Goal: Task Accomplishment & Management: Complete application form

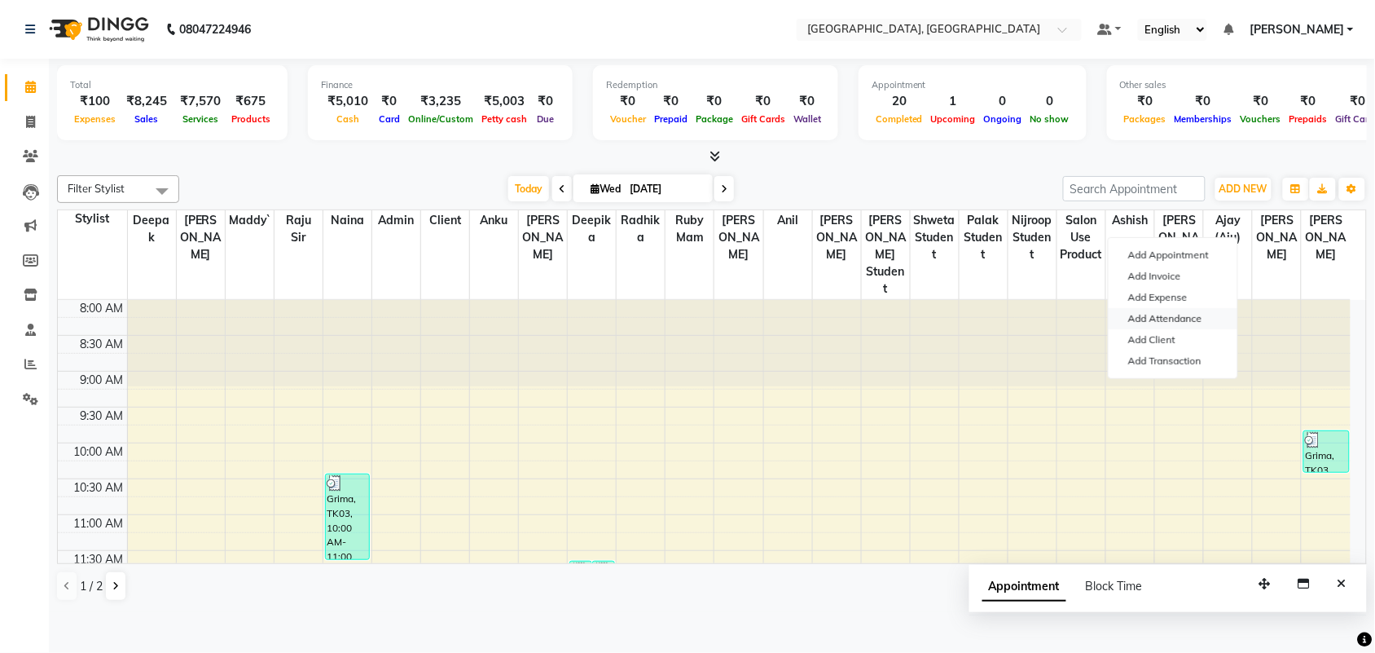
scroll to position [697, 0]
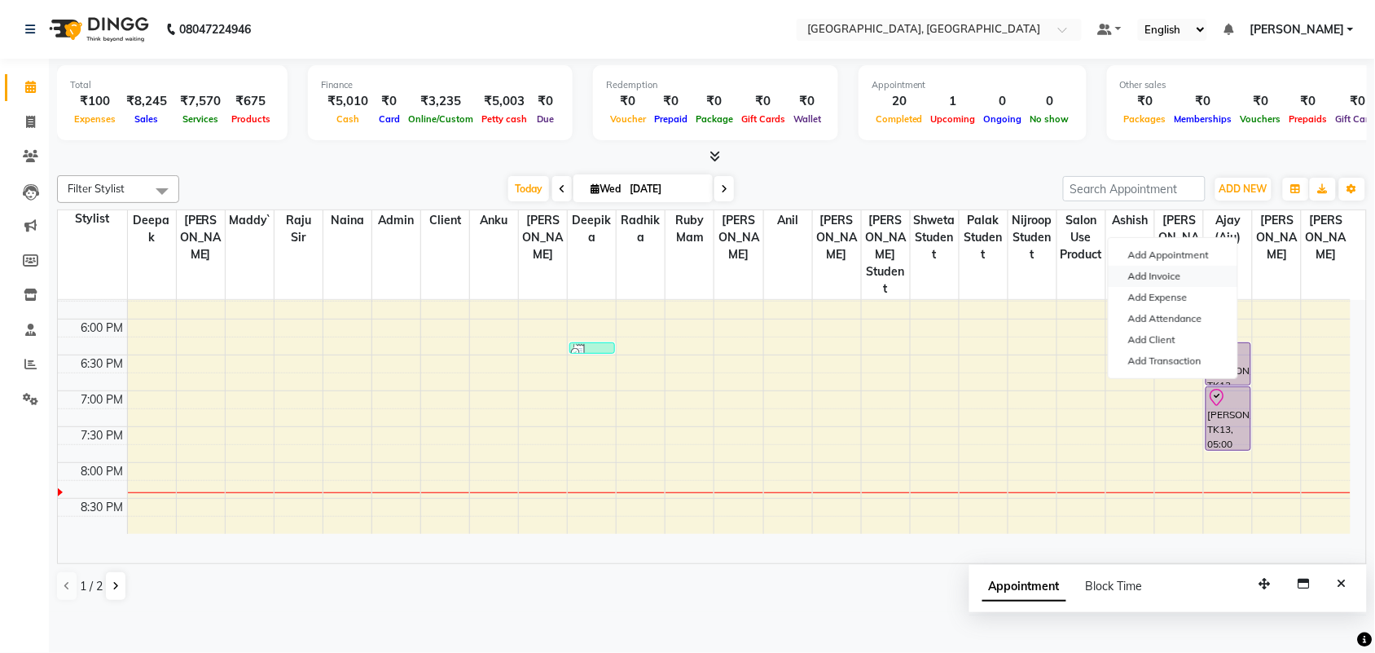
click at [1190, 286] on link "Add Invoice" at bounding box center [1173, 276] width 129 height 21
select select "service"
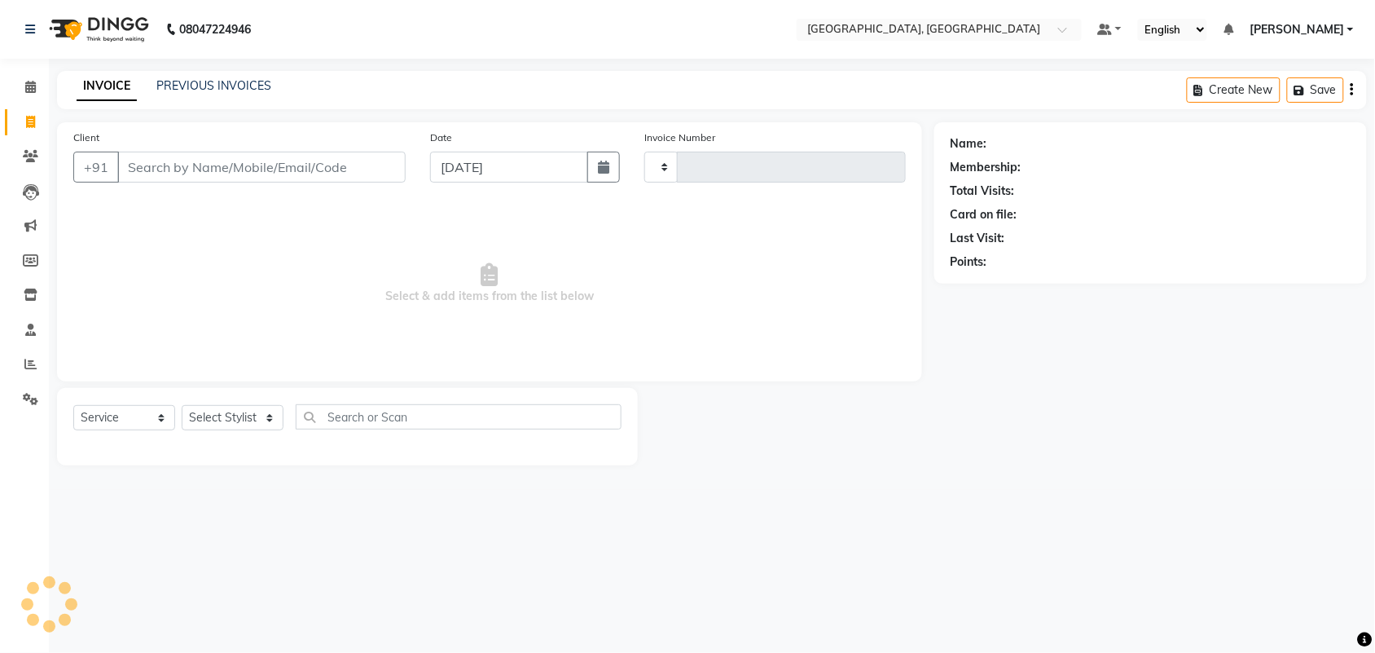
type input "3222"
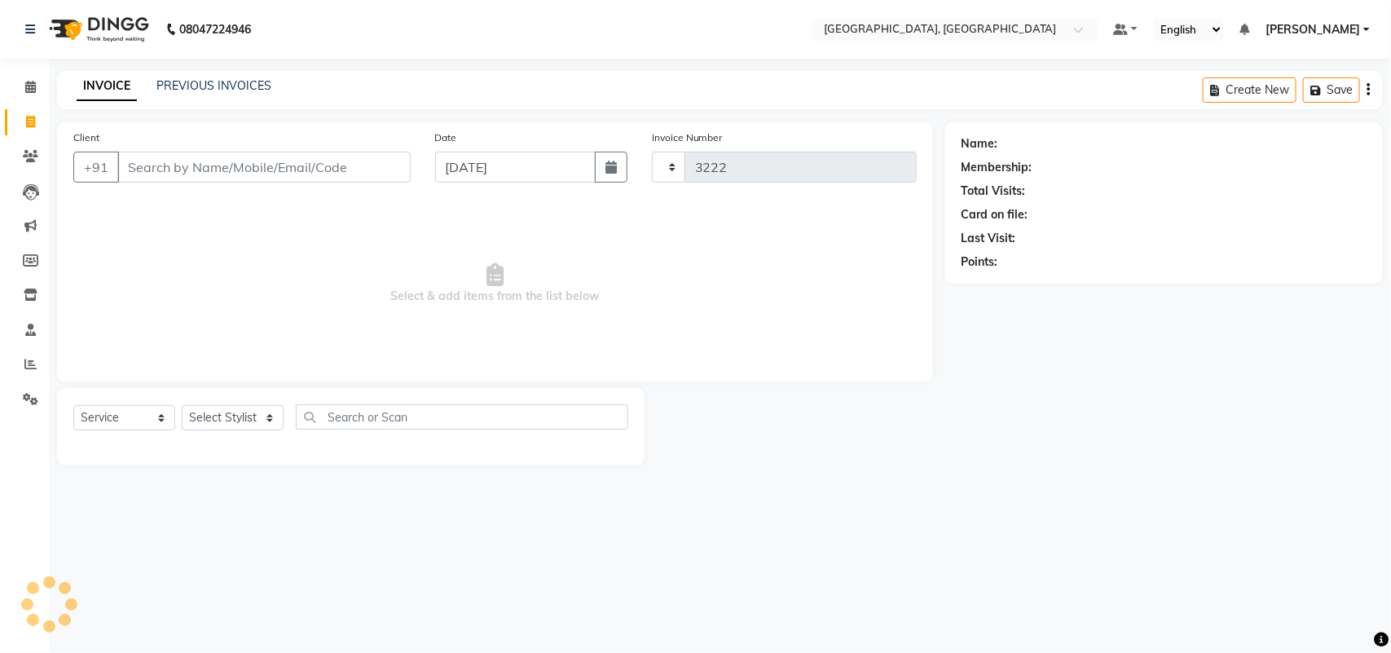
select select "4462"
click at [234, 182] on input "Client" at bounding box center [263, 167] width 293 height 31
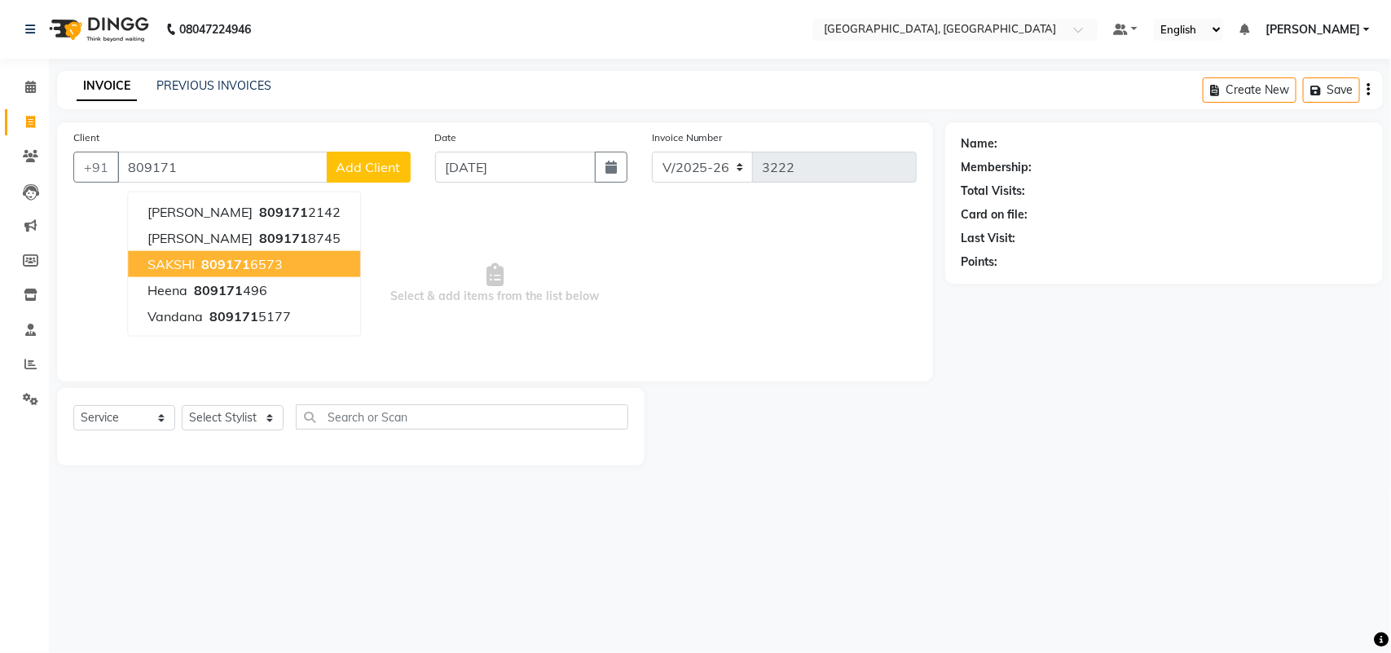
click at [237, 277] on button "[PERSON_NAME] 809171 6573" at bounding box center [244, 264] width 232 height 26
type input "8091716573"
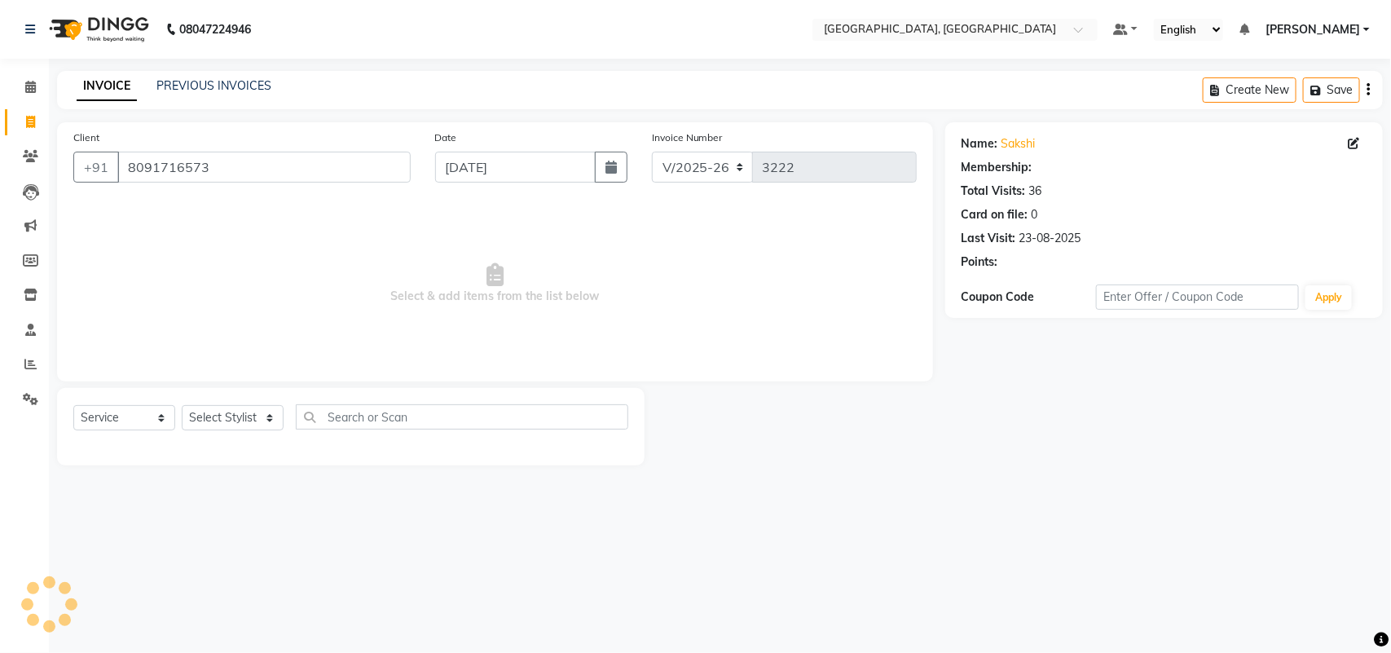
select select "1: Object"
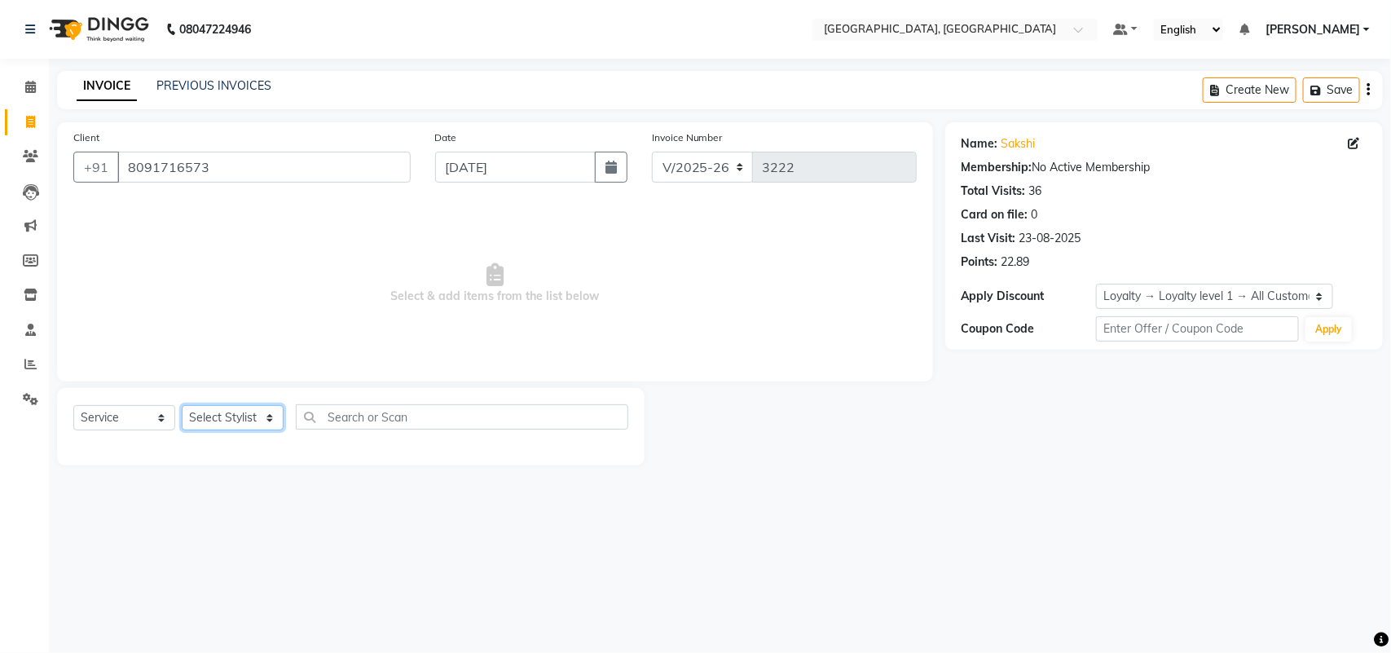
click at [253, 430] on select "Select Stylist admin Ajay (Aju) [PERSON_NAME] [PERSON_NAME] [PERSON_NAME] Clien…" at bounding box center [233, 417] width 102 height 25
select select "24999"
click at [187, 430] on select "Select Stylist admin Ajay (Aju) [PERSON_NAME] [PERSON_NAME] [PERSON_NAME] Clien…" at bounding box center [233, 417] width 102 height 25
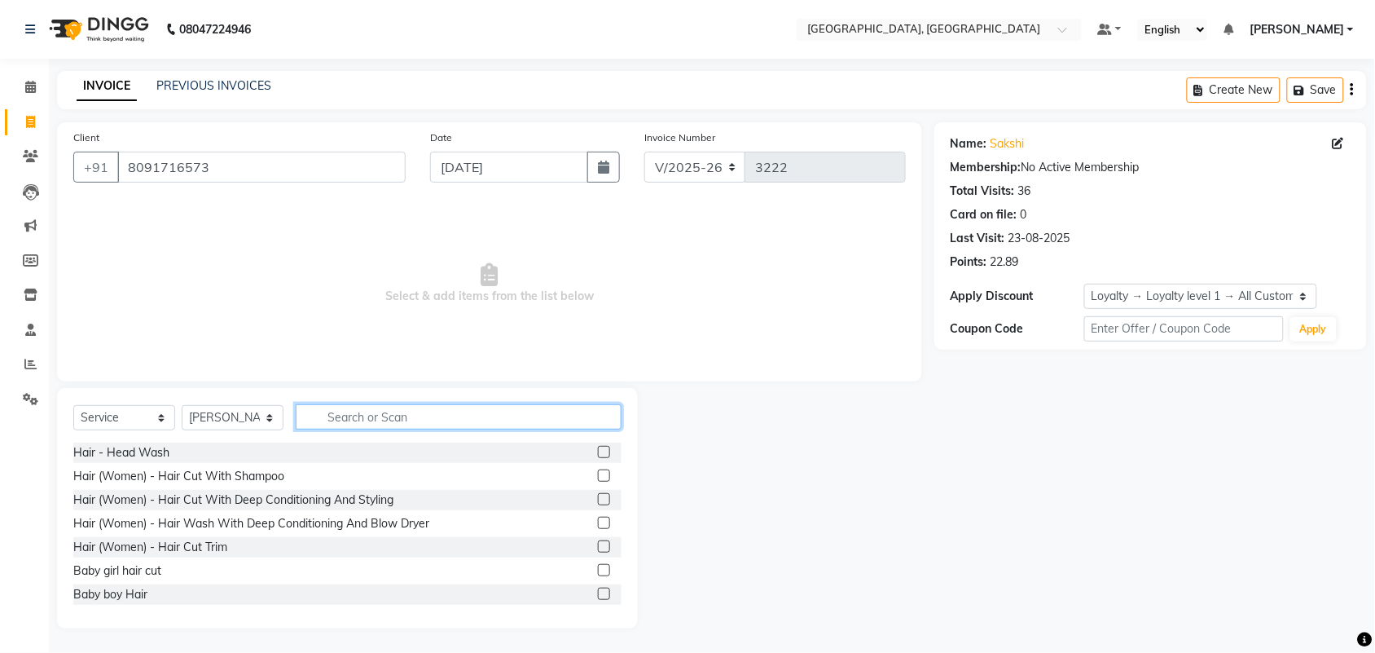
click at [437, 429] on input "text" at bounding box center [459, 416] width 326 height 25
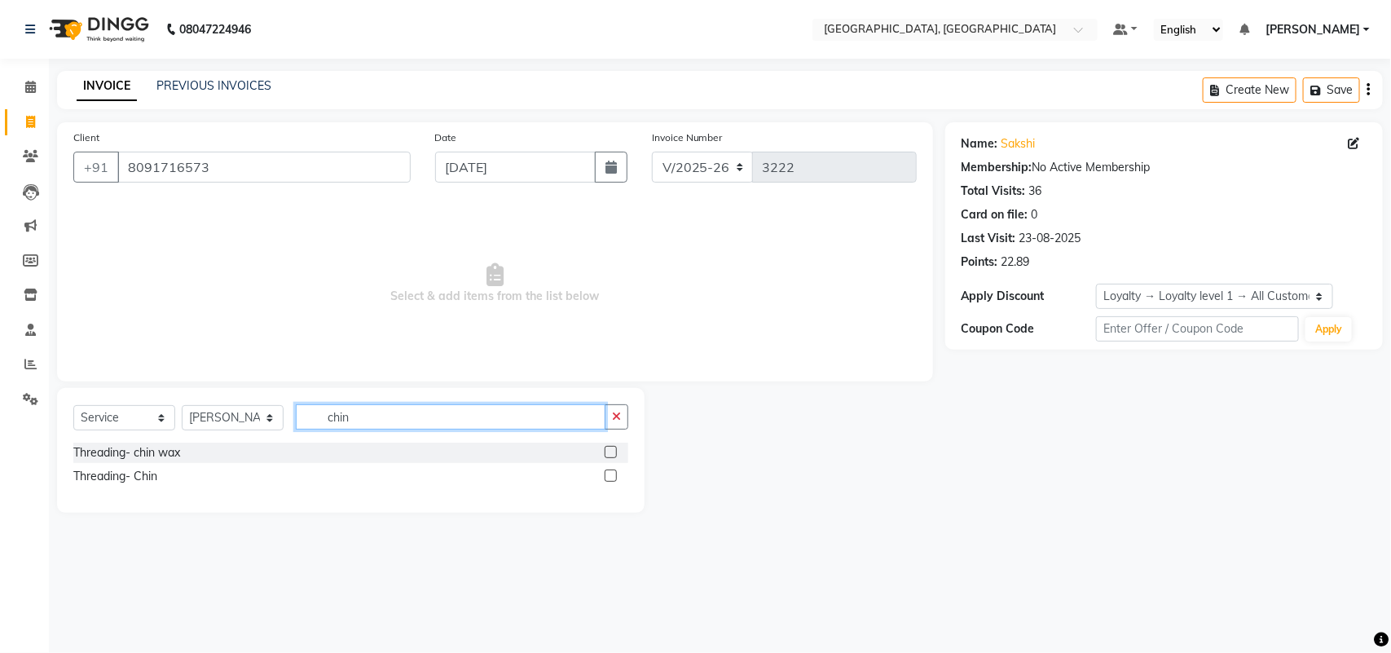
type input "chin"
click at [604, 481] on label at bounding box center [610, 475] width 12 height 12
click at [604, 481] on input "checkbox" at bounding box center [609, 476] width 11 height 11
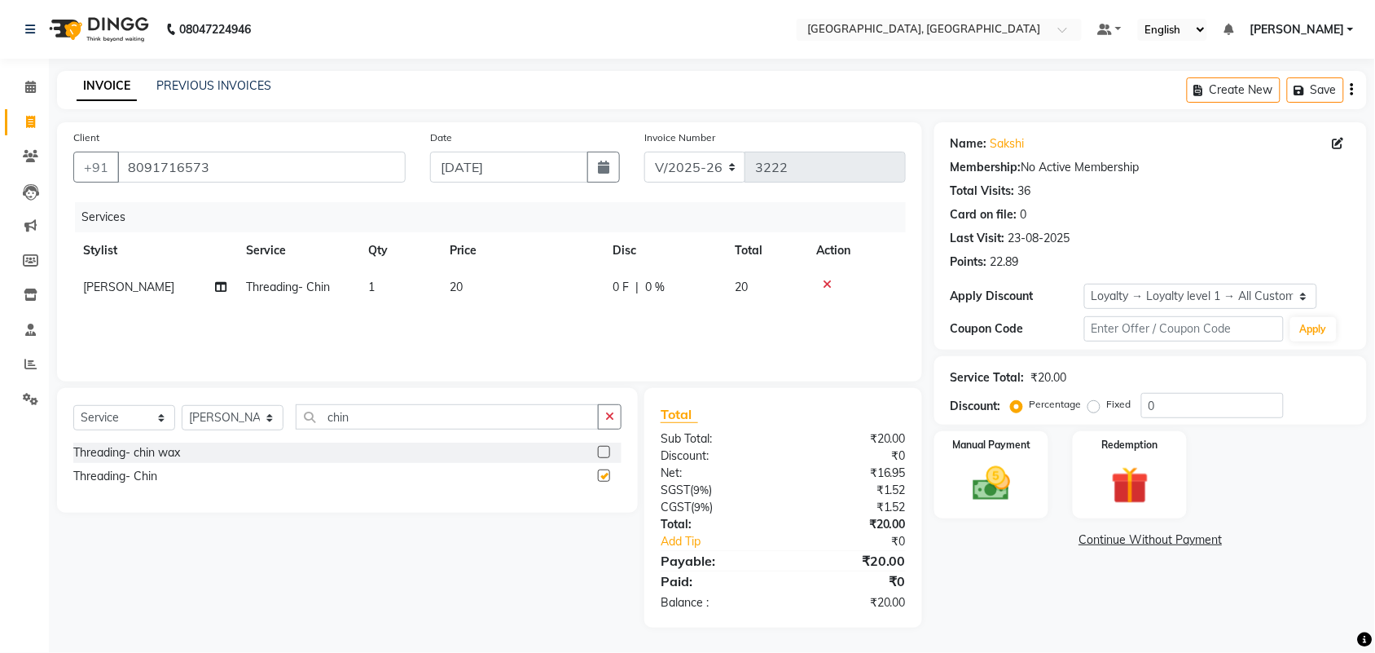
checkbox input "false"
click at [524, 429] on input "chin" at bounding box center [447, 416] width 303 height 25
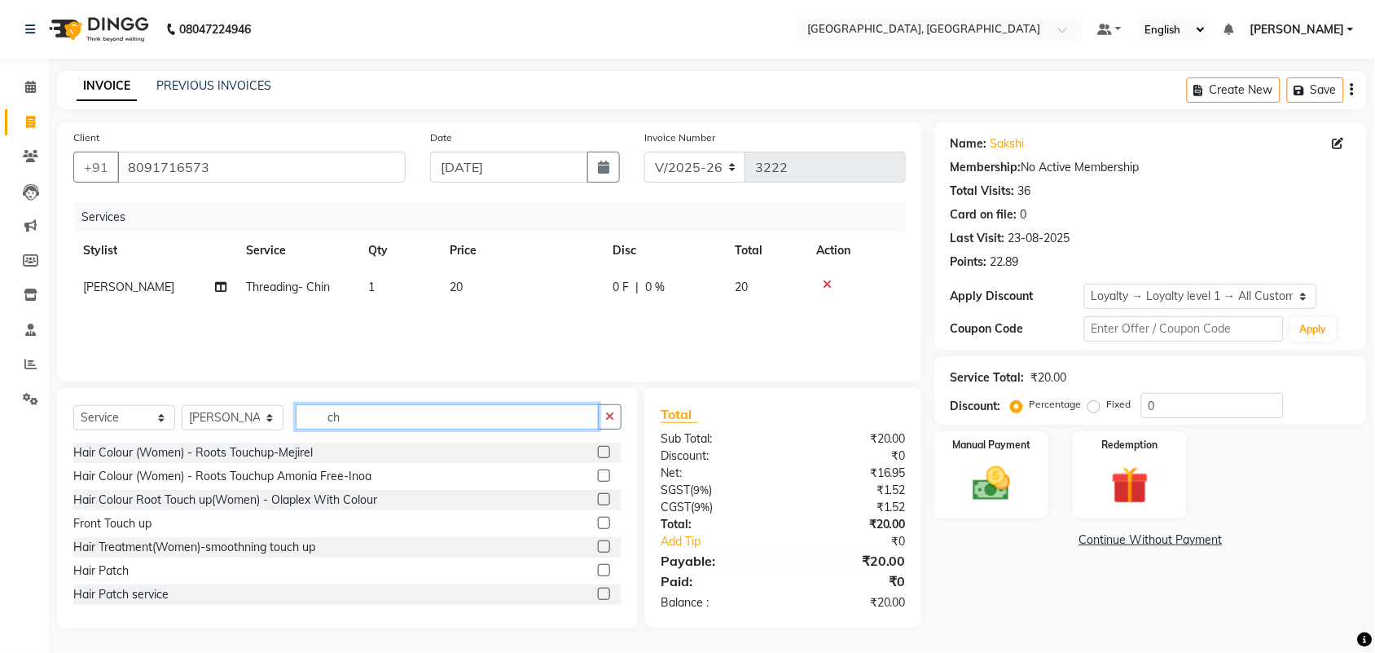
type input "c"
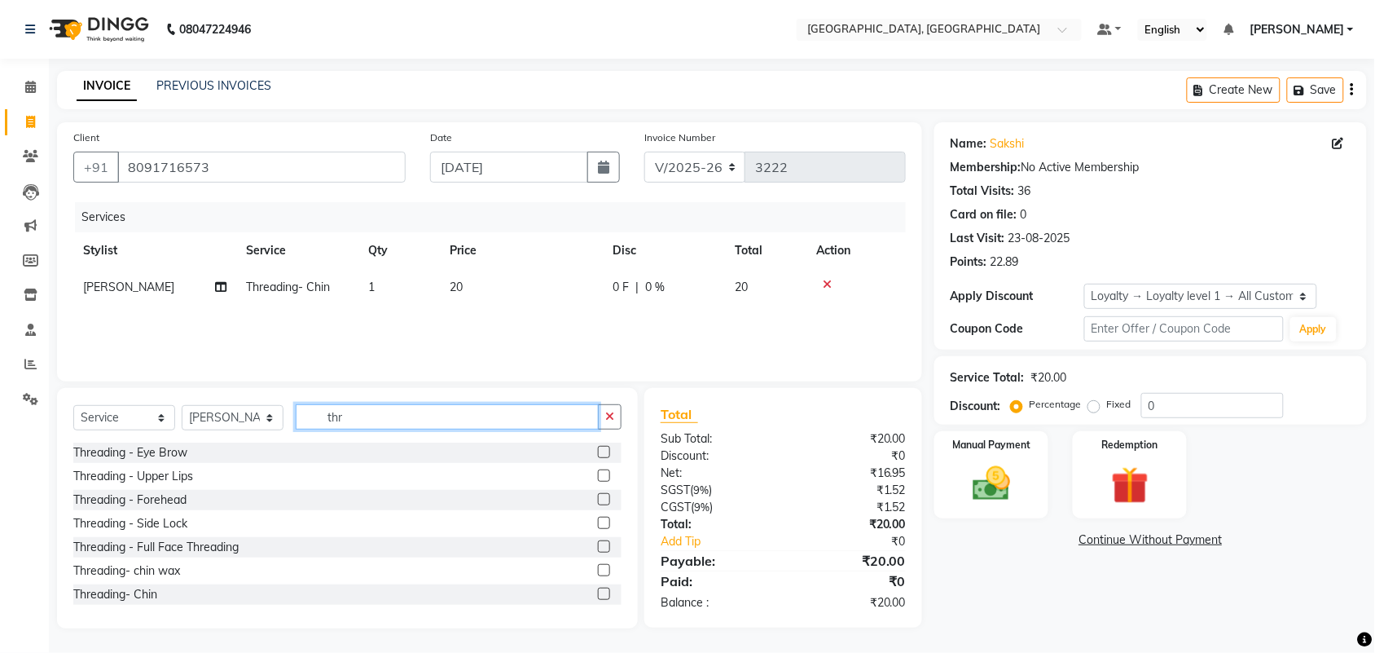
type input "thr"
click at [598, 481] on label at bounding box center [604, 475] width 12 height 12
click at [598, 481] on input "checkbox" at bounding box center [603, 476] width 11 height 11
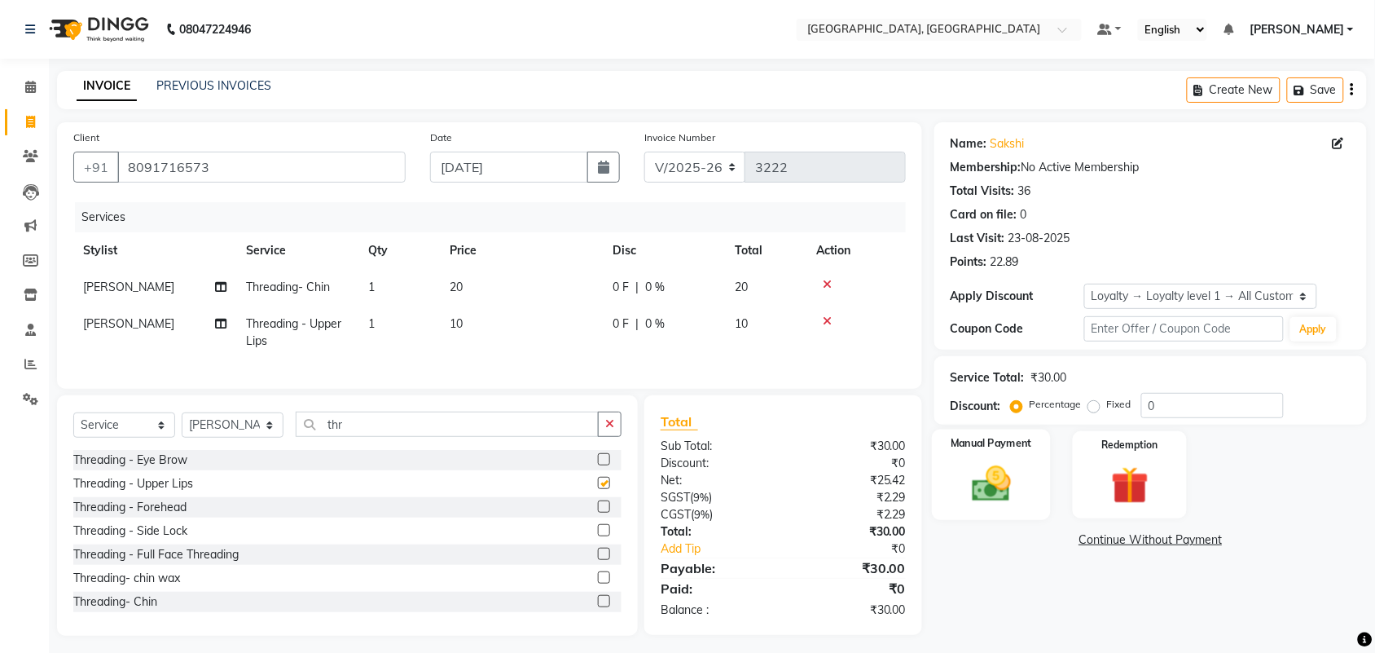
click at [994, 461] on img at bounding box center [992, 483] width 64 height 45
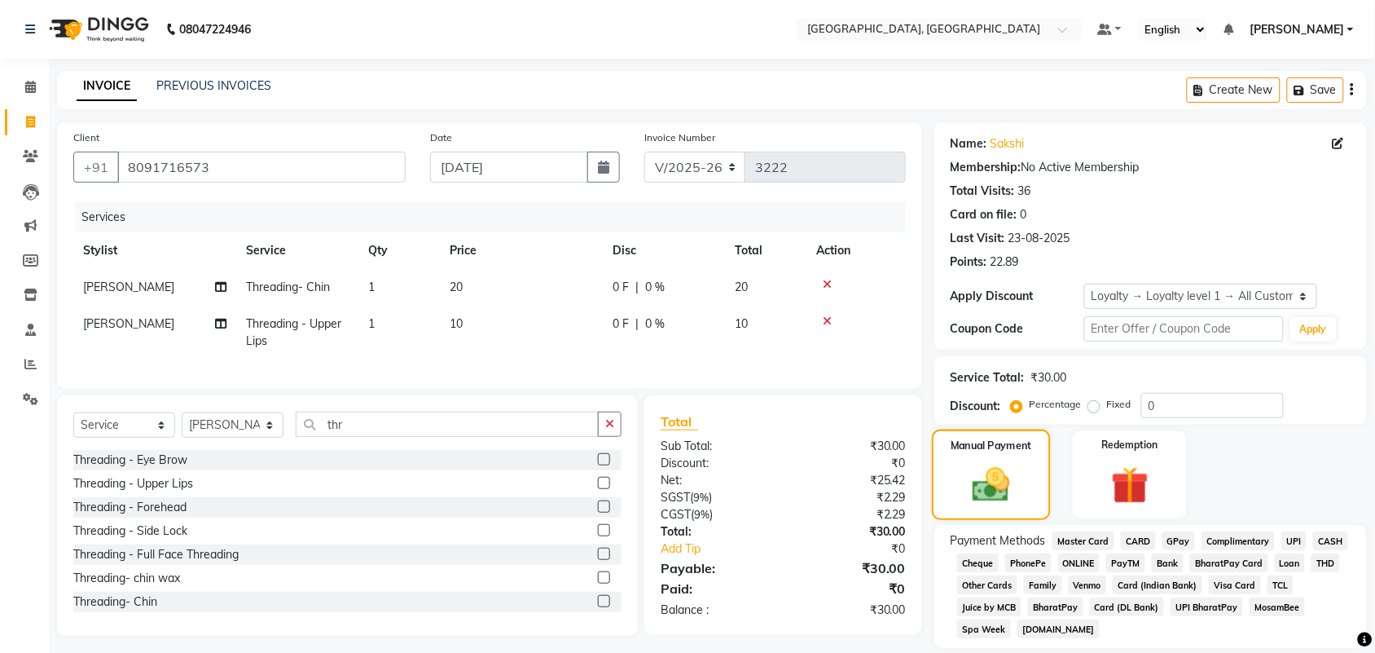
checkbox input "false"
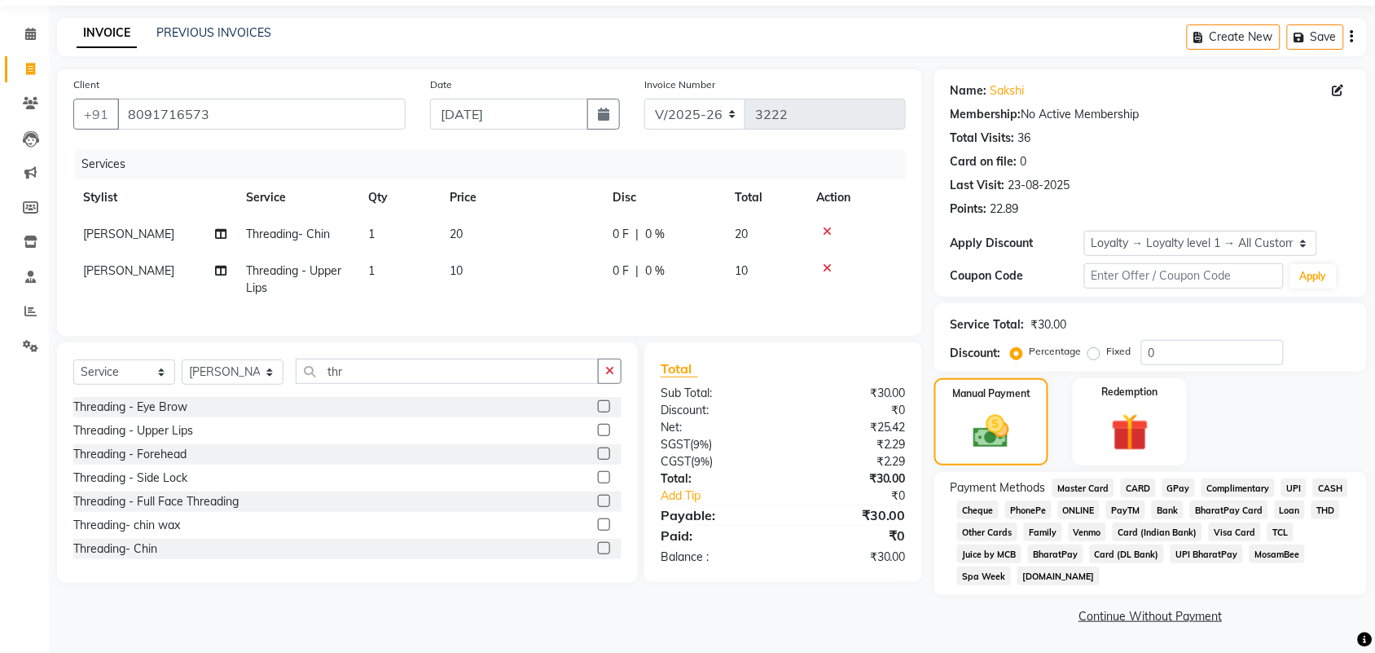
click at [1313, 497] on span "CASH" at bounding box center [1330, 487] width 35 height 19
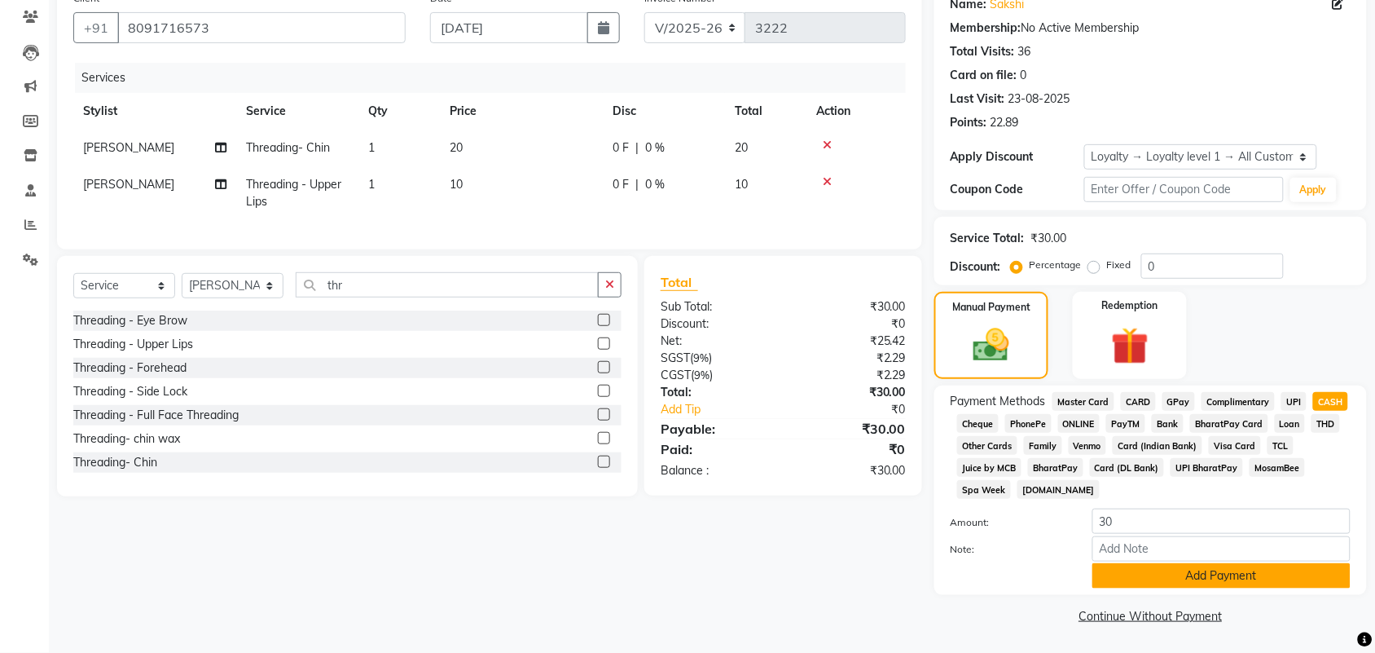
click at [1293, 567] on button "Add Payment" at bounding box center [1221, 575] width 258 height 25
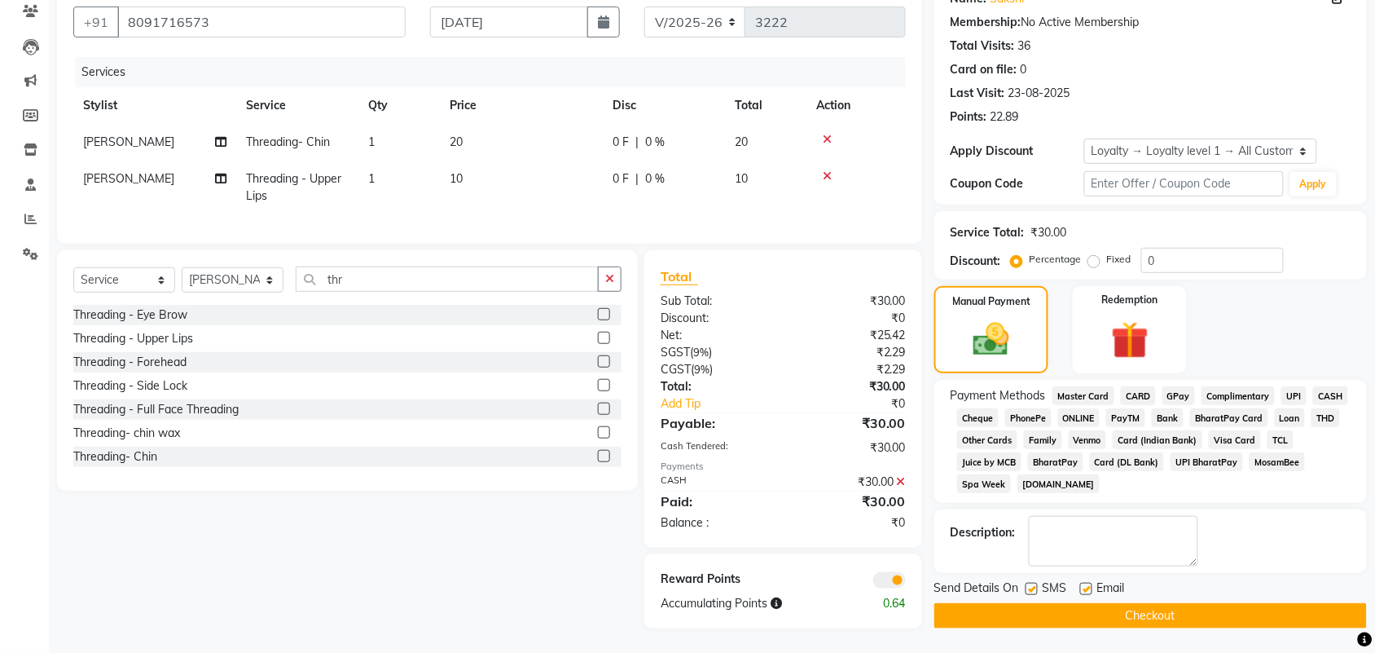
scroll to position [357, 0]
click at [1194, 623] on button "Checkout" at bounding box center [1150, 615] width 433 height 25
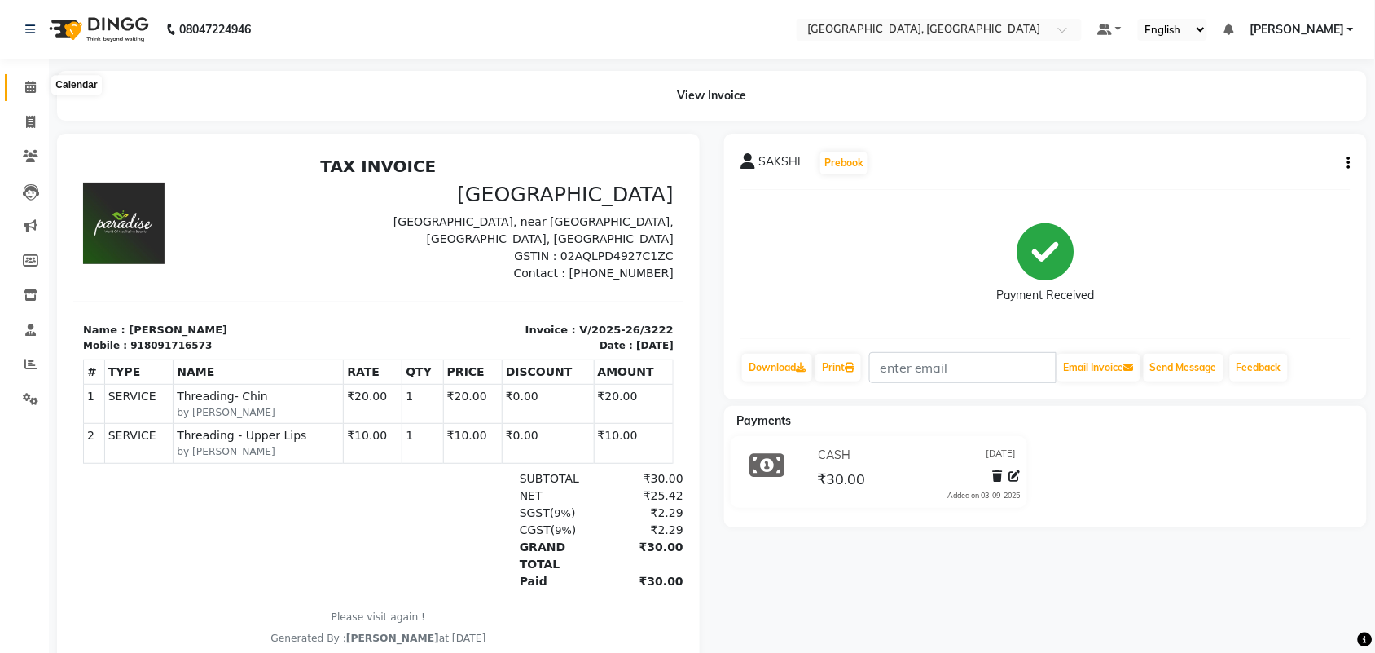
click at [26, 90] on icon at bounding box center [30, 87] width 11 height 12
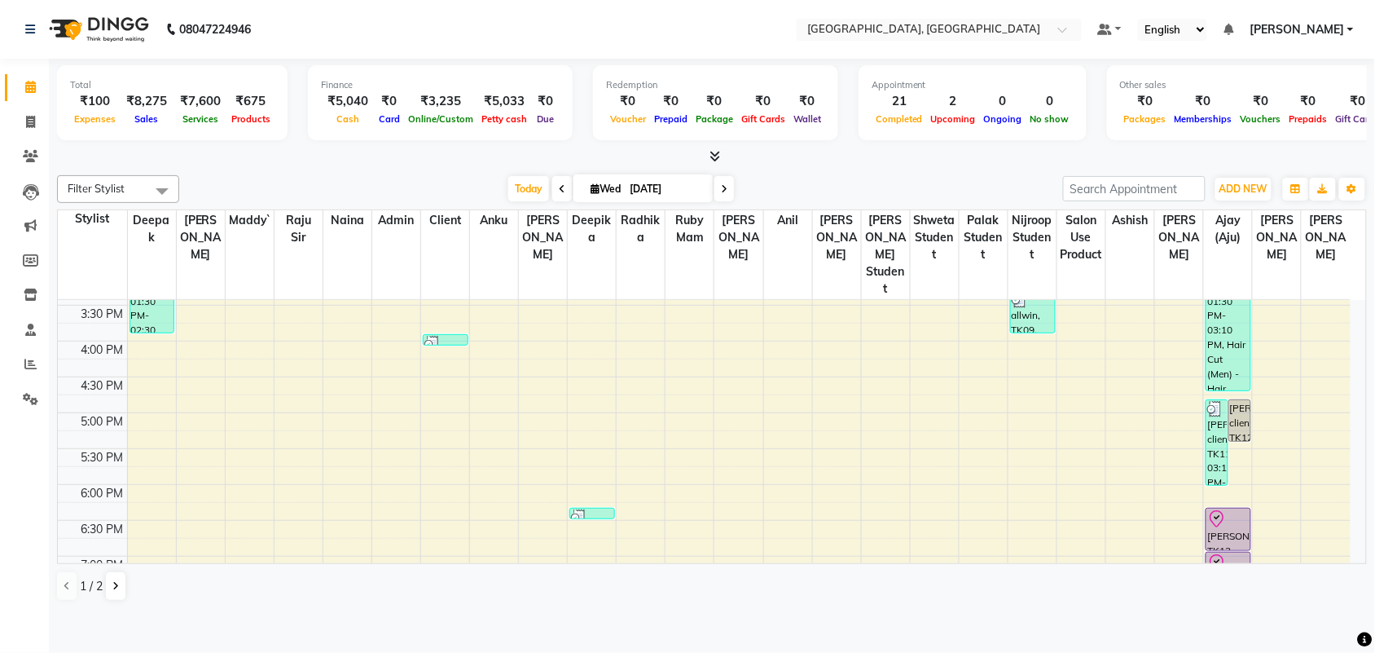
scroll to position [617, 0]
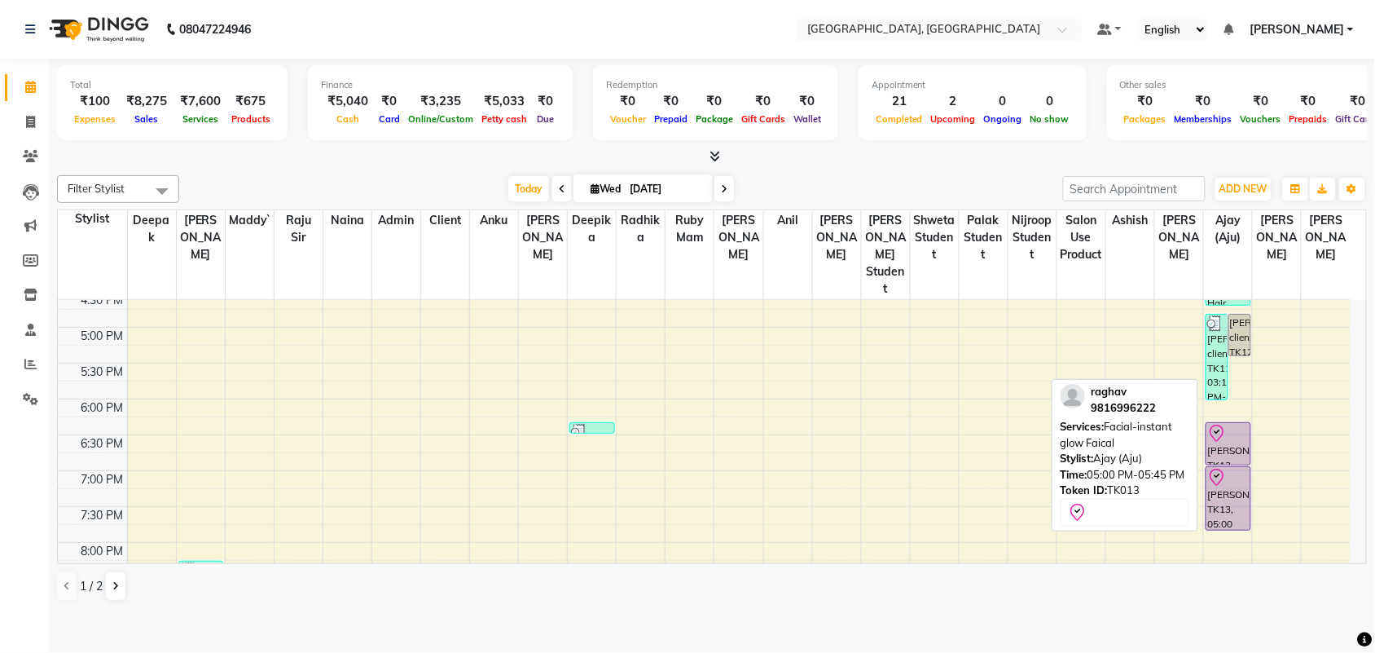
click at [1239, 487] on div at bounding box center [1228, 478] width 42 height 20
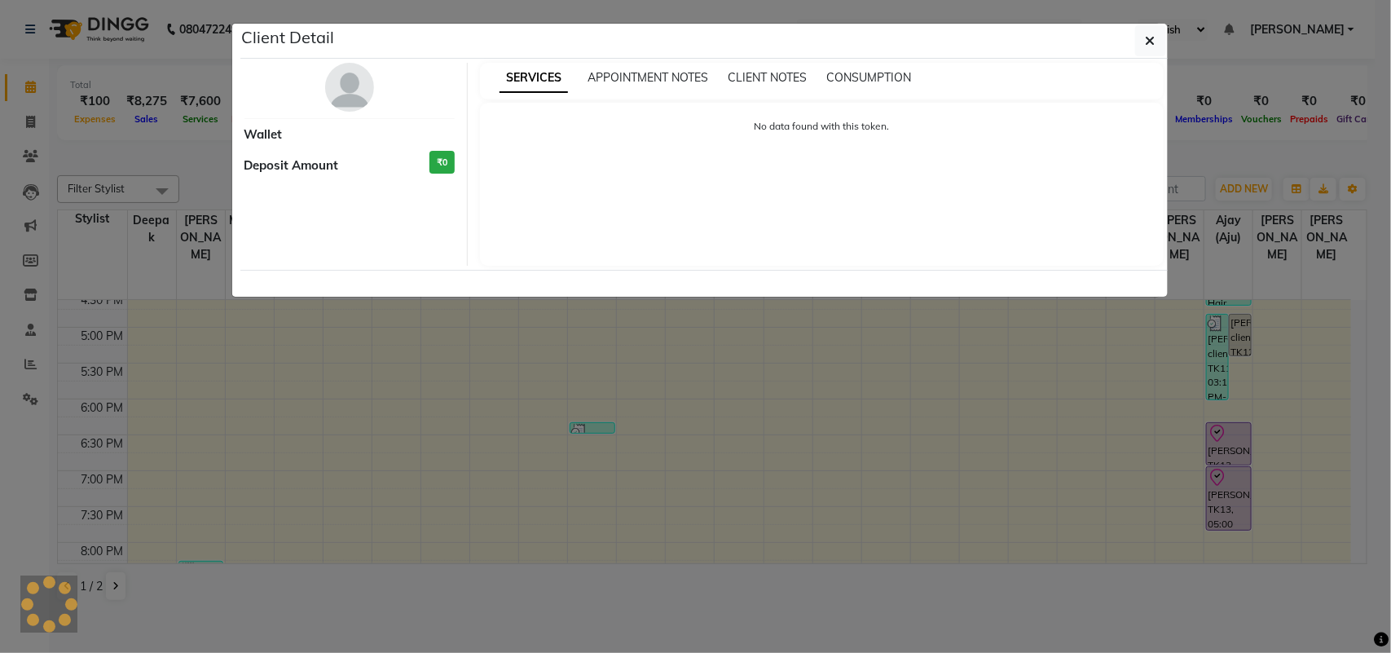
select select "8"
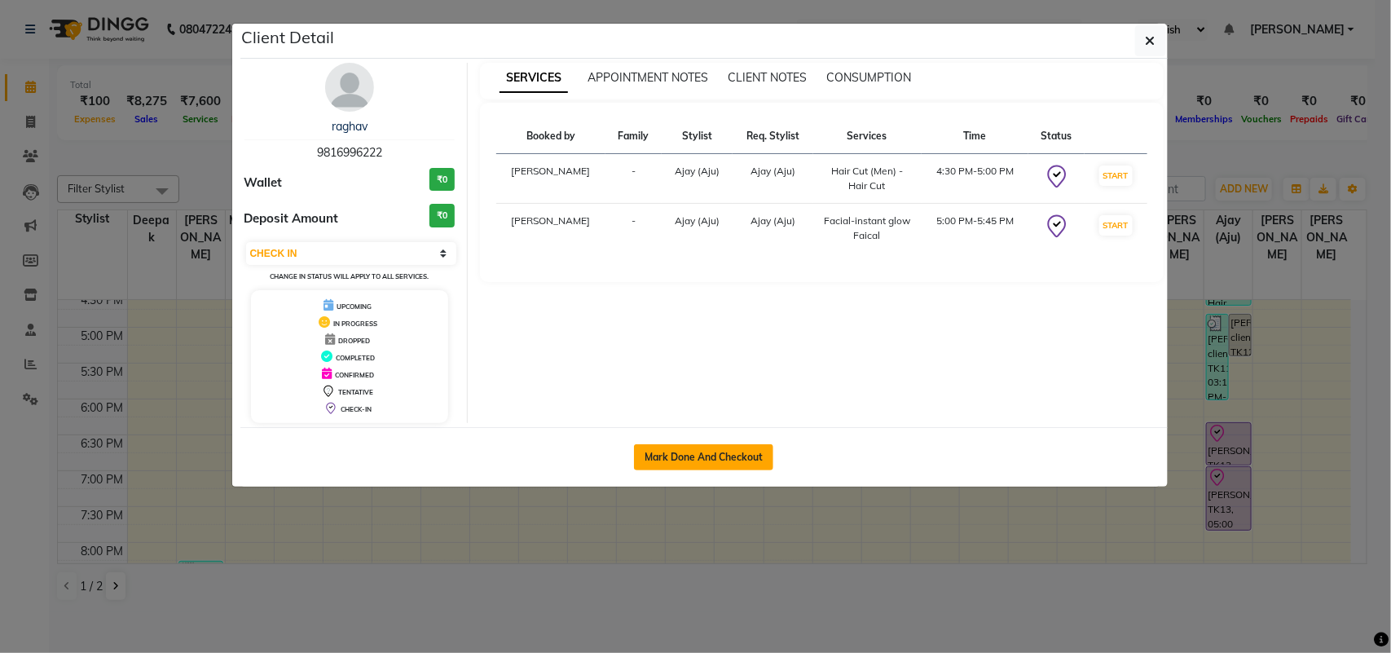
click at [682, 470] on button "Mark Done And Checkout" at bounding box center [703, 457] width 139 height 26
select select "service"
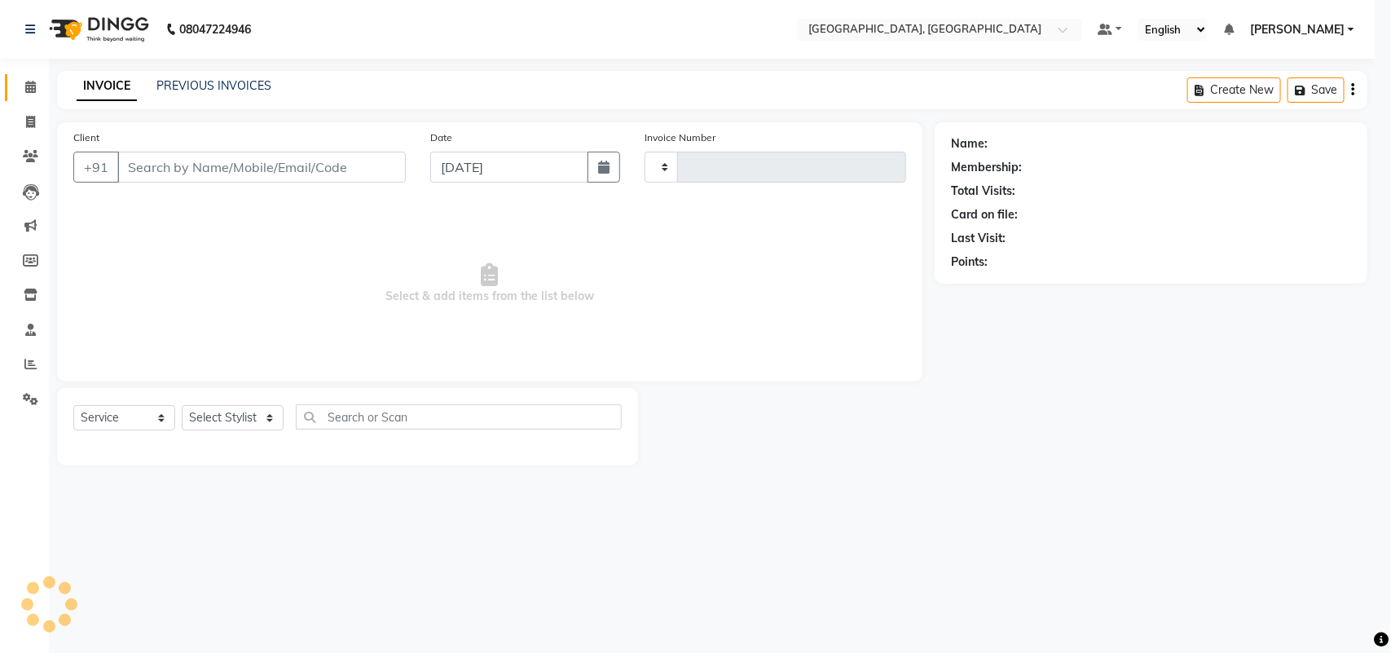
type input "3223"
select select "4462"
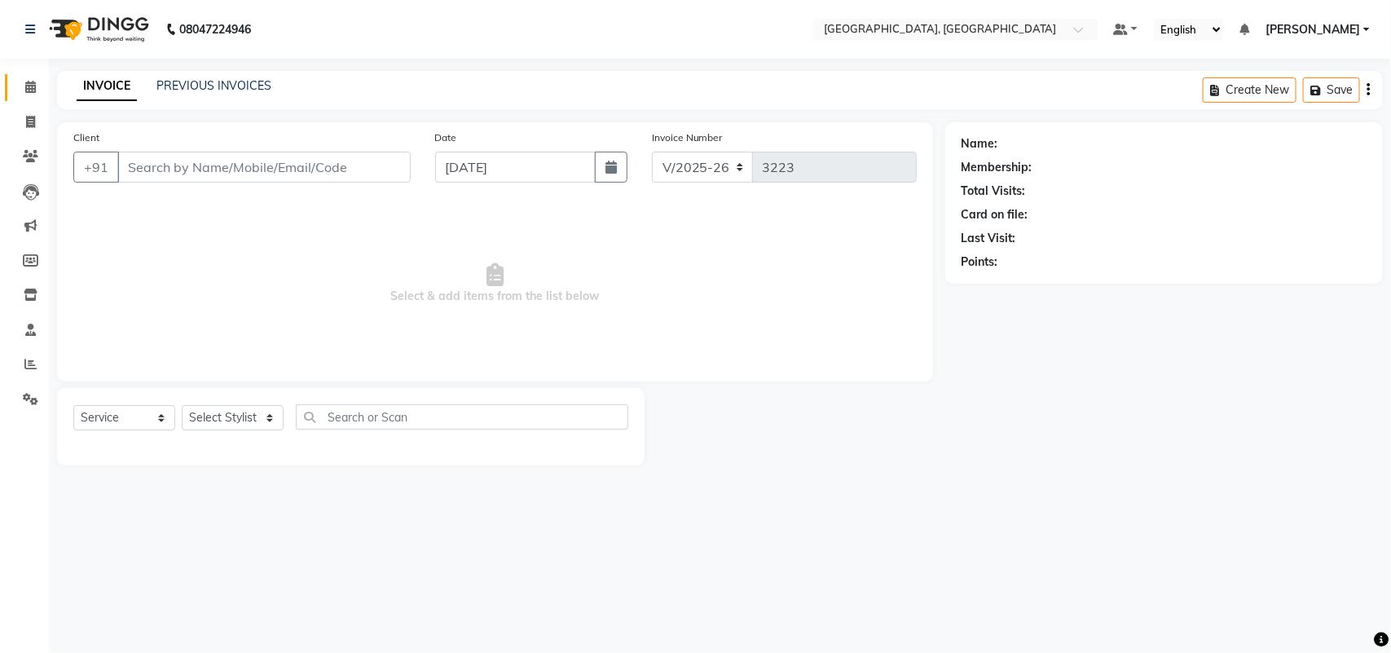
type input "9816996222"
select select "88213"
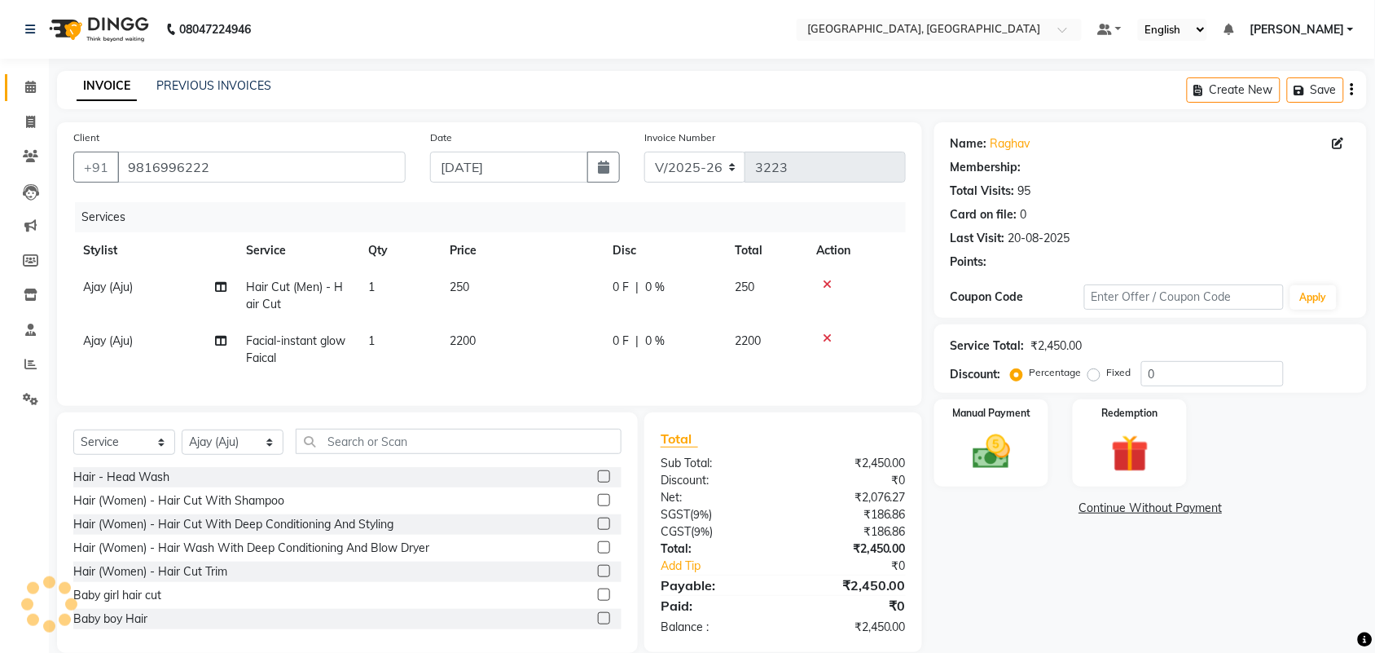
select select "1: Object"
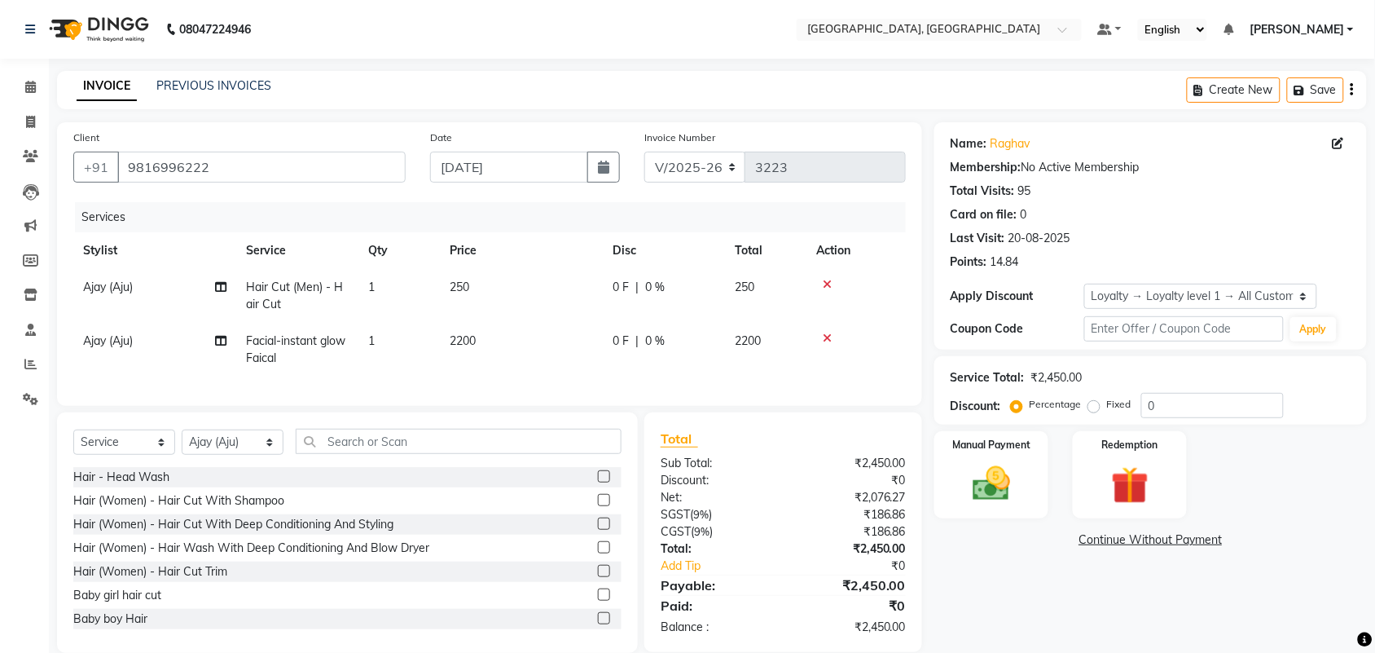
click at [832, 290] on icon at bounding box center [827, 284] width 9 height 11
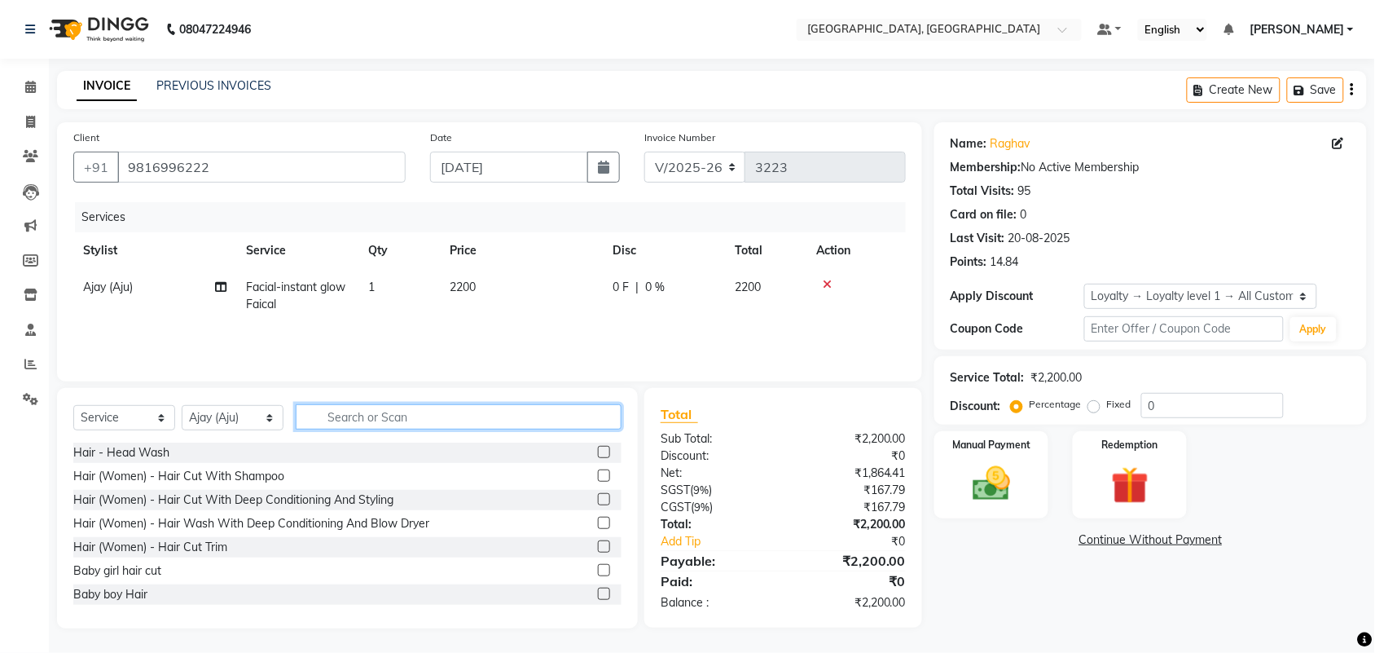
click at [409, 429] on input "text" at bounding box center [459, 416] width 326 height 25
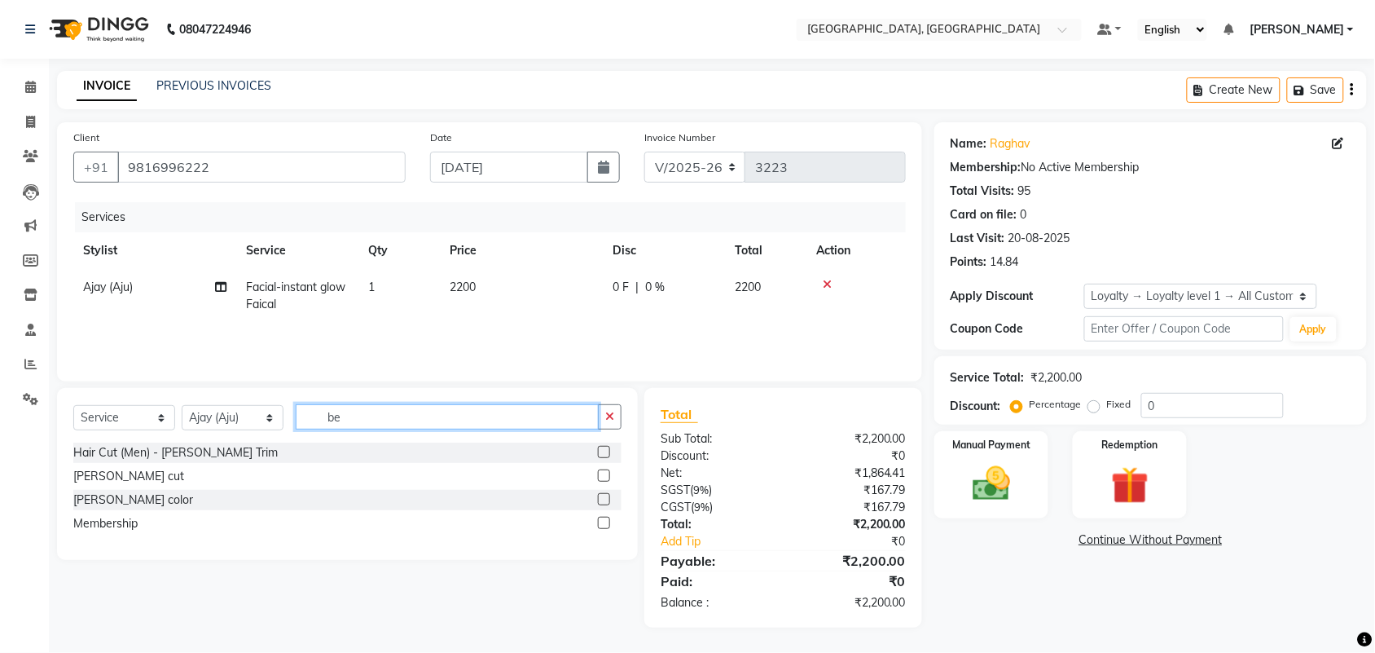
type input "be"
click at [598, 486] on div at bounding box center [603, 477] width 11 height 17
click at [598, 469] on label at bounding box center [604, 475] width 12 height 12
click at [598, 471] on input "checkbox" at bounding box center [603, 476] width 11 height 11
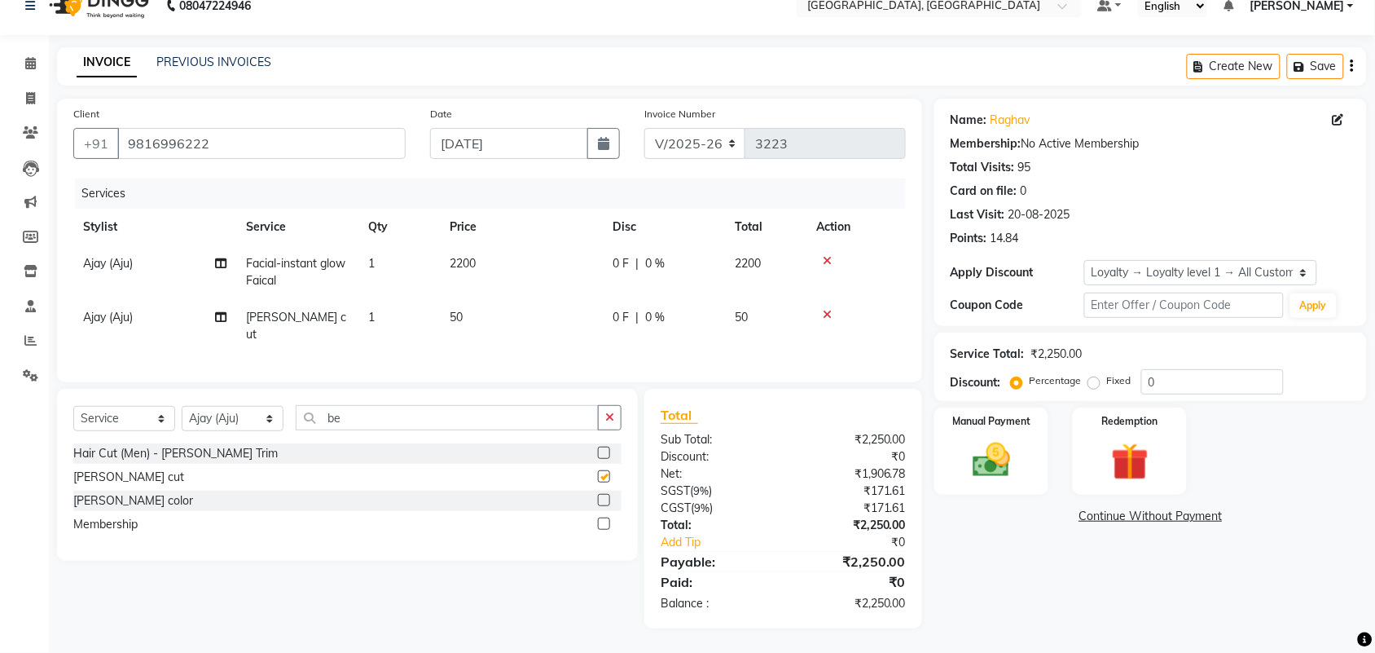
checkbox input "false"
click at [1216, 373] on input "0" at bounding box center [1212, 381] width 143 height 25
type input "30"
click at [468, 256] on span "2200" at bounding box center [463, 263] width 26 height 15
select select "88213"
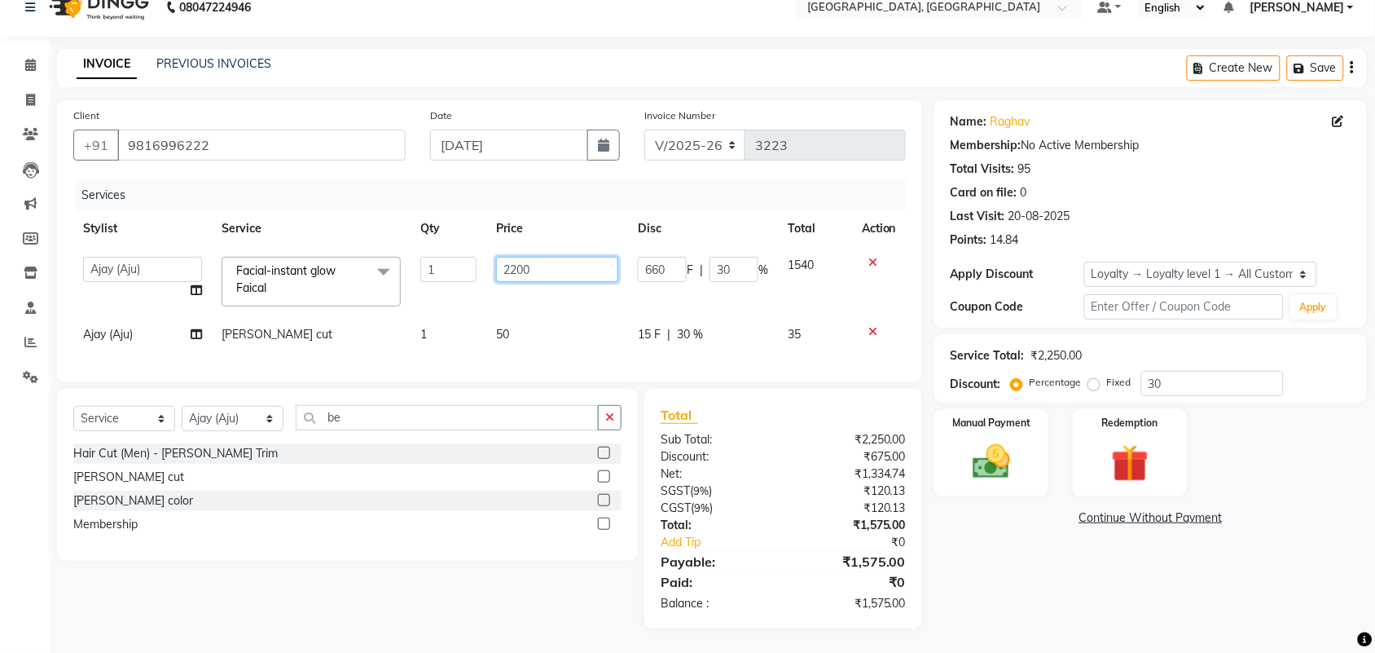
click at [510, 257] on input "2200" at bounding box center [557, 269] width 122 height 25
click at [515, 257] on input "2200" at bounding box center [557, 269] width 122 height 25
type input "2500"
click at [494, 430] on input "be" at bounding box center [447, 417] width 303 height 25
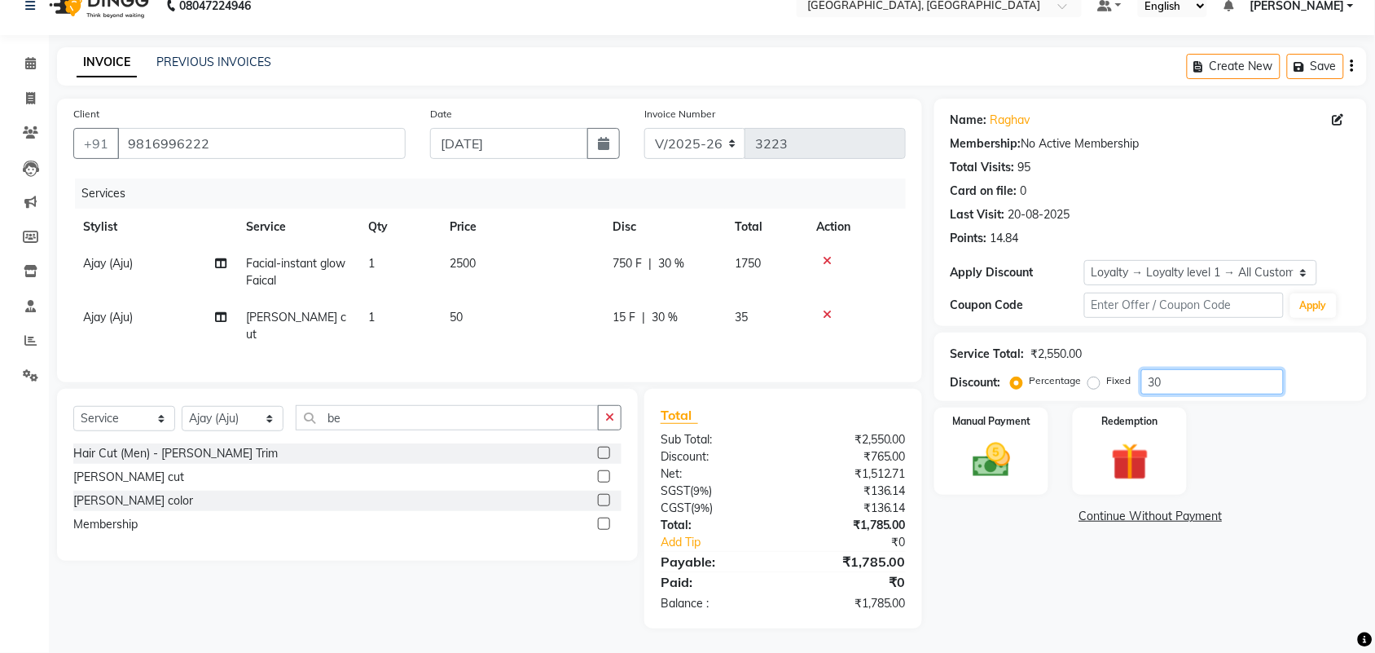
click at [1220, 369] on input "30" at bounding box center [1212, 381] width 143 height 25
type input "3"
click at [665, 255] on span "0 %" at bounding box center [655, 263] width 20 height 17
select select "88213"
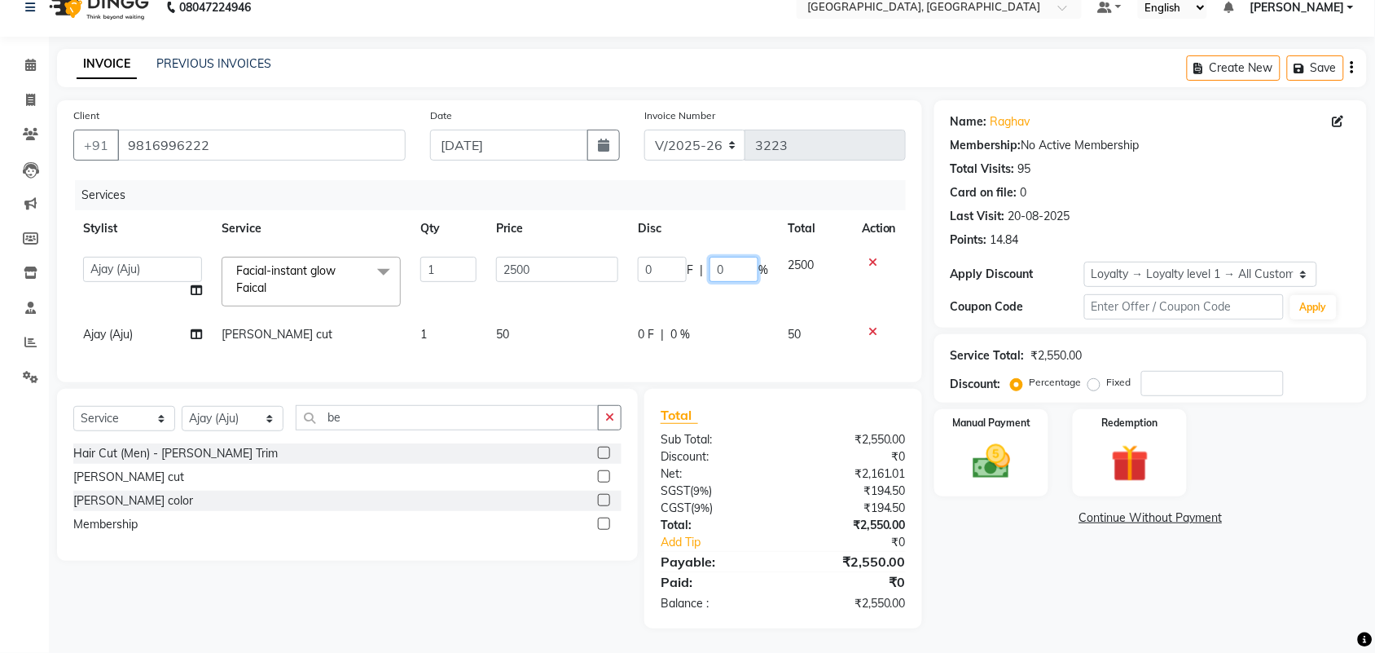
click at [714, 257] on input "0" at bounding box center [734, 269] width 49 height 25
type input "30"
click at [556, 405] on div "Select Service Product Membership Package Voucher Prepaid Gift Card Select Styl…" at bounding box center [347, 424] width 548 height 38
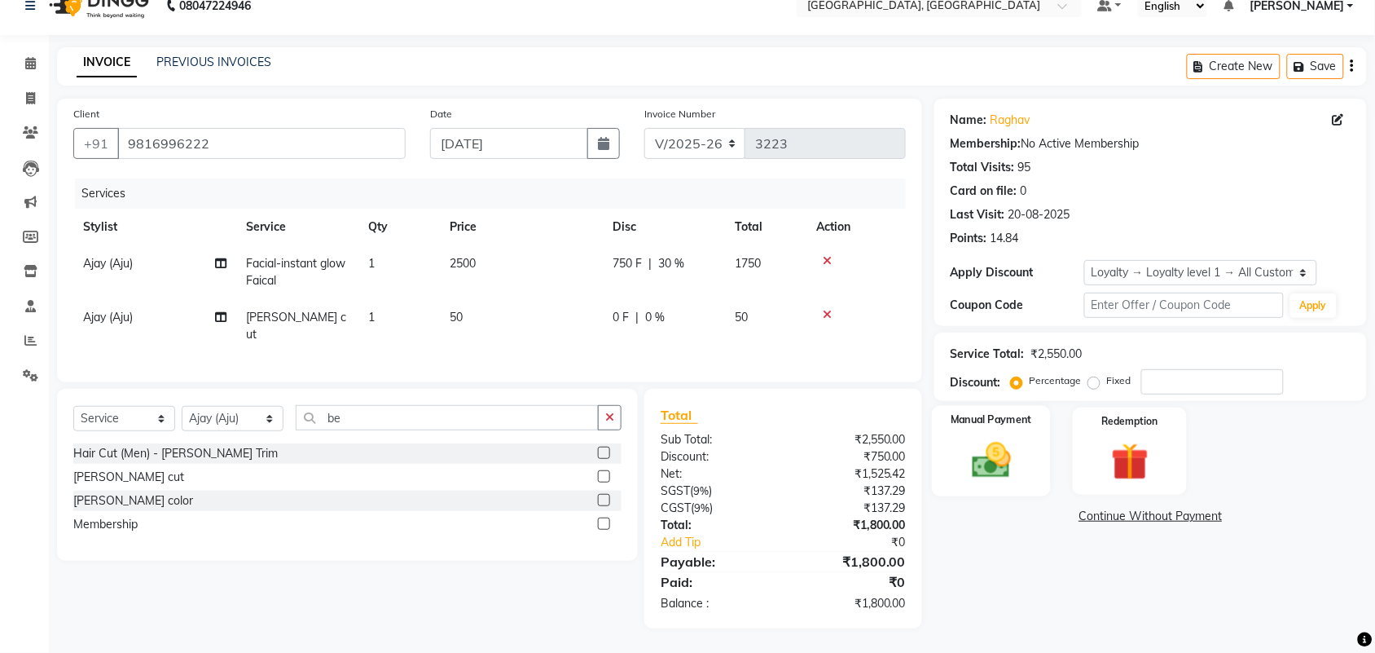
click at [990, 450] on img at bounding box center [992, 459] width 64 height 45
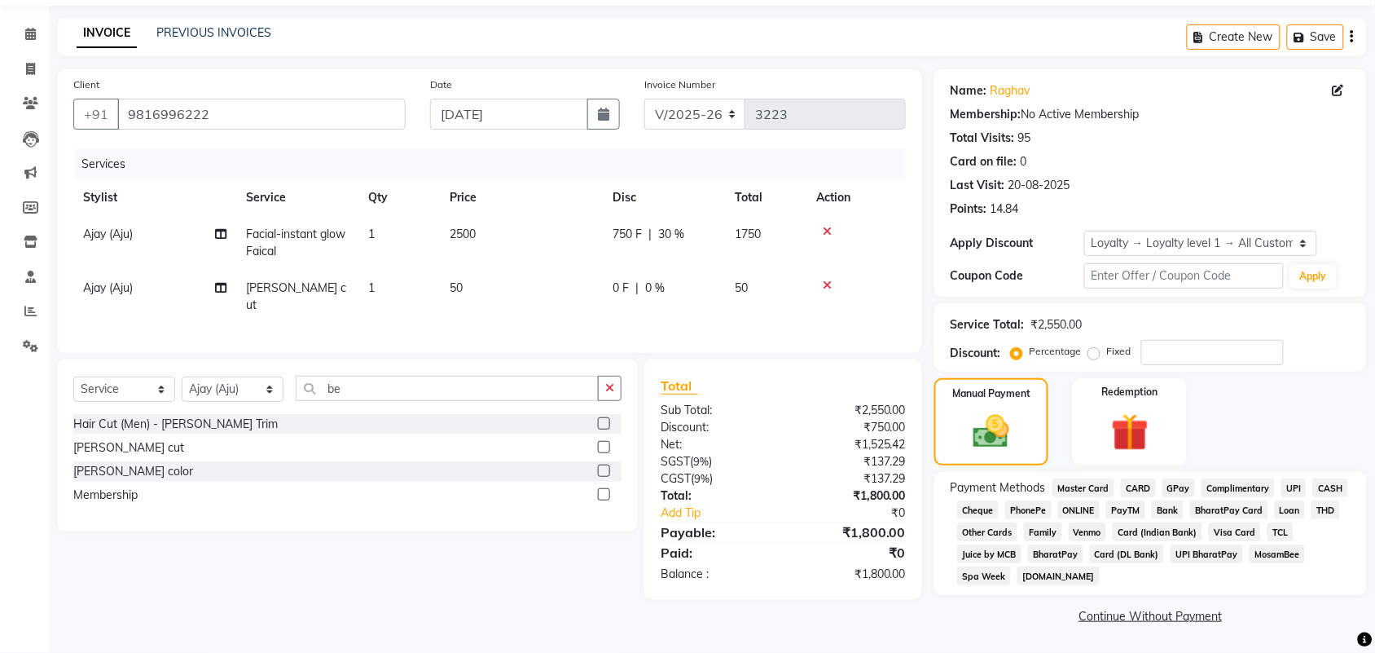
click at [1281, 497] on span "UPI" at bounding box center [1293, 487] width 25 height 19
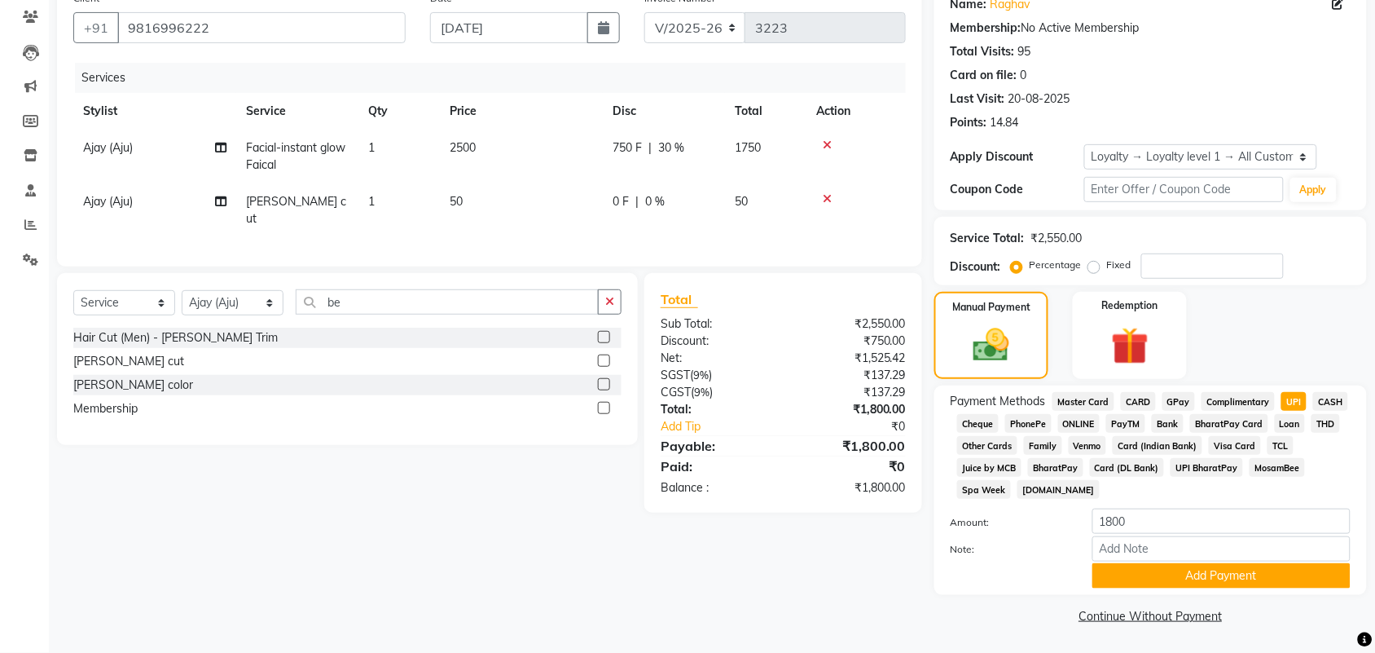
click at [1178, 565] on button "Add Payment" at bounding box center [1221, 575] width 258 height 25
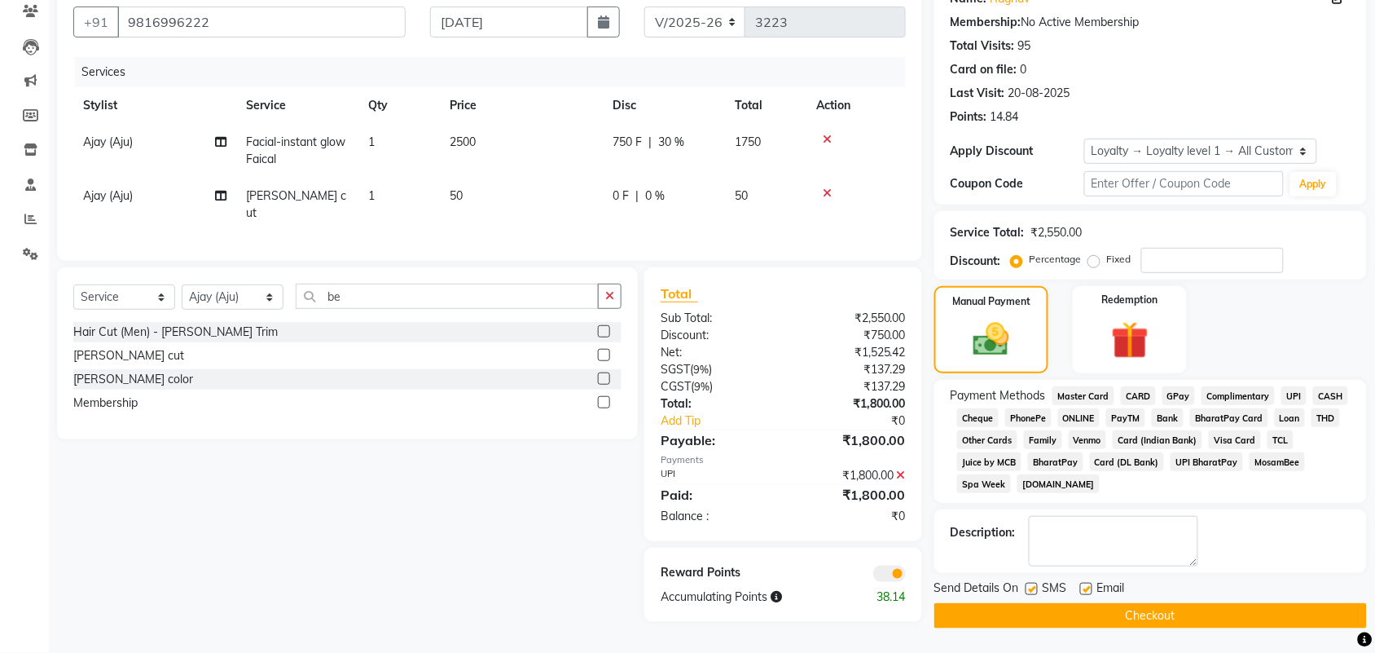
click at [1190, 628] on button "Checkout" at bounding box center [1150, 615] width 433 height 25
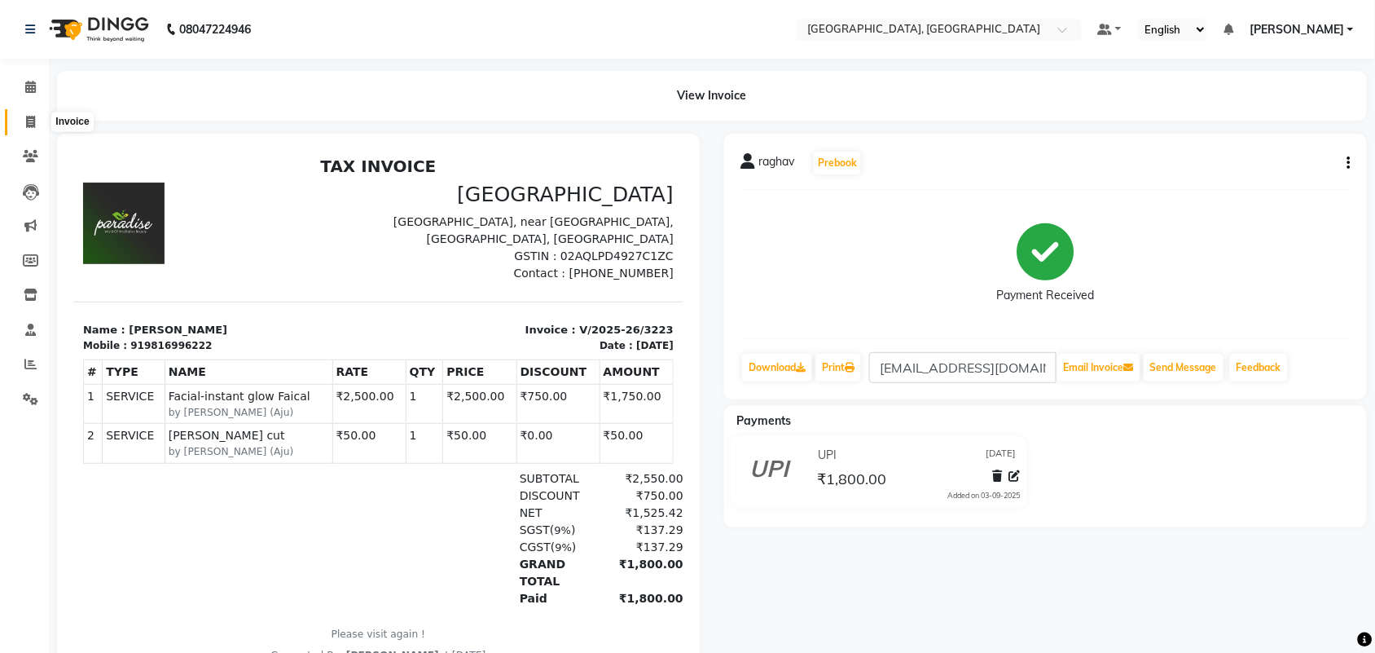
click at [27, 127] on icon at bounding box center [30, 122] width 9 height 12
select select "service"
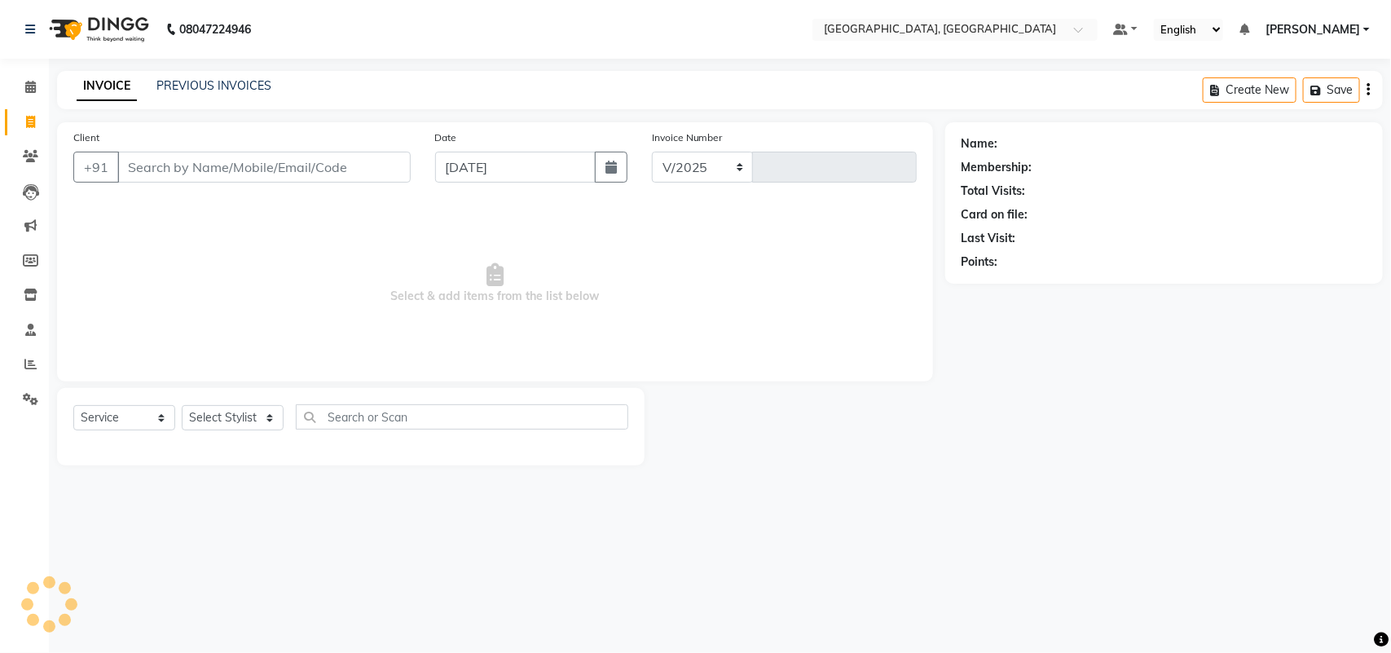
select select "4462"
type input "3224"
click at [271, 94] on div "PREVIOUS INVOICES" at bounding box center [213, 85] width 115 height 17
click at [271, 84] on link "PREVIOUS INVOICES" at bounding box center [213, 85] width 115 height 15
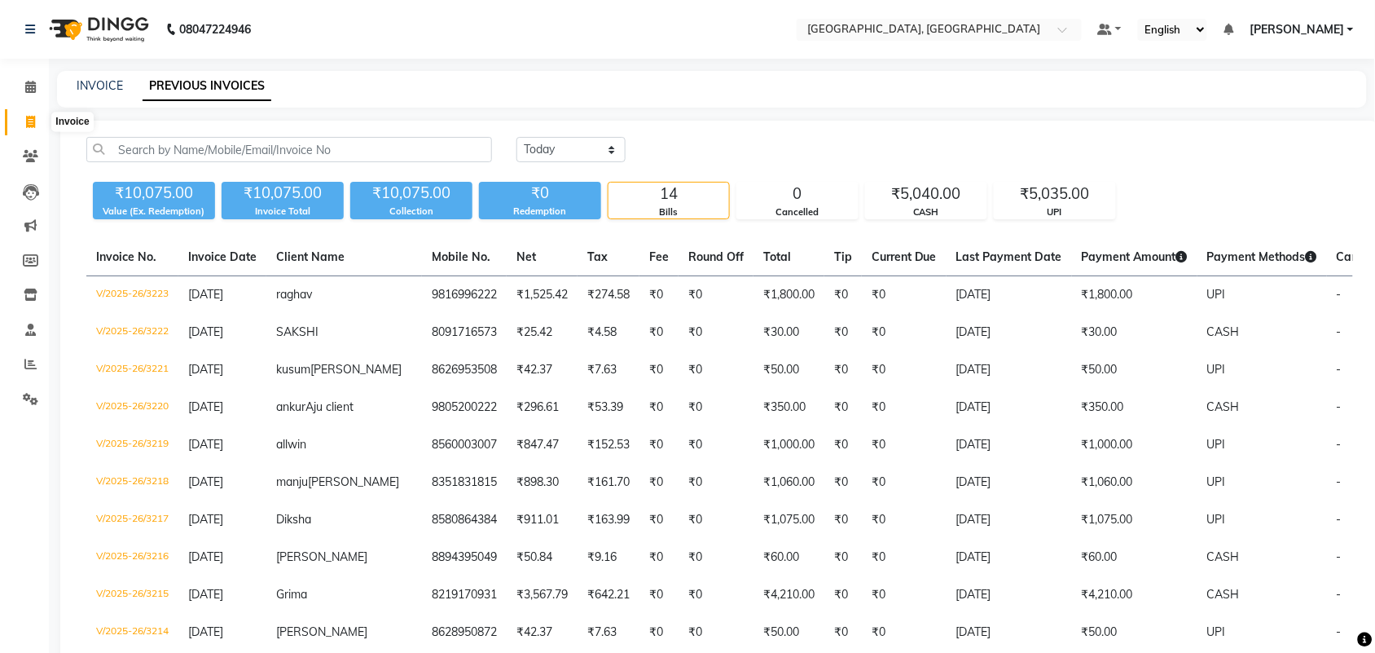
click at [26, 121] on icon at bounding box center [30, 122] width 9 height 12
select select "4462"
select select "service"
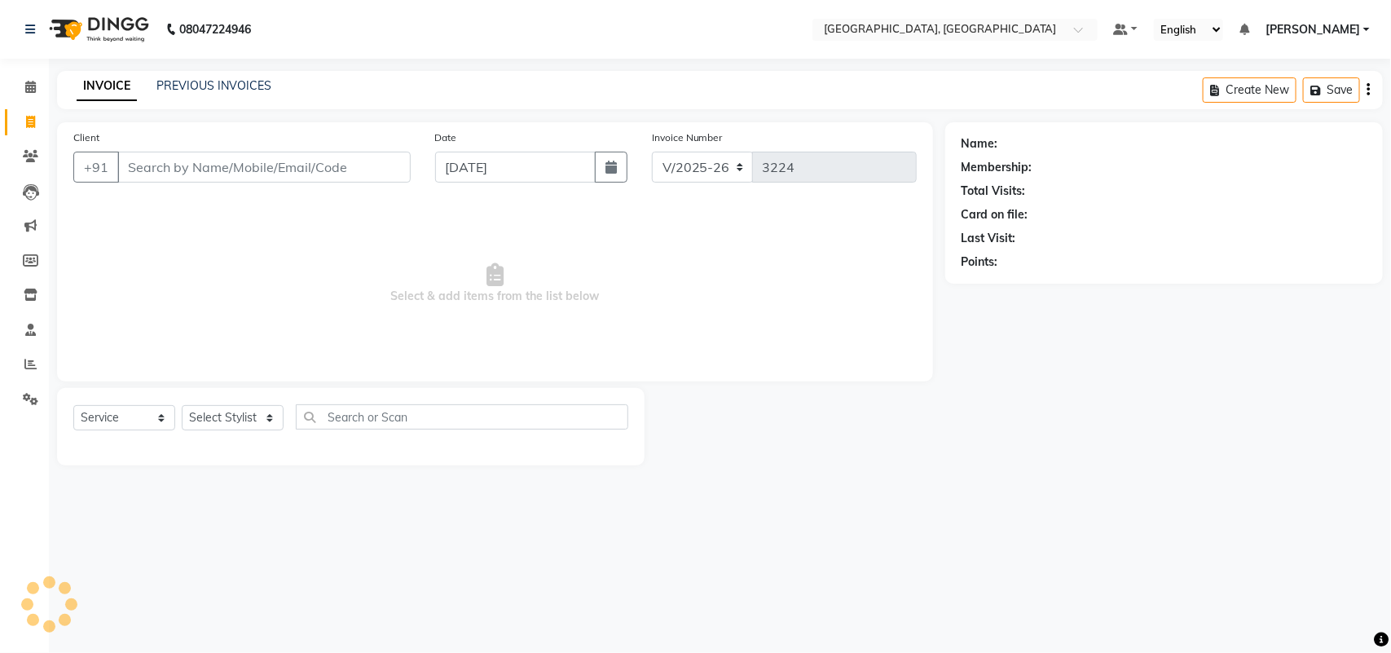
click at [244, 182] on input "Client" at bounding box center [263, 167] width 293 height 31
click at [197, 182] on input "Client" at bounding box center [263, 167] width 293 height 31
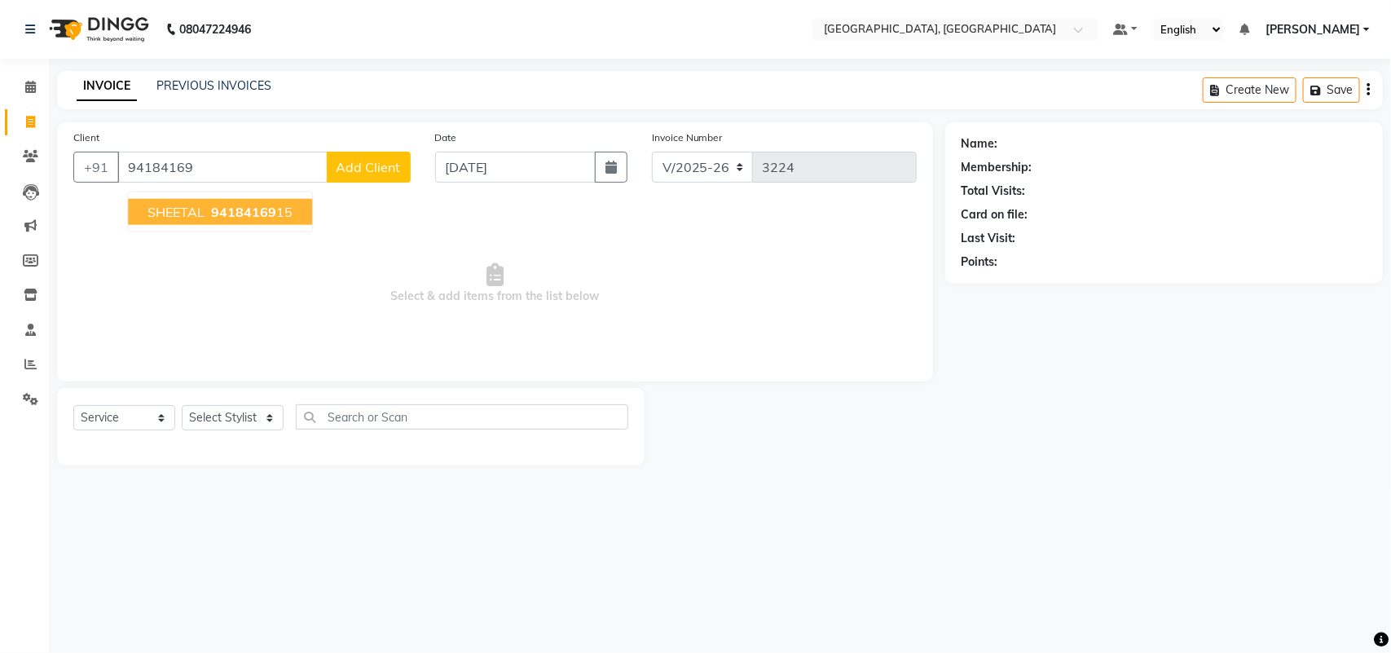
click at [276, 220] on span "94184169" at bounding box center [243, 212] width 65 height 16
type input "9418416915"
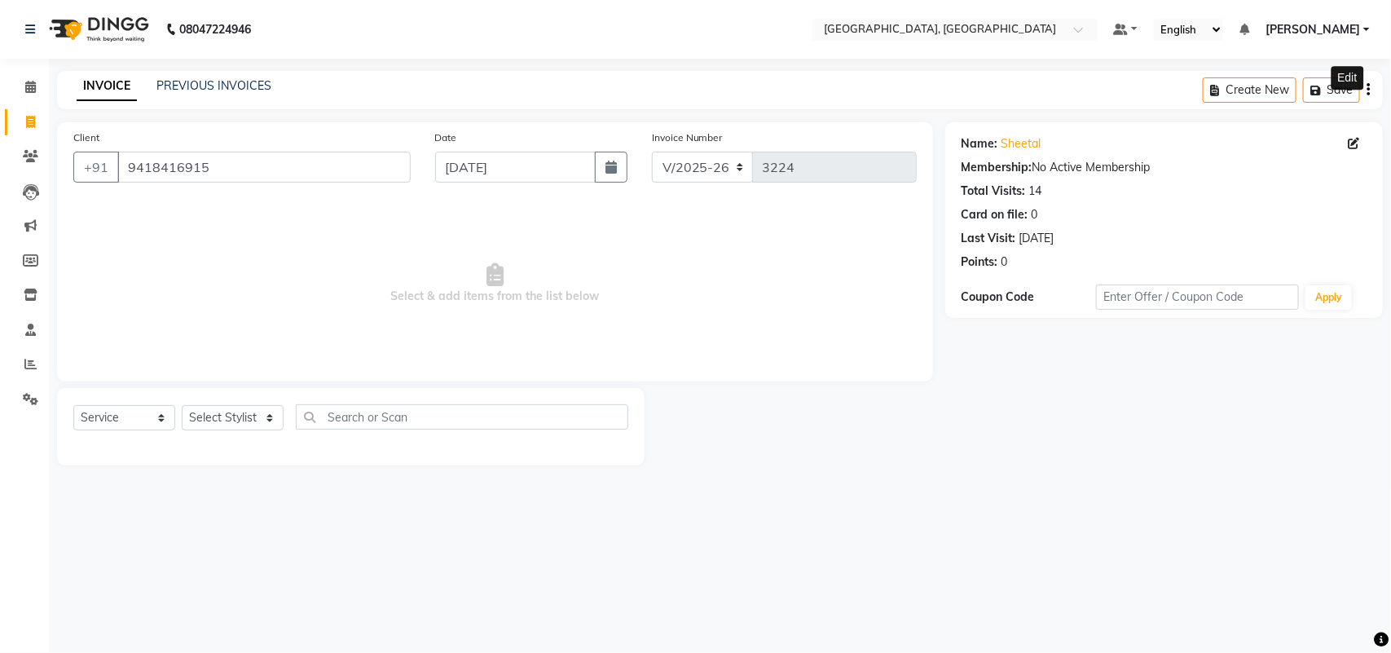
click at [1348, 149] on icon at bounding box center [1353, 143] width 11 height 11
select select "[DEMOGRAPHIC_DATA]"
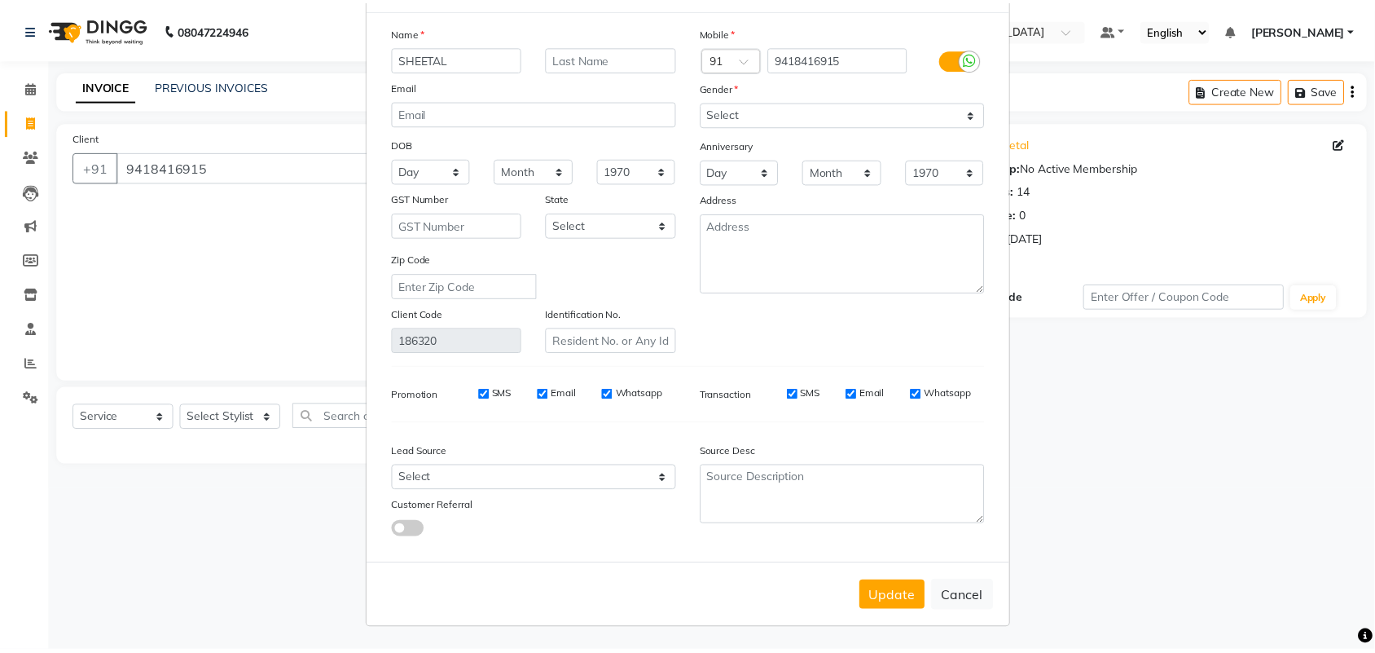
scroll to position [249, 0]
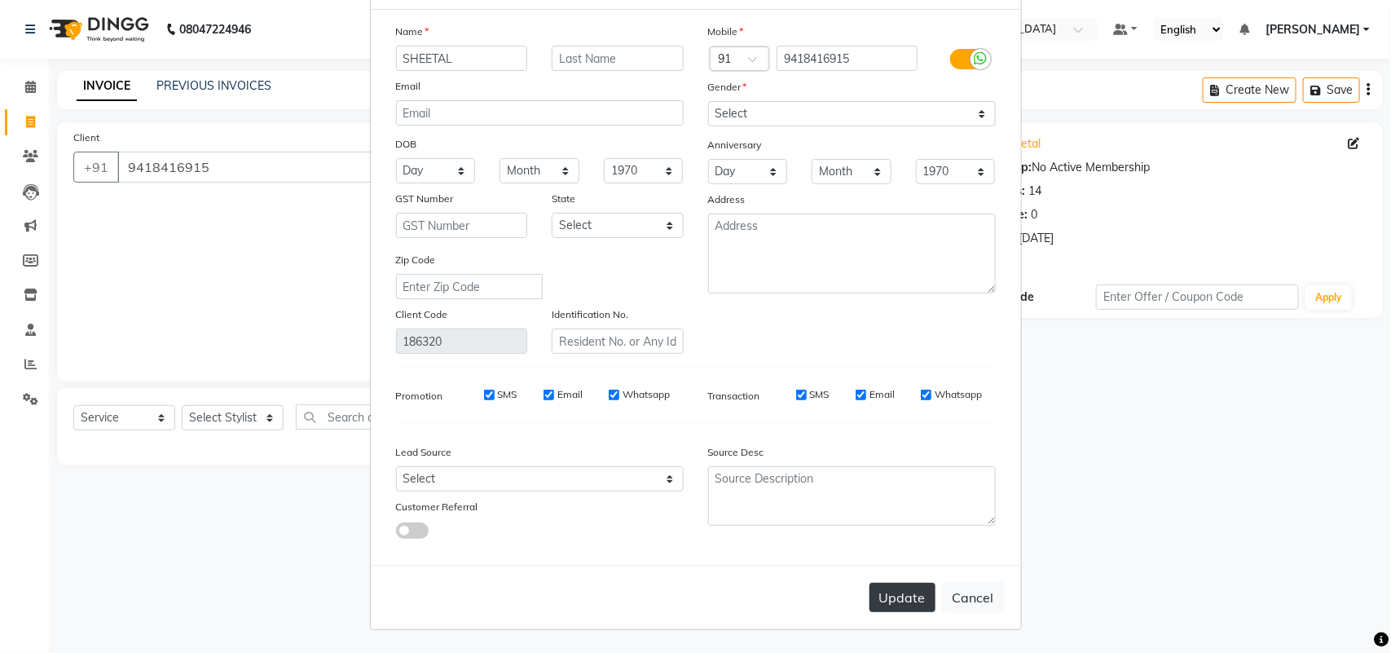
click at [869, 587] on button "Update" at bounding box center [902, 596] width 66 height 29
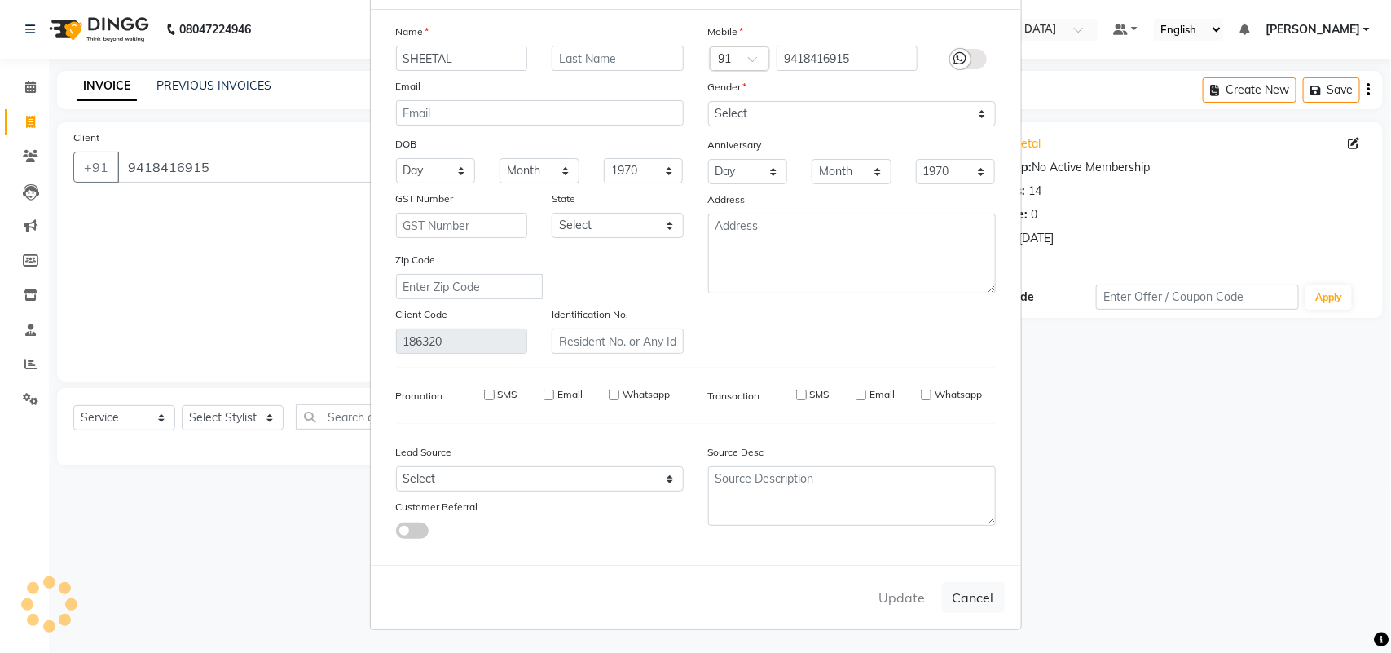
select select
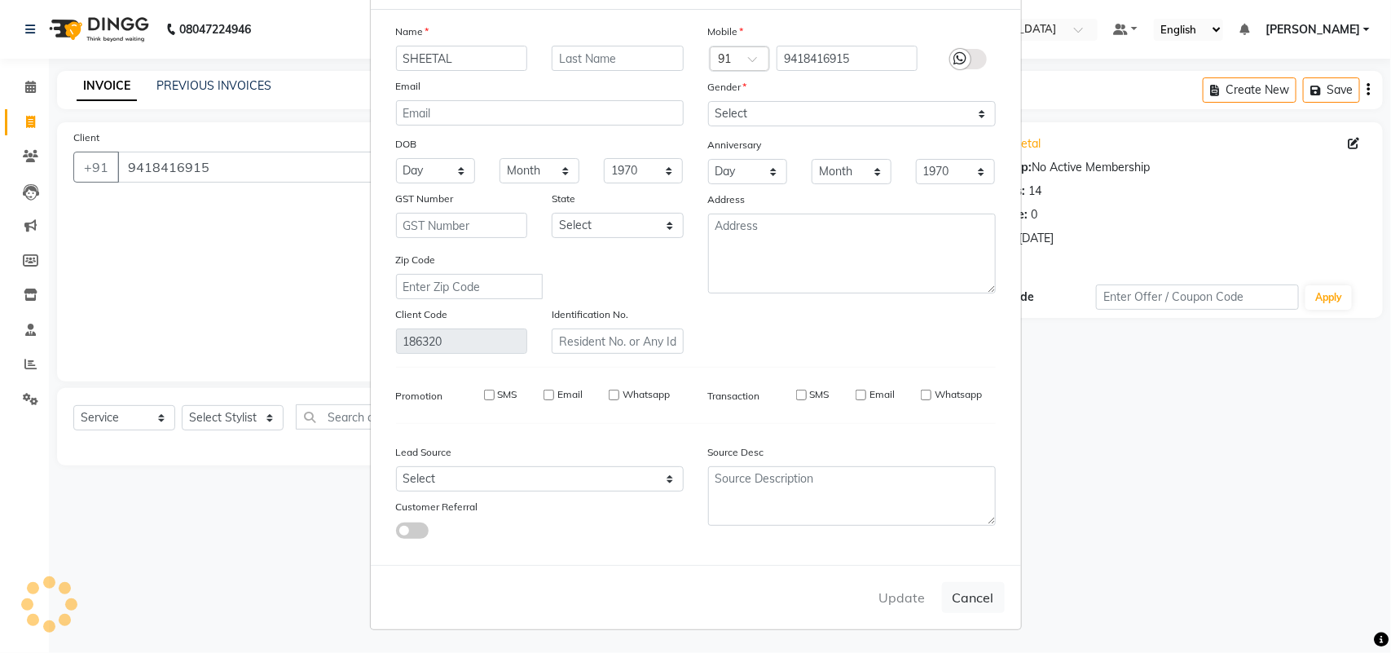
select select
checkbox input "false"
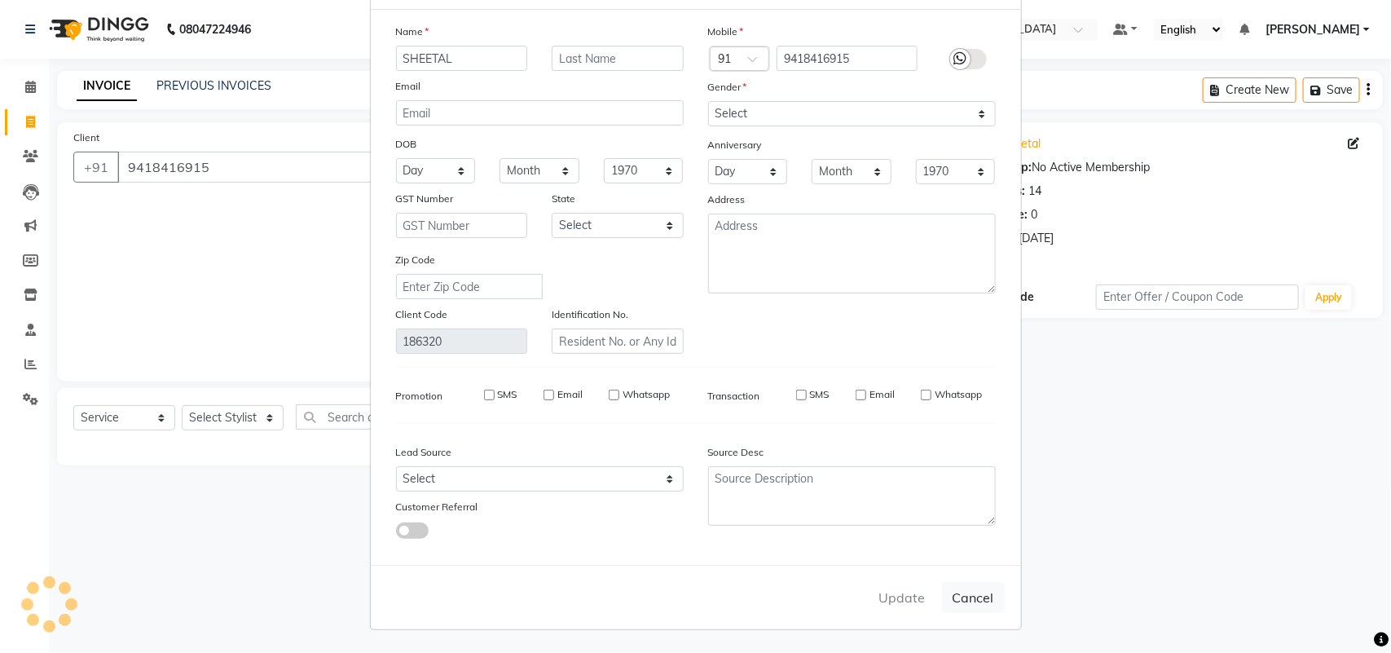
checkbox input "false"
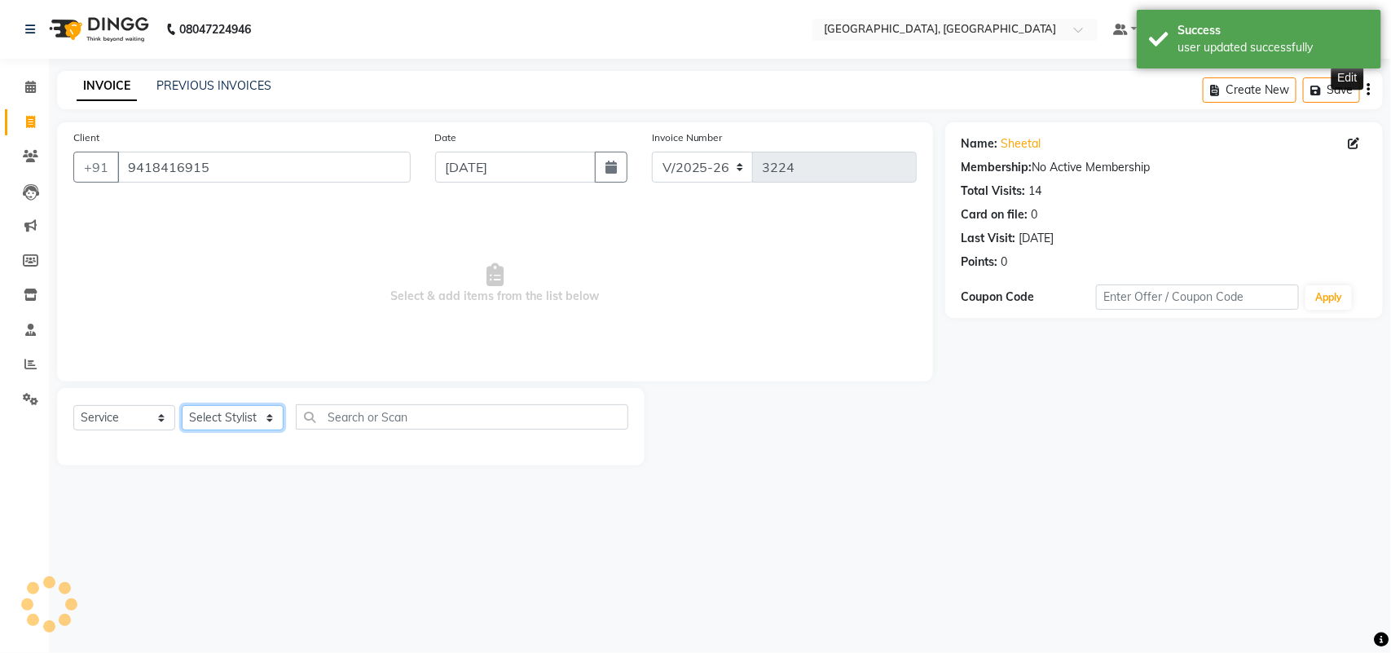
click at [255, 430] on select "Select Stylist admin Ajay (Aju) [PERSON_NAME] [PERSON_NAME] [PERSON_NAME] Clien…" at bounding box center [233, 417] width 102 height 25
select select "29611"
click at [187, 430] on select "Select Stylist admin Ajay (Aju) [PERSON_NAME] [PERSON_NAME] [PERSON_NAME] Clien…" at bounding box center [233, 417] width 102 height 25
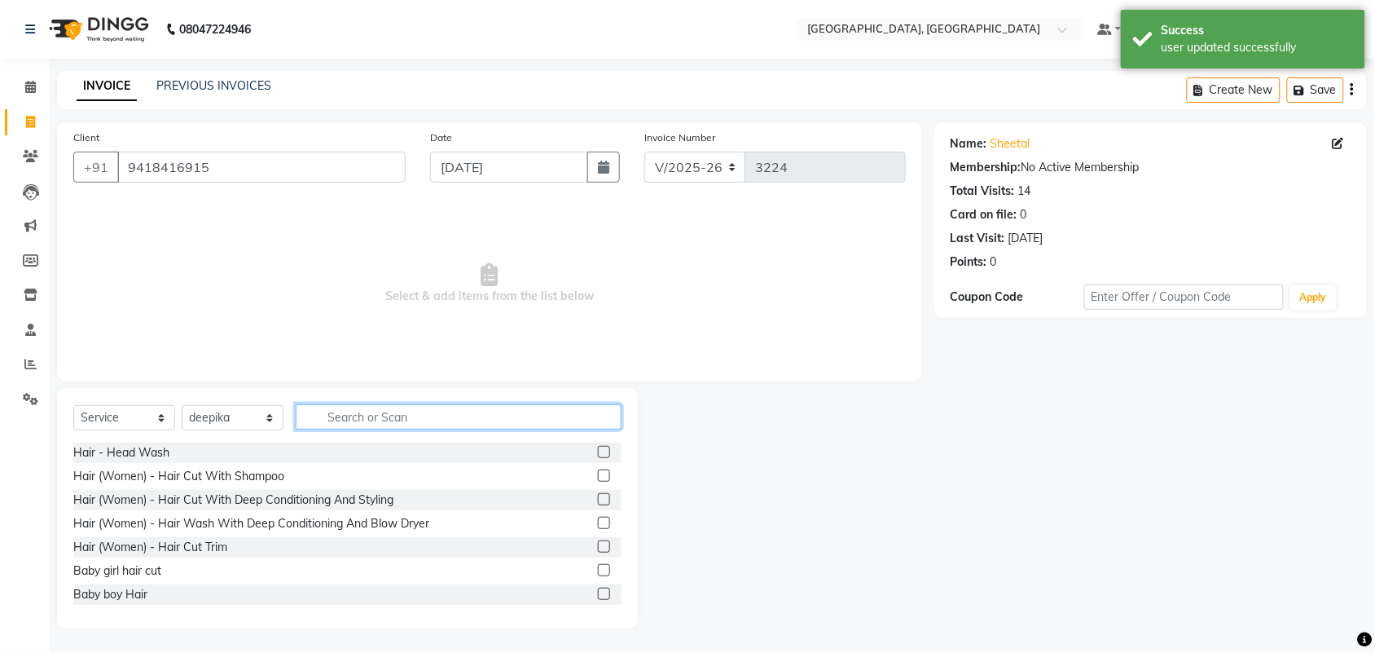
click at [422, 429] on input "text" at bounding box center [459, 416] width 326 height 25
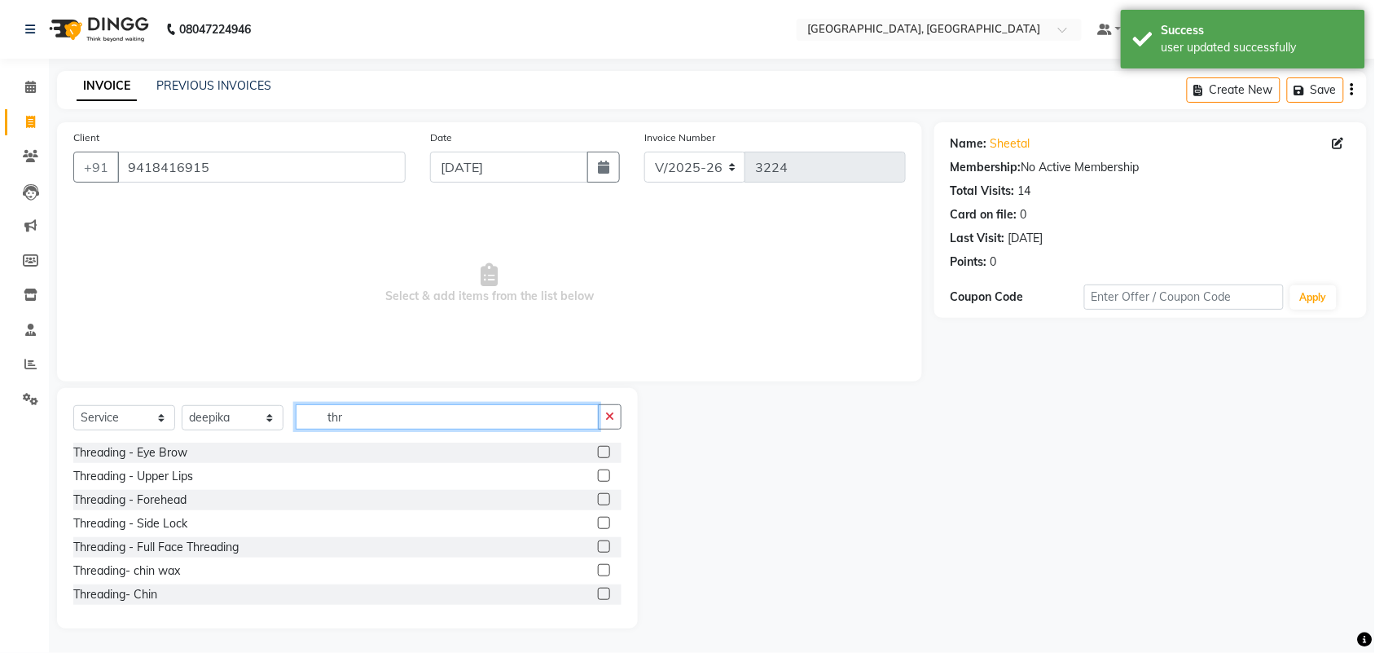
type input "thr"
click at [598, 458] on label at bounding box center [604, 452] width 12 height 12
click at [598, 458] on input "checkbox" at bounding box center [603, 452] width 11 height 11
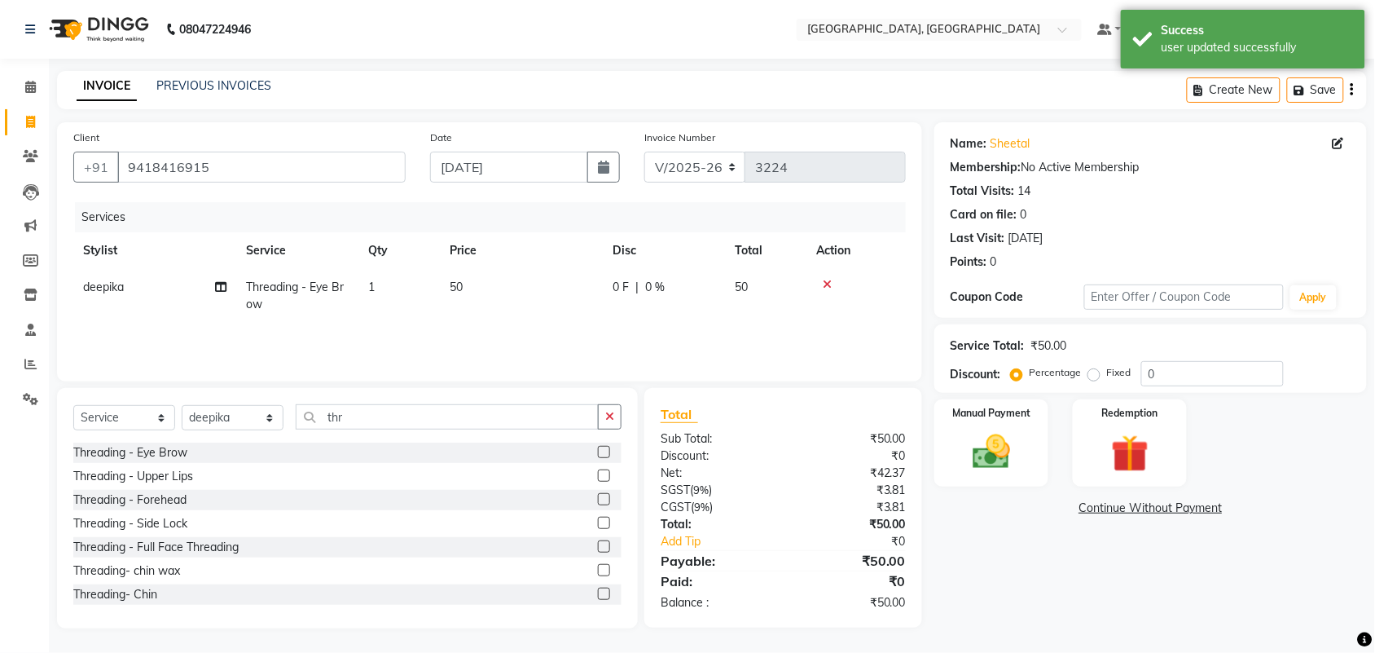
checkbox input "false"
click at [598, 481] on label at bounding box center [604, 475] width 12 height 12
click at [598, 481] on input "checkbox" at bounding box center [603, 476] width 11 height 11
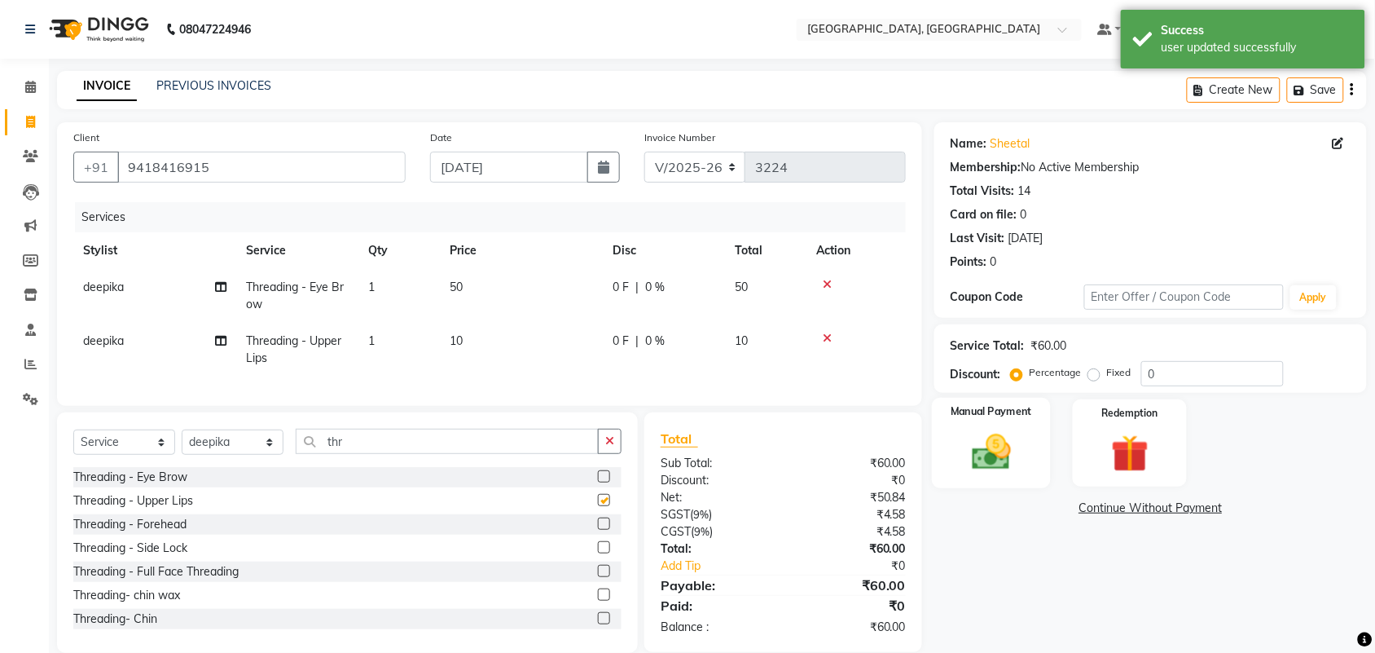
click at [965, 429] on img at bounding box center [992, 451] width 64 height 45
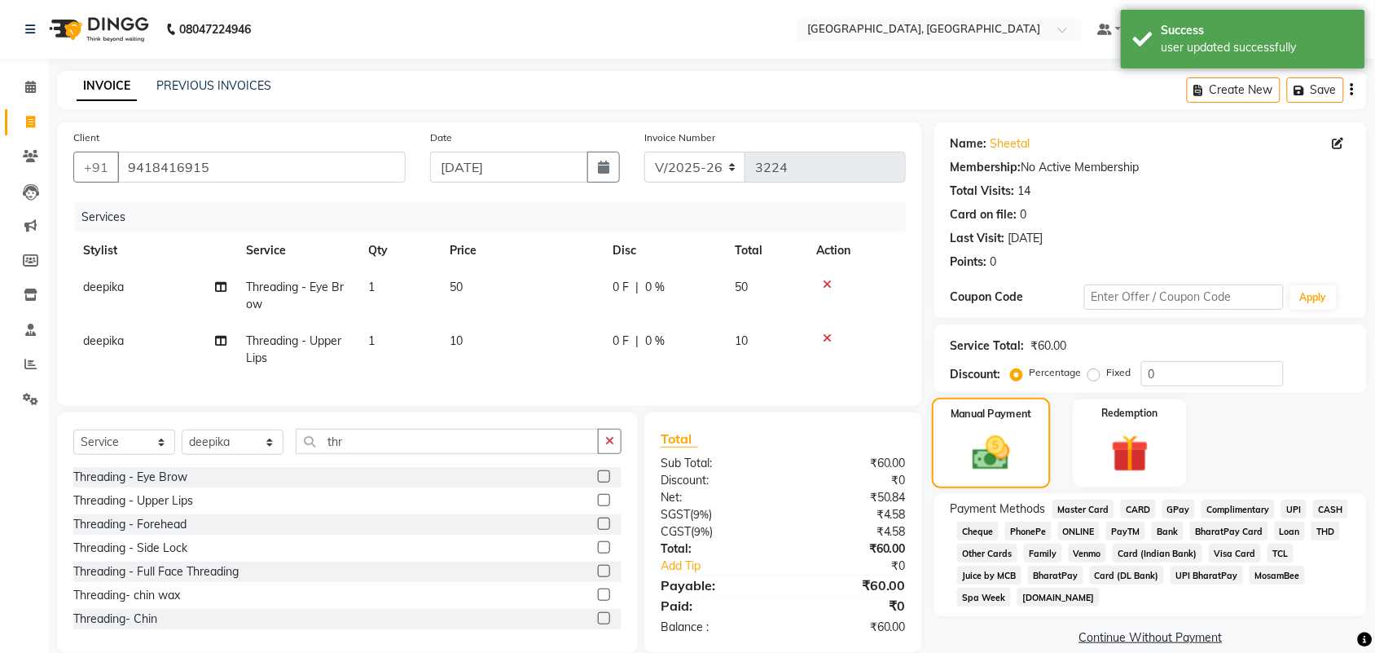
checkbox input "false"
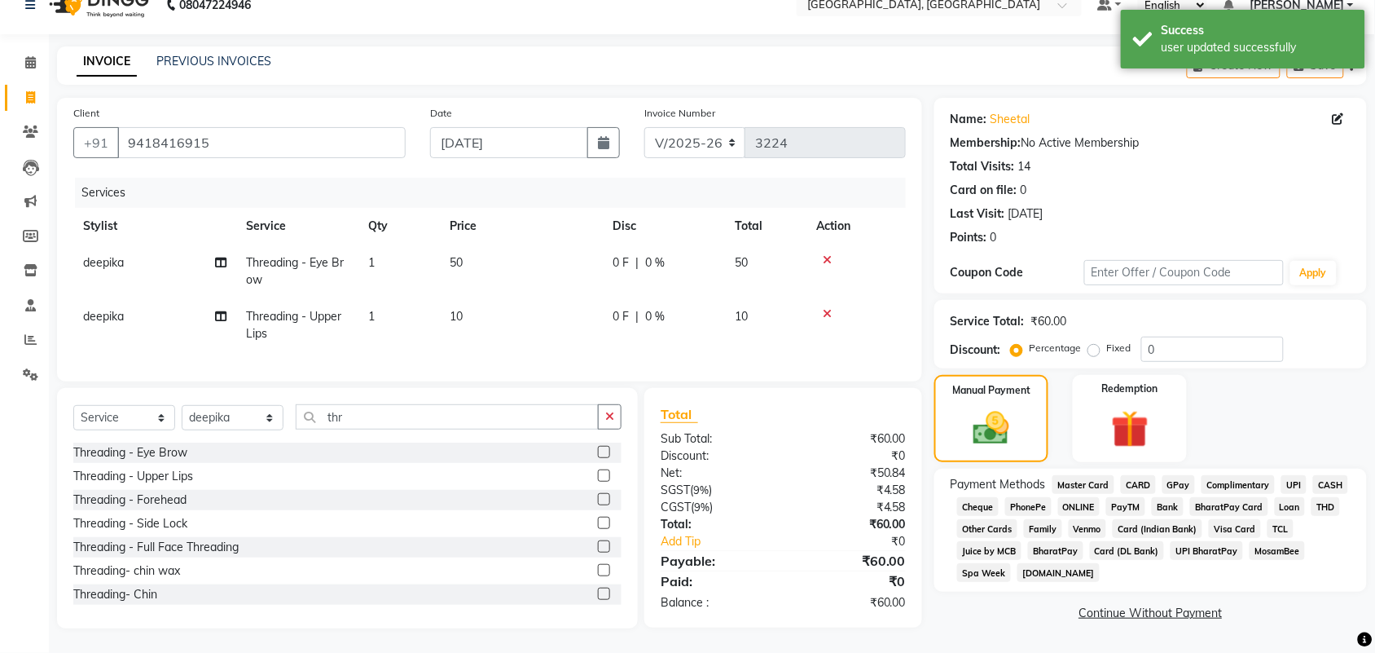
click at [1313, 475] on span "CASH" at bounding box center [1330, 484] width 35 height 19
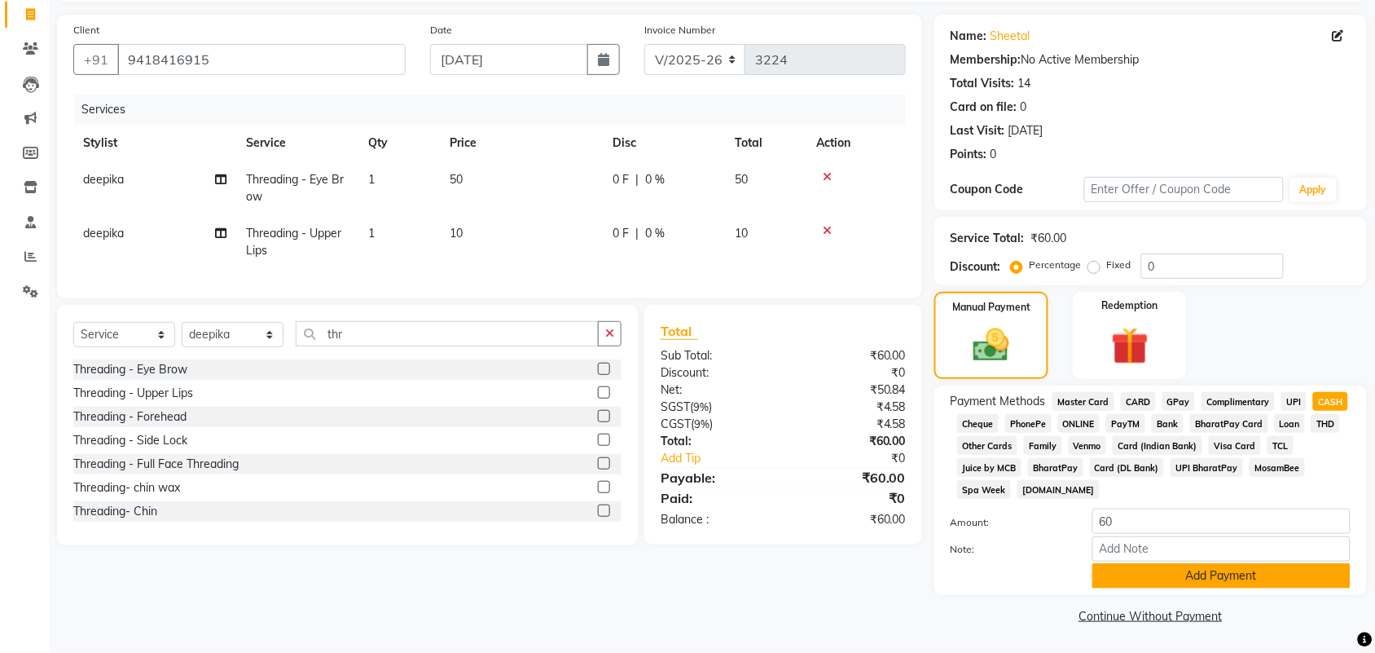
click at [1200, 568] on button "Add Payment" at bounding box center [1221, 575] width 258 height 25
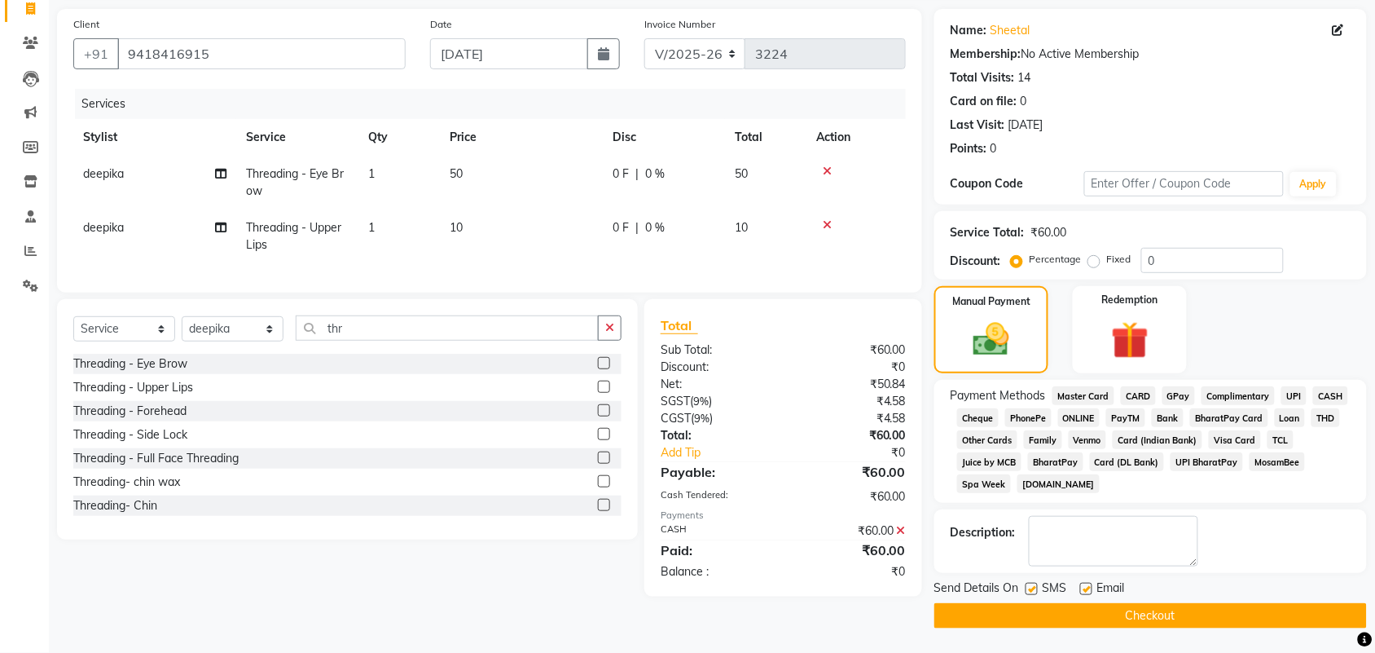
scroll to position [318, 0]
click at [1198, 619] on button "Checkout" at bounding box center [1150, 615] width 433 height 25
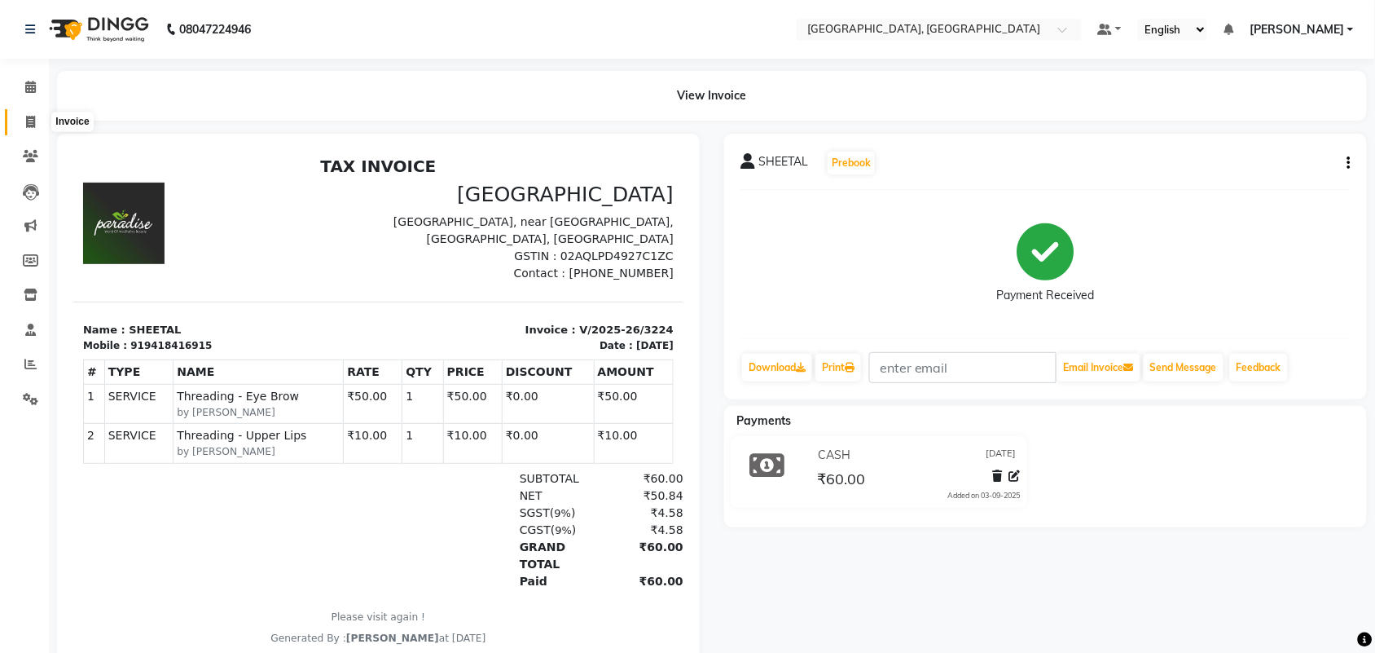
click at [23, 129] on span at bounding box center [30, 122] width 29 height 19
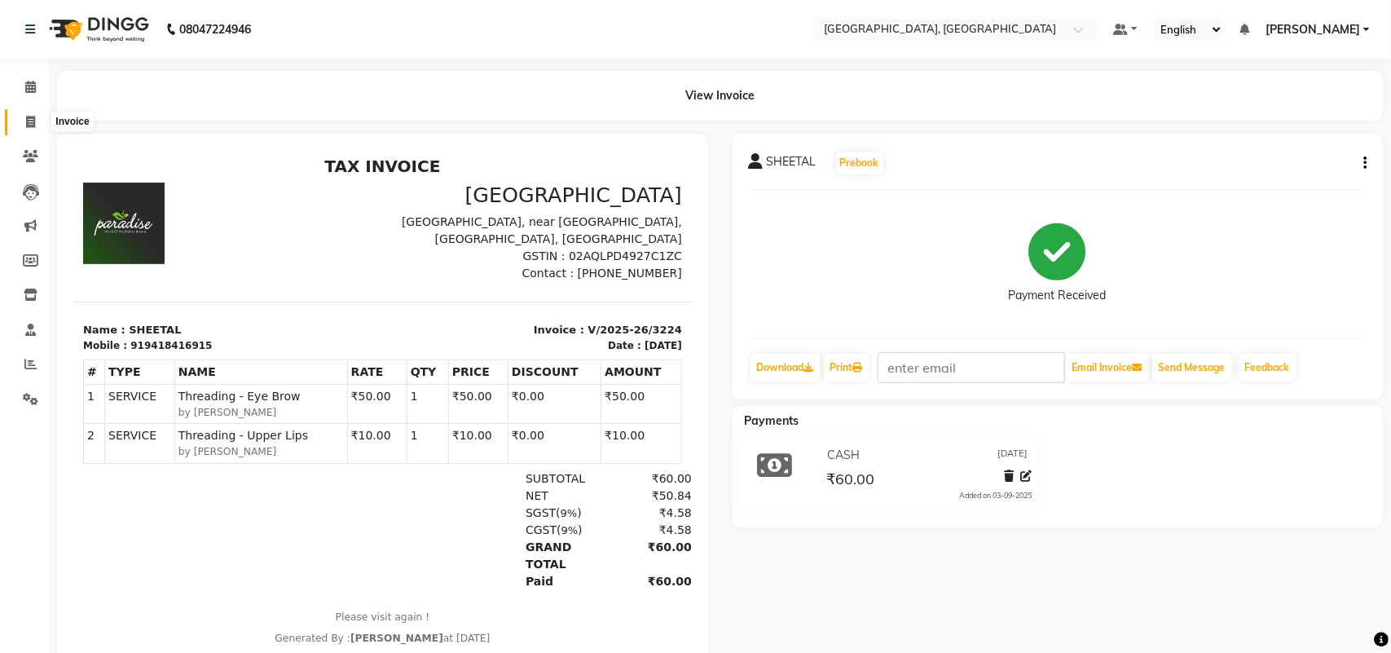
select select "4462"
select select "service"
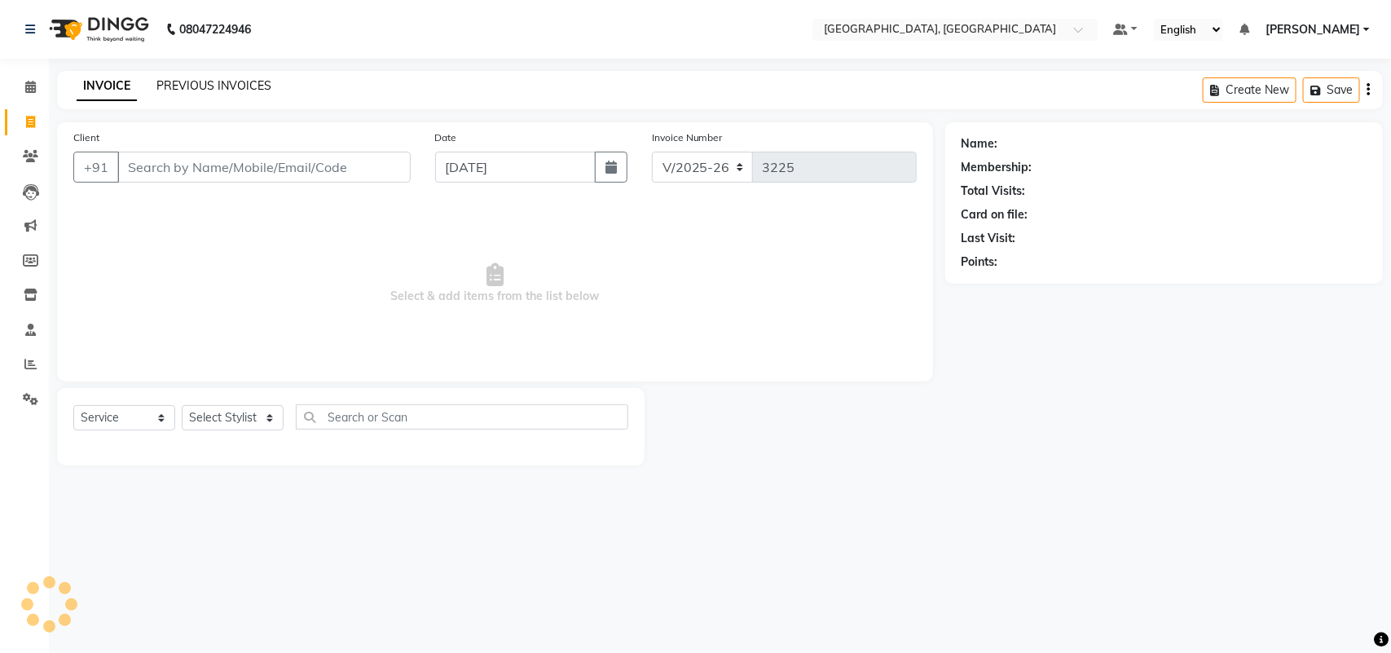
click at [257, 93] on link "PREVIOUS INVOICES" at bounding box center [213, 85] width 115 height 15
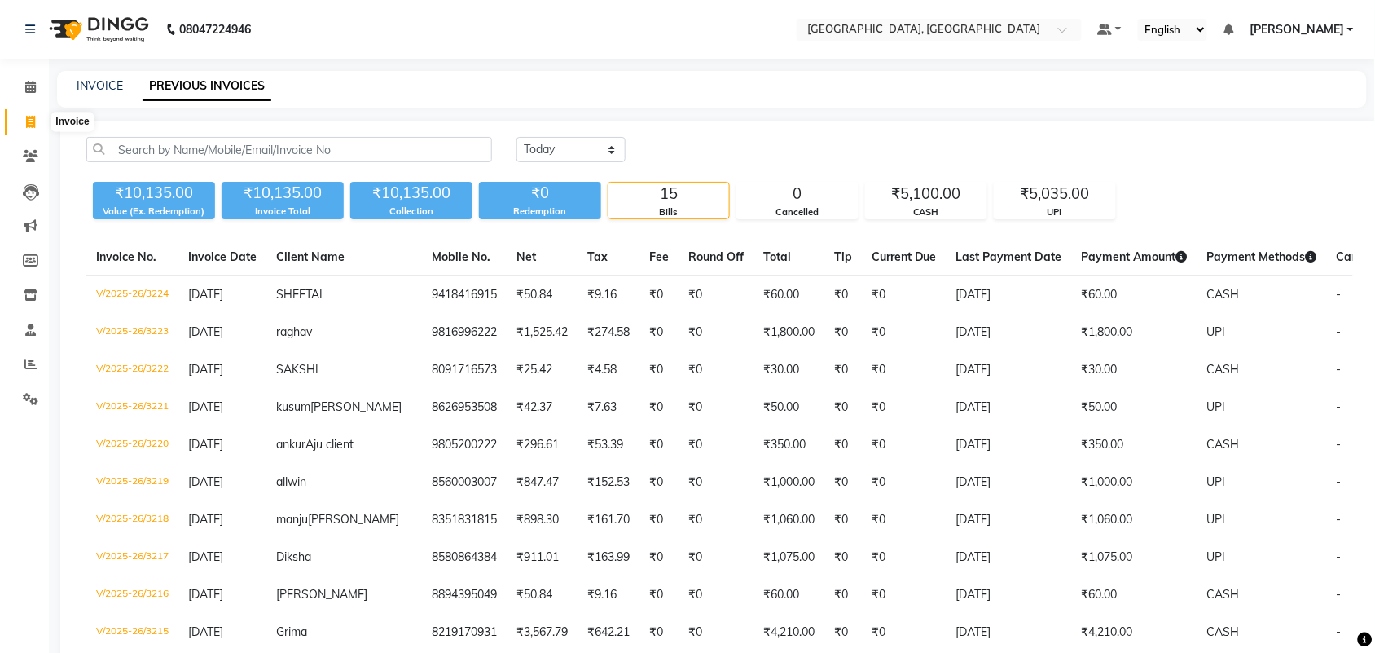
click at [30, 124] on icon at bounding box center [30, 122] width 9 height 12
select select "service"
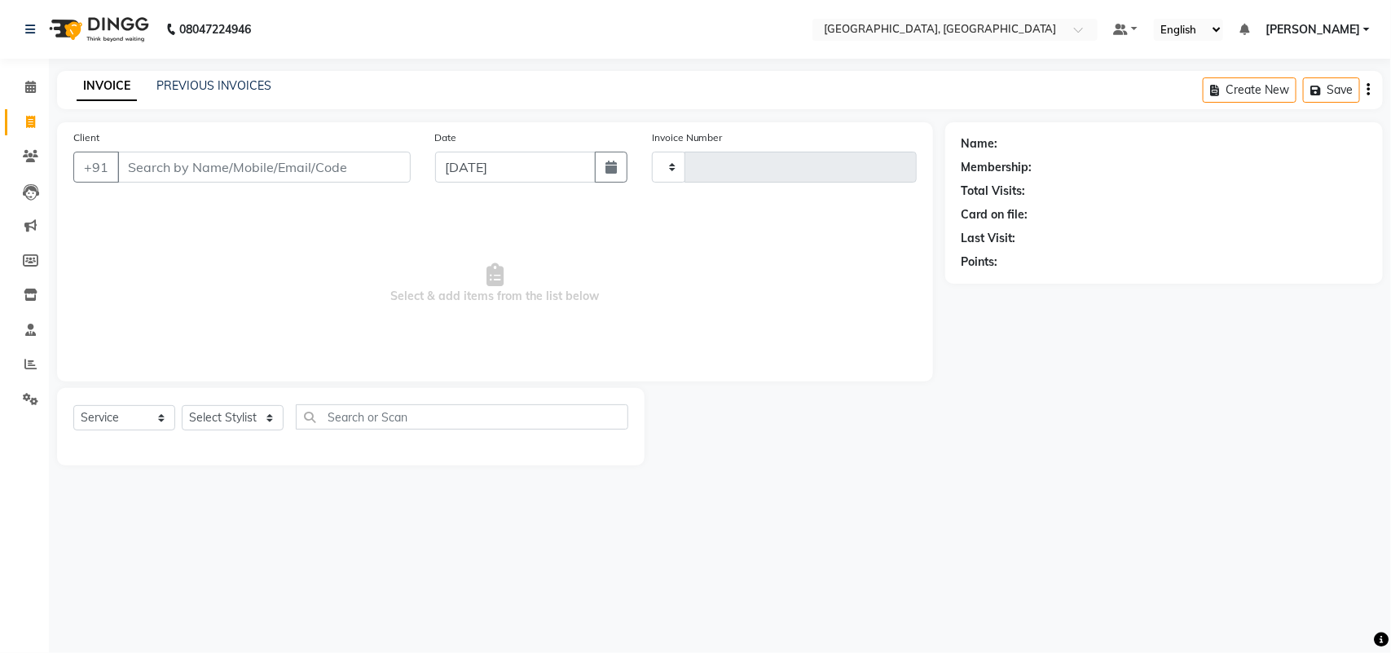
type input "3225"
select select "4462"
drag, startPoint x: 239, startPoint y: 179, endPoint x: 239, endPoint y: 190, distance: 10.6
click at [239, 182] on input "Client" at bounding box center [263, 167] width 293 height 31
click at [185, 182] on input "Client" at bounding box center [263, 167] width 293 height 31
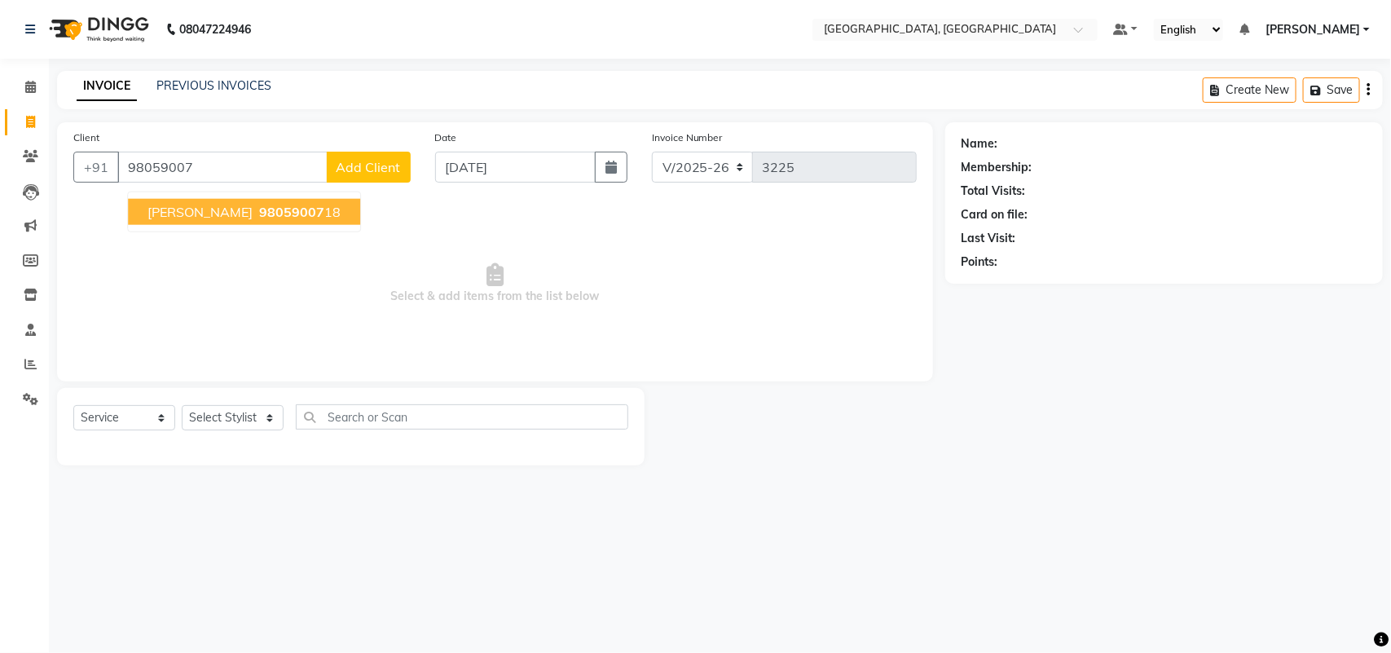
click at [314, 225] on button "kamal 98059007 18" at bounding box center [244, 212] width 232 height 26
type input "9805900718"
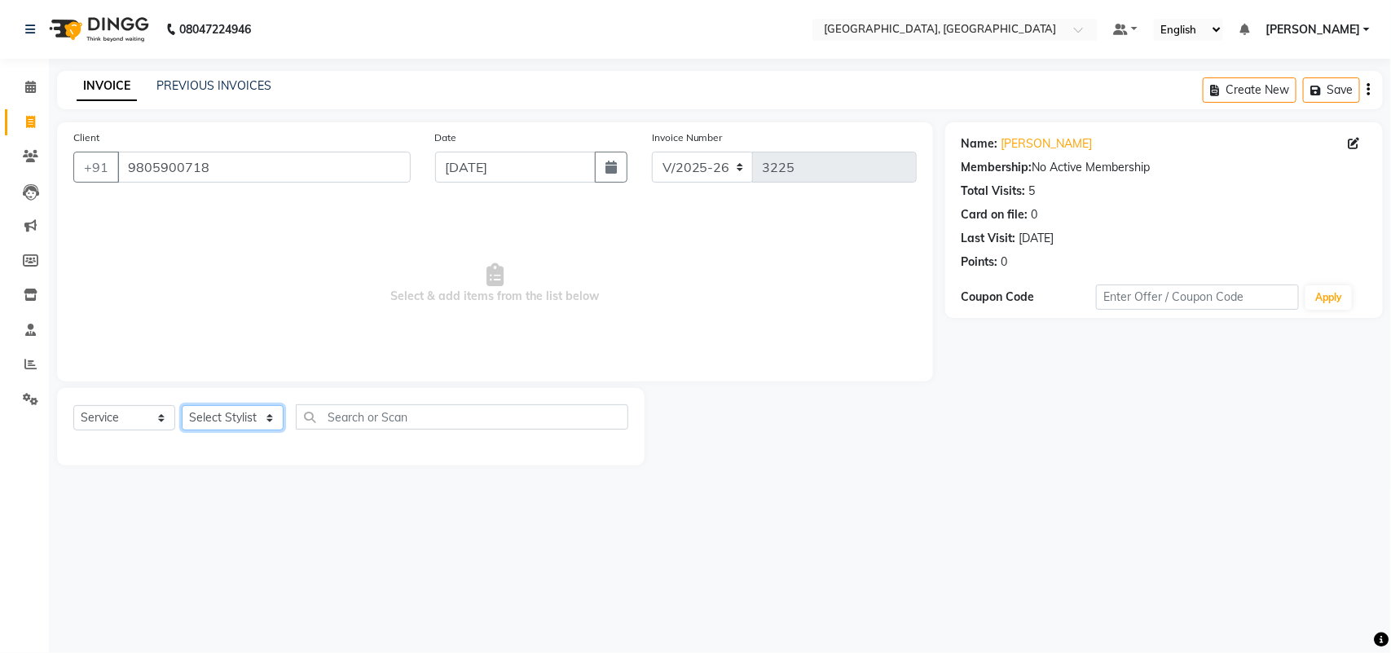
click at [218, 430] on select "Select Stylist admin Ajay (Aju) [PERSON_NAME] [PERSON_NAME] [PERSON_NAME] Clien…" at bounding box center [233, 417] width 102 height 25
select select "88213"
click at [187, 430] on select "Select Stylist admin Ajay (Aju) [PERSON_NAME] [PERSON_NAME] [PERSON_NAME] Clien…" at bounding box center [233, 417] width 102 height 25
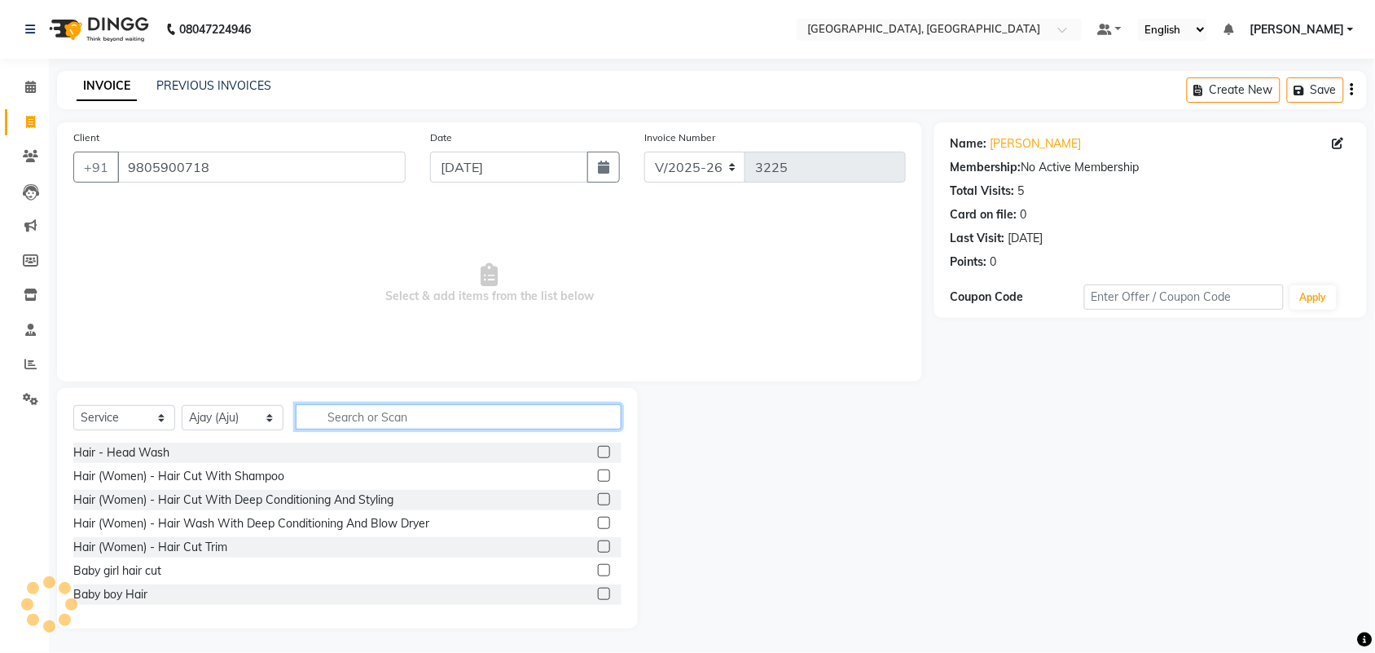
click at [466, 429] on input "text" at bounding box center [459, 416] width 326 height 25
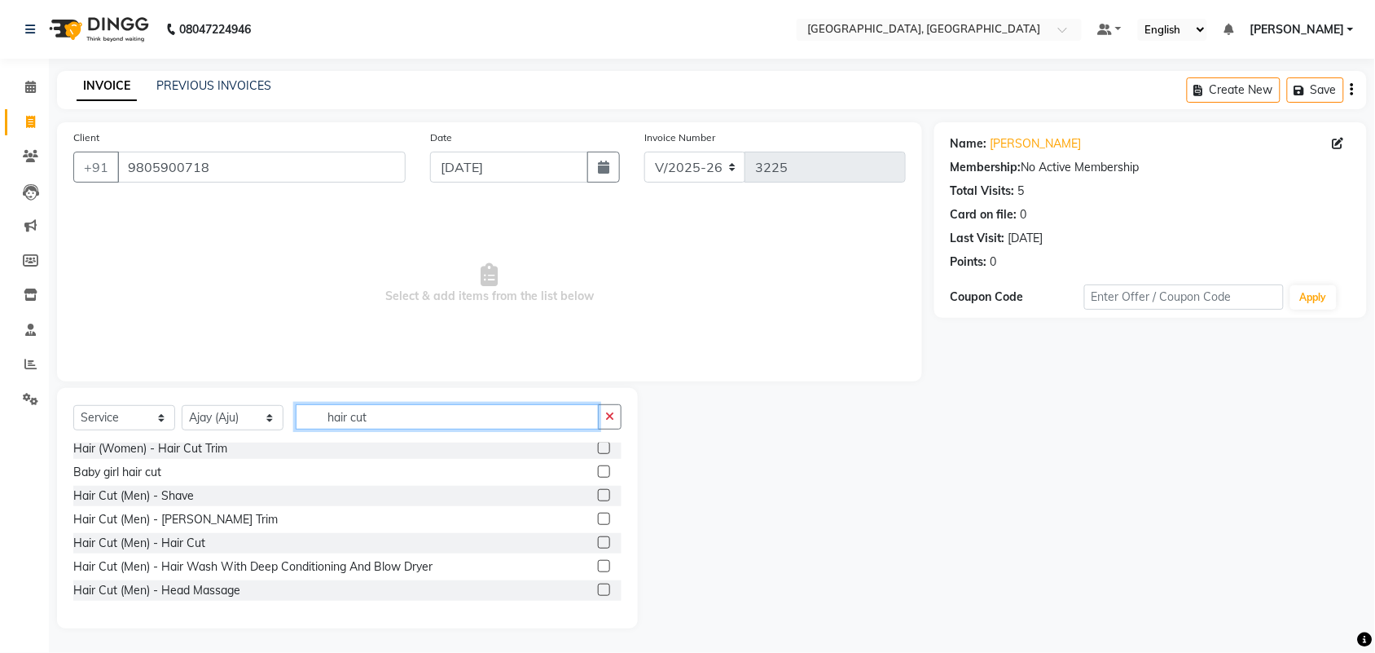
scroll to position [62, 0]
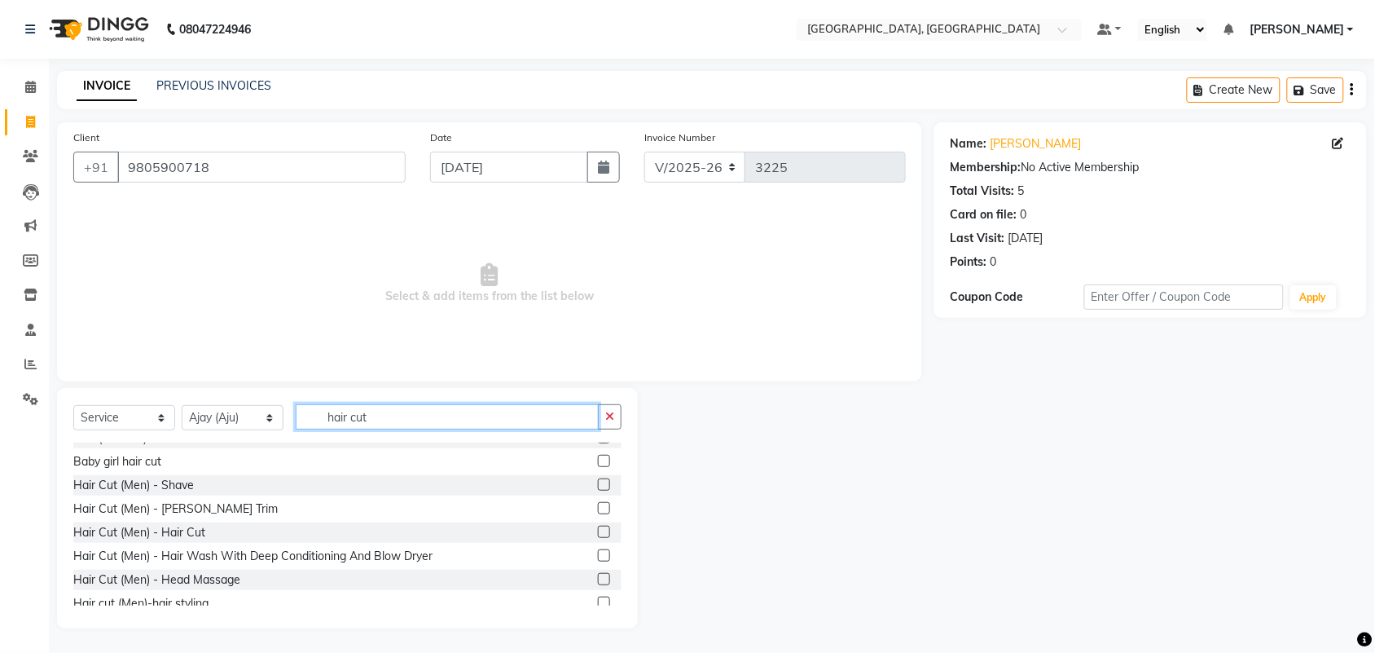
type input "hair cut"
click at [598, 538] on label at bounding box center [604, 531] width 12 height 12
click at [598, 538] on input "checkbox" at bounding box center [603, 532] width 11 height 11
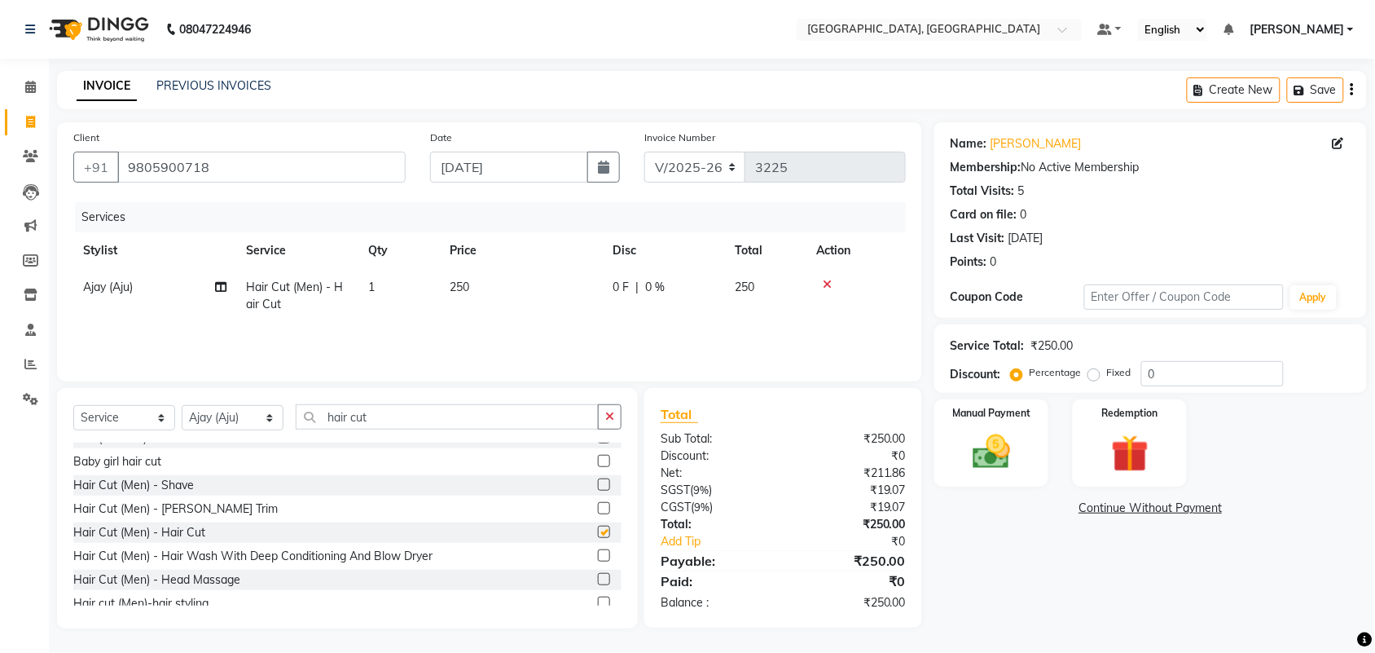
checkbox input "false"
click at [253, 430] on select "Select Stylist admin Ajay (Aju) [PERSON_NAME] [PERSON_NAME] [PERSON_NAME] Clien…" at bounding box center [233, 417] width 102 height 25
select select "24996"
click at [187, 430] on select "Select Stylist admin Ajay (Aju) [PERSON_NAME] [PERSON_NAME] [PERSON_NAME] Clien…" at bounding box center [233, 417] width 102 height 25
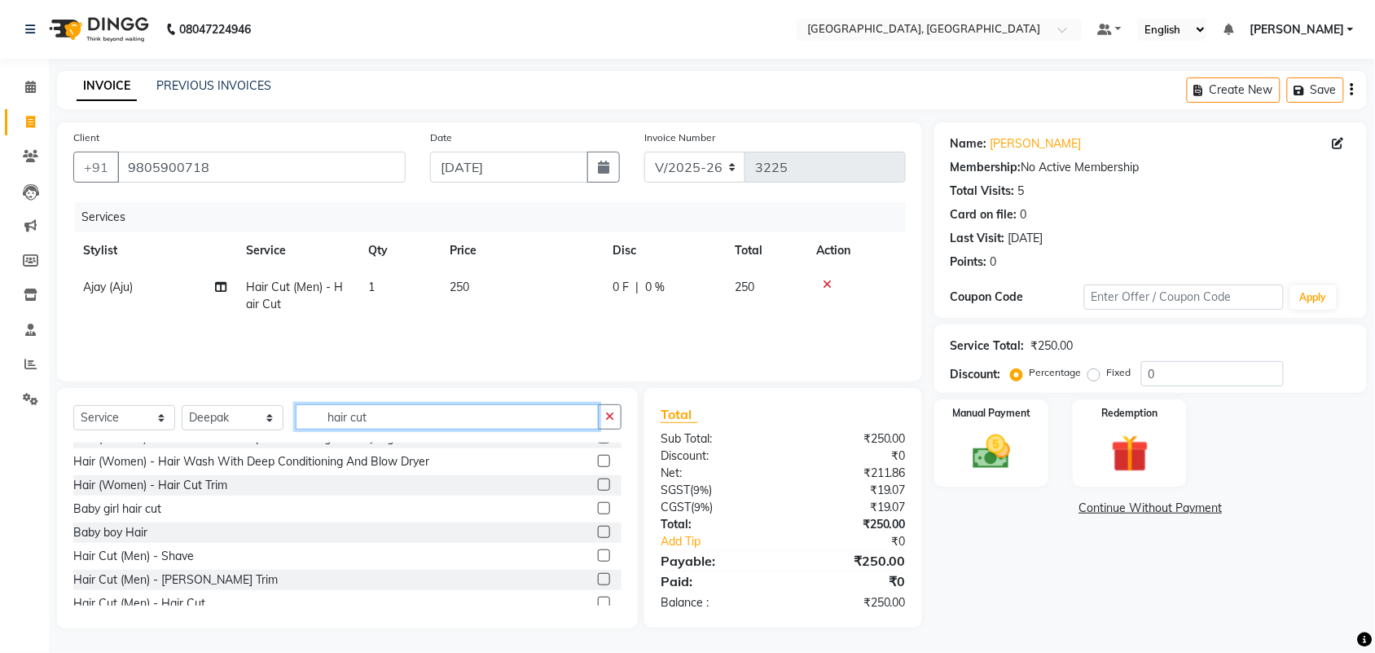
click at [444, 429] on input "hair cut" at bounding box center [447, 416] width 303 height 25
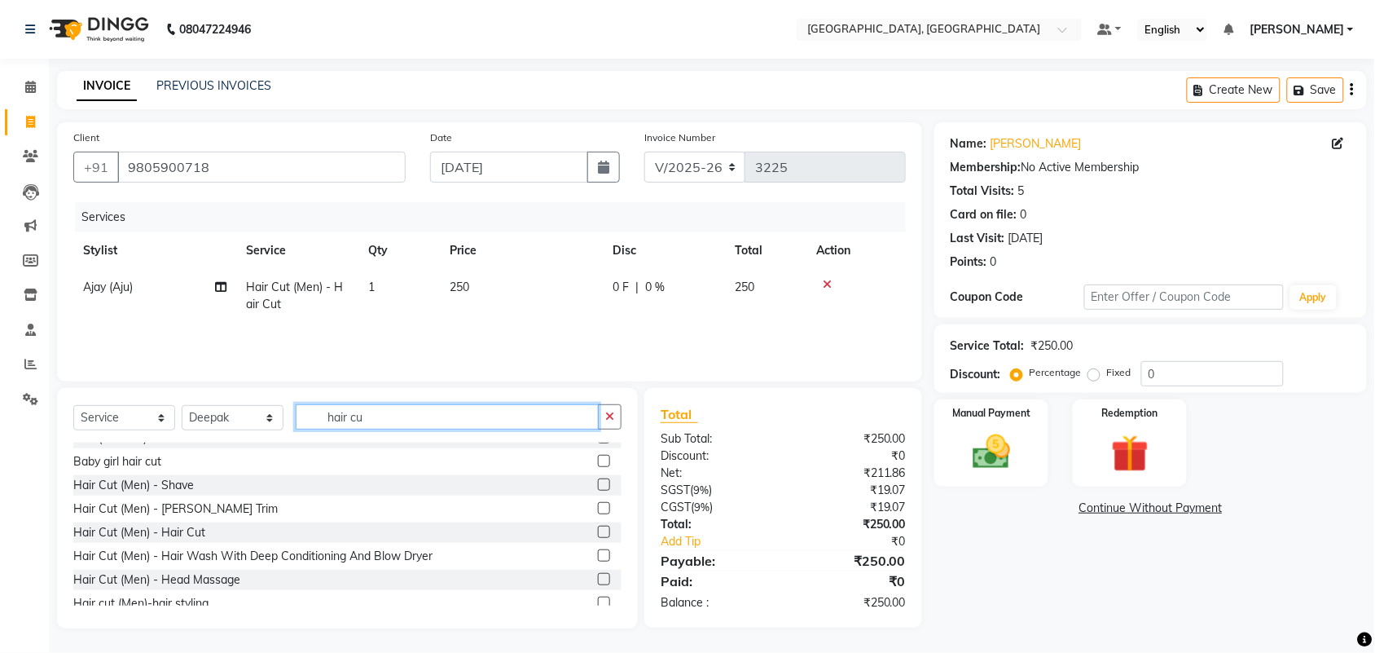
scroll to position [33, 0]
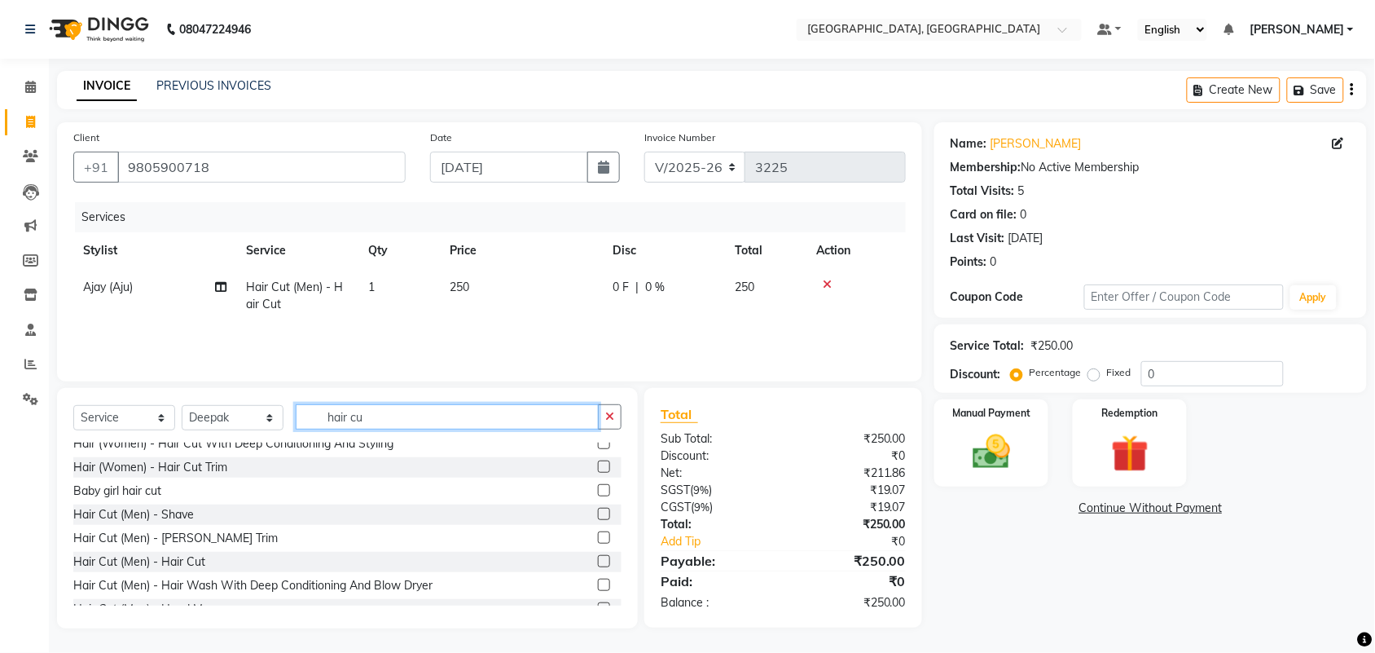
type input "hair cut"
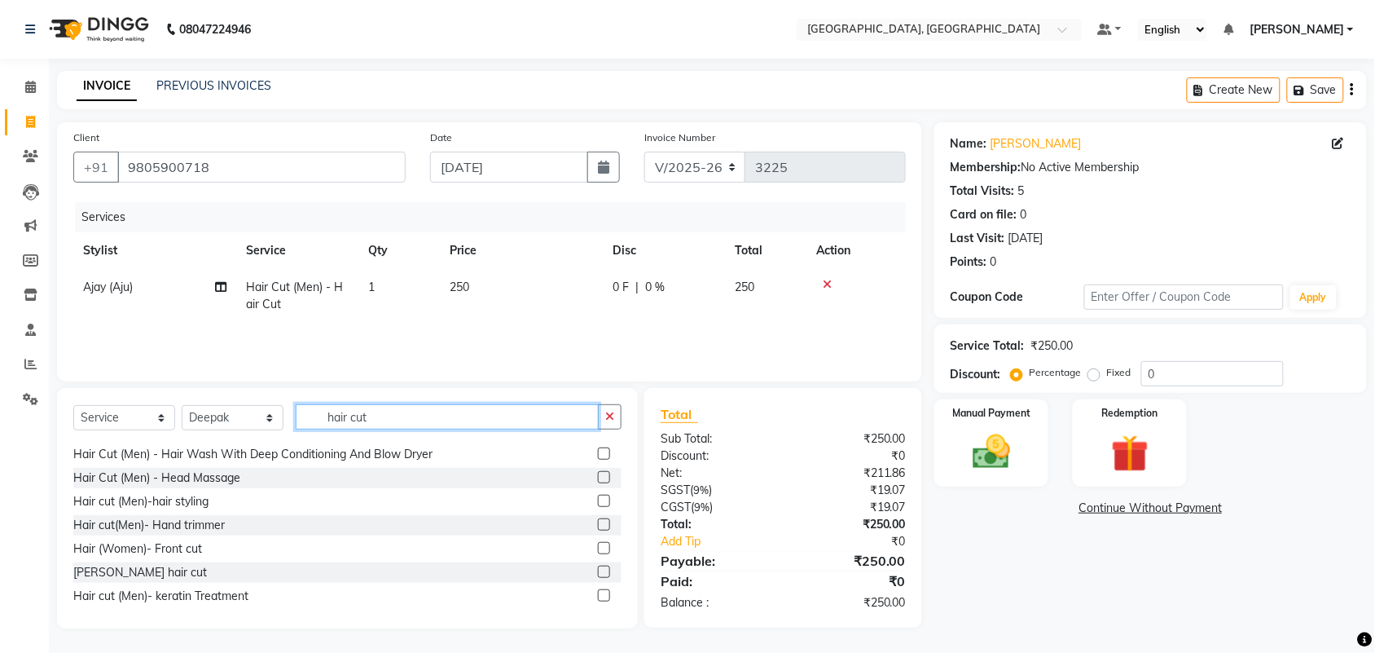
scroll to position [169, 0]
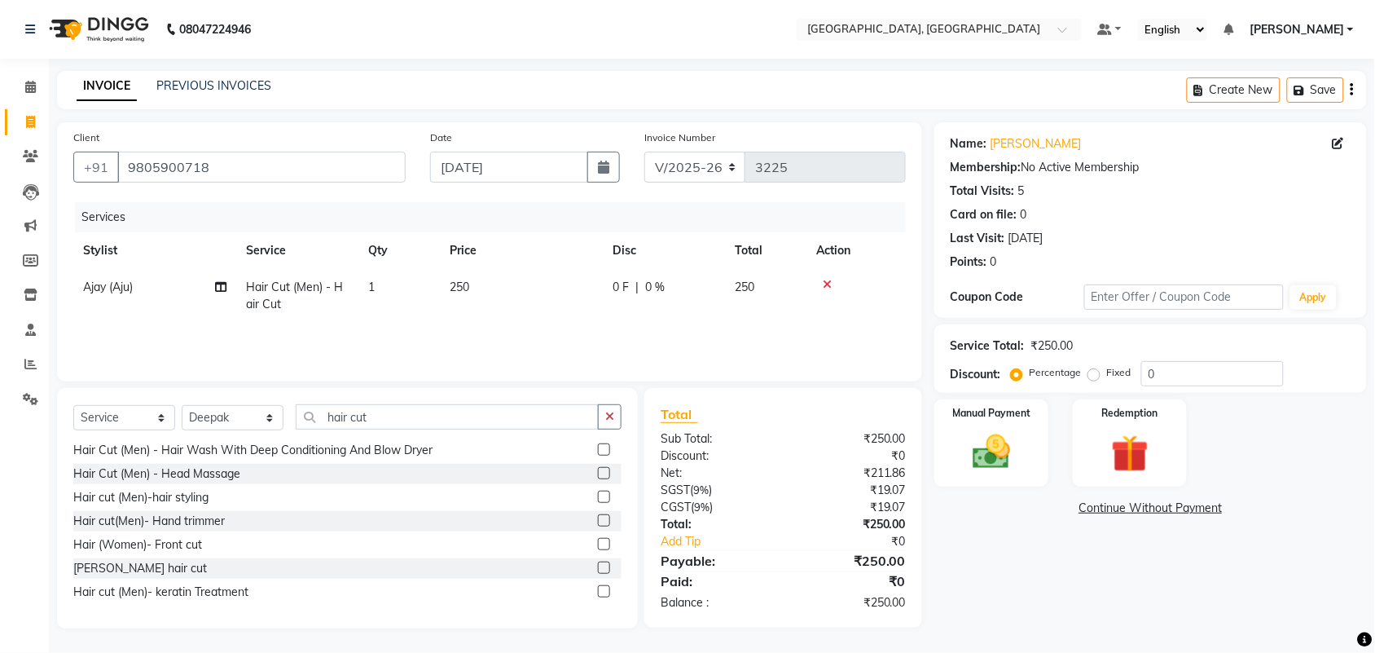
click at [598, 432] on label at bounding box center [604, 426] width 12 height 12
click at [598, 432] on input "checkbox" at bounding box center [603, 426] width 11 height 11
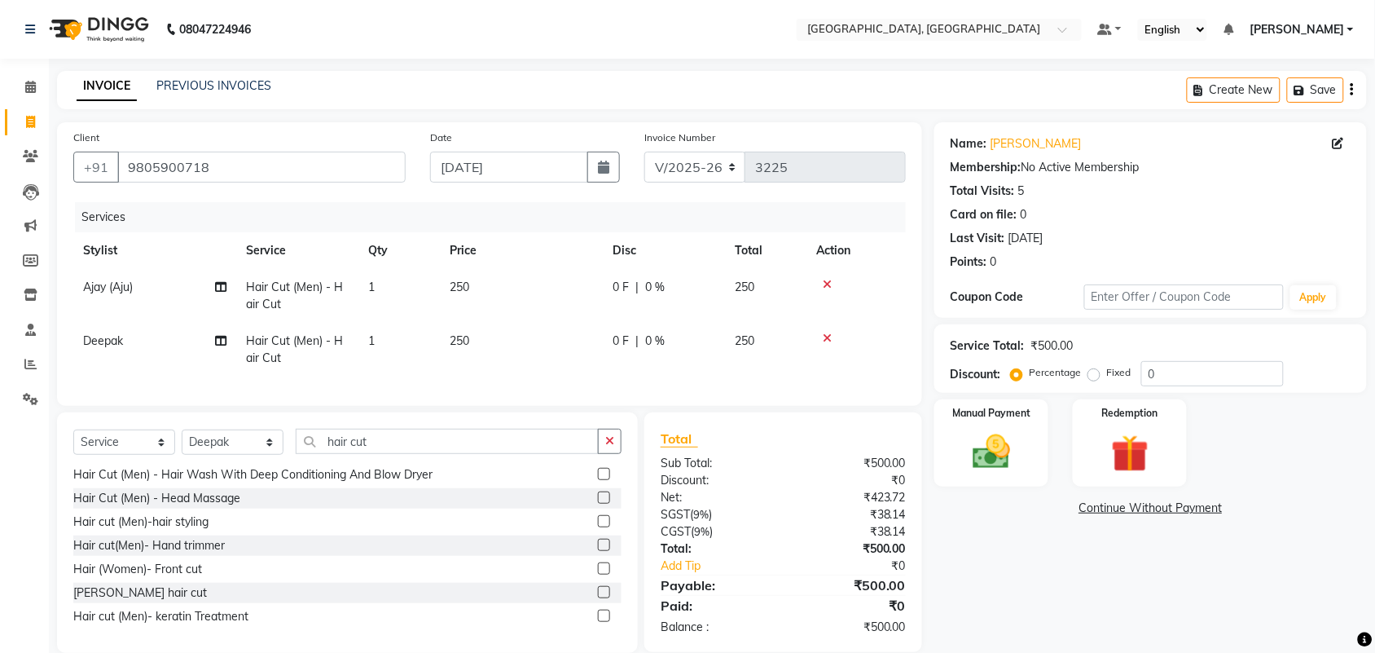
checkbox input "false"
click at [554, 376] on td "250" at bounding box center [521, 350] width 163 height 54
select select "24996"
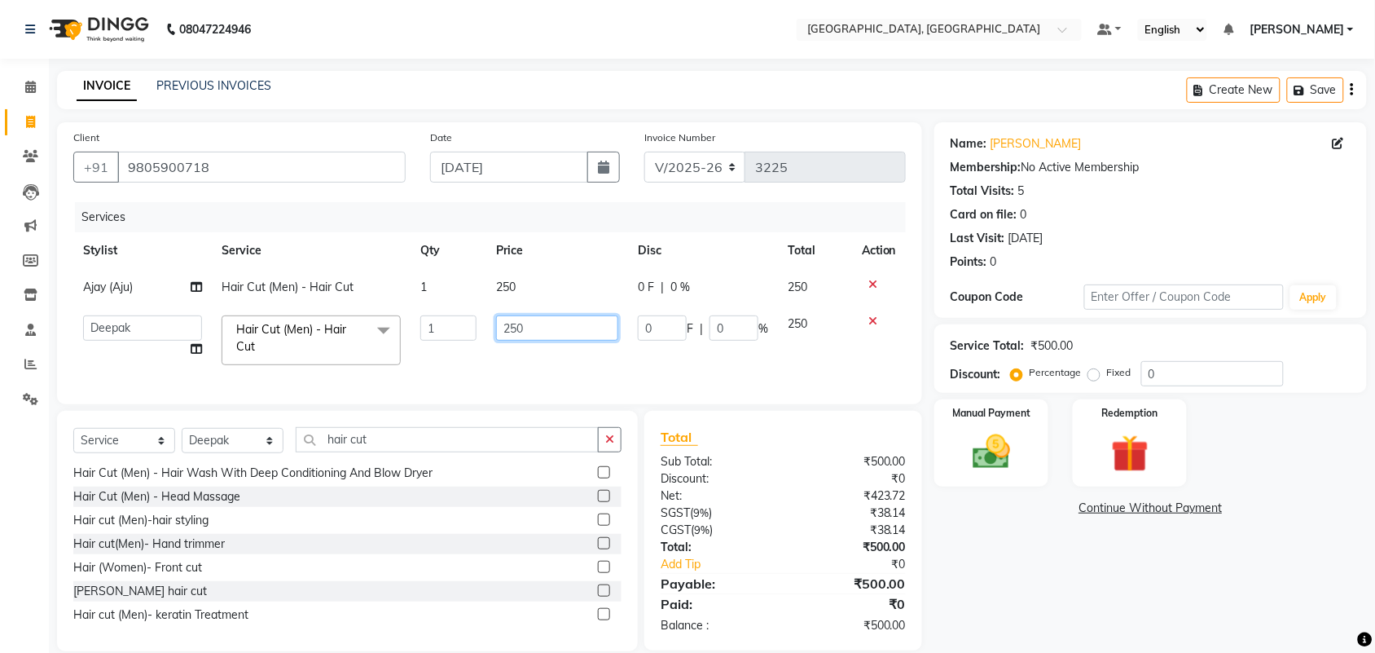
click at [554, 341] on input "250" at bounding box center [557, 327] width 122 height 25
type input "200"
click at [535, 452] on input "hair cut" at bounding box center [447, 439] width 303 height 25
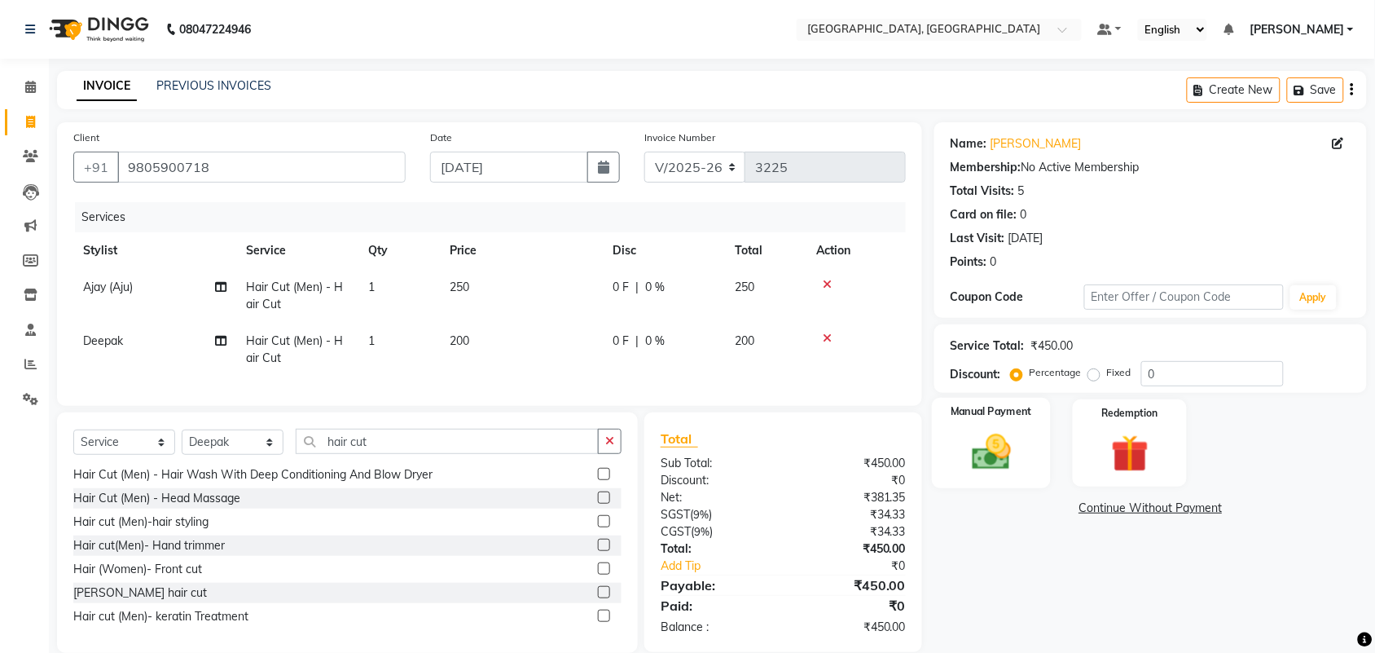
click at [976, 429] on img at bounding box center [992, 451] width 64 height 45
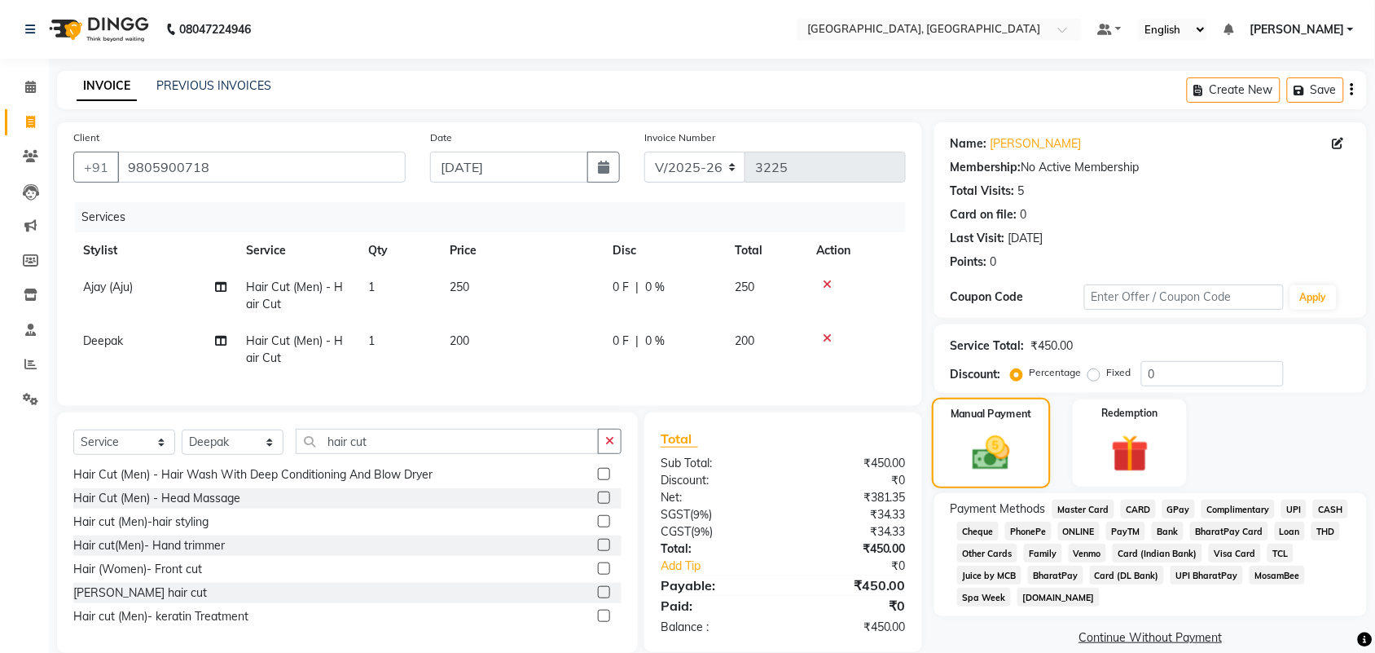
scroll to position [177, 0]
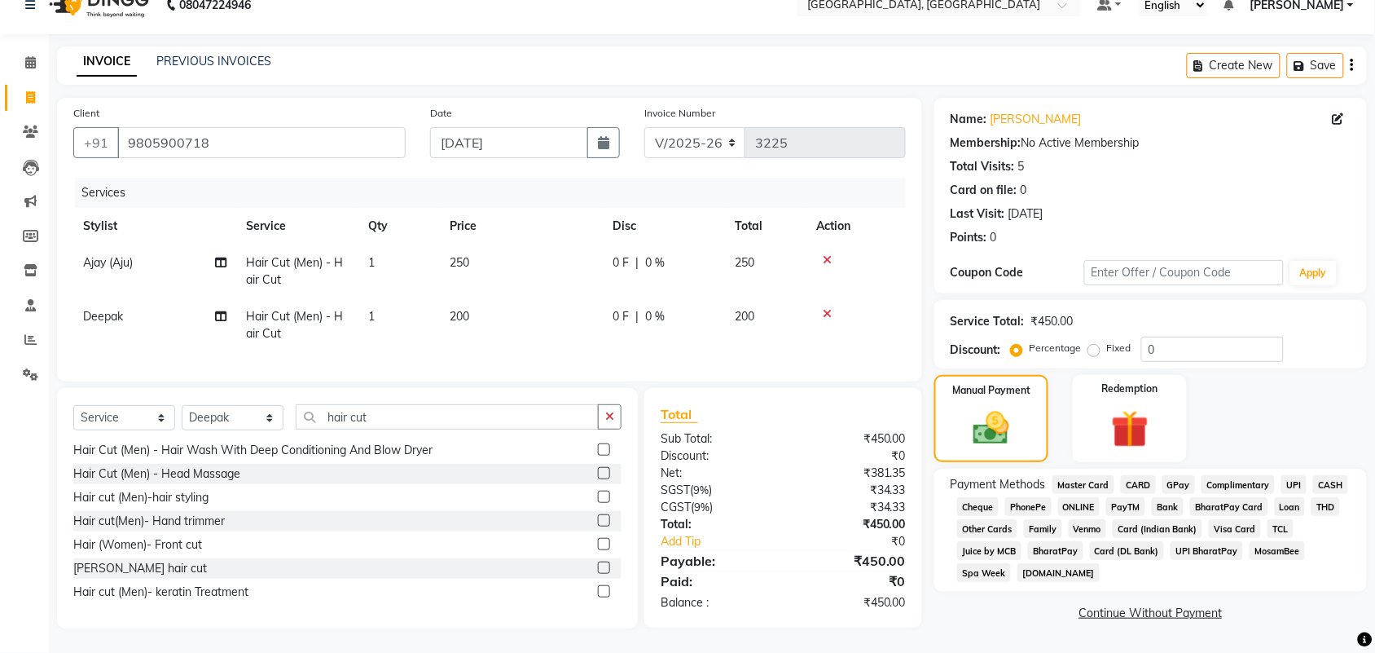
click at [1202, 475] on span "Complimentary" at bounding box center [1238, 484] width 73 height 19
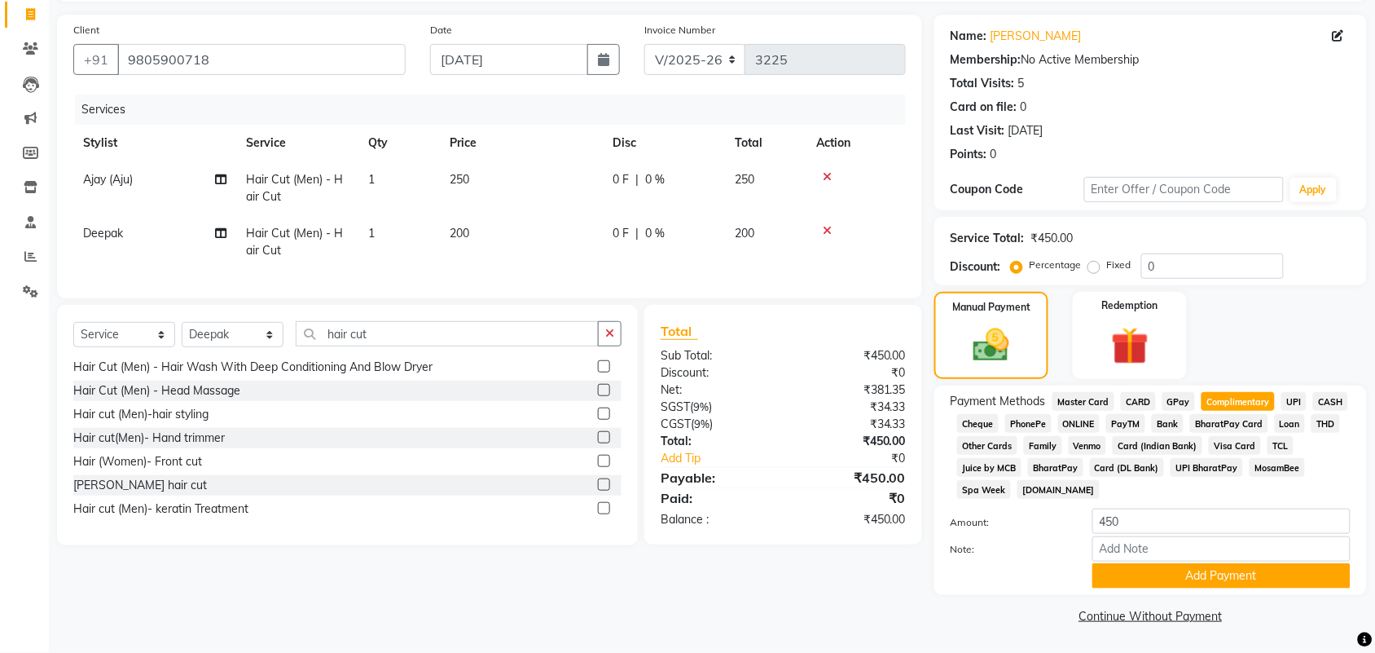
click at [1281, 411] on span "UPI" at bounding box center [1293, 401] width 25 height 19
click at [1214, 579] on button "Add Payment" at bounding box center [1221, 575] width 258 height 25
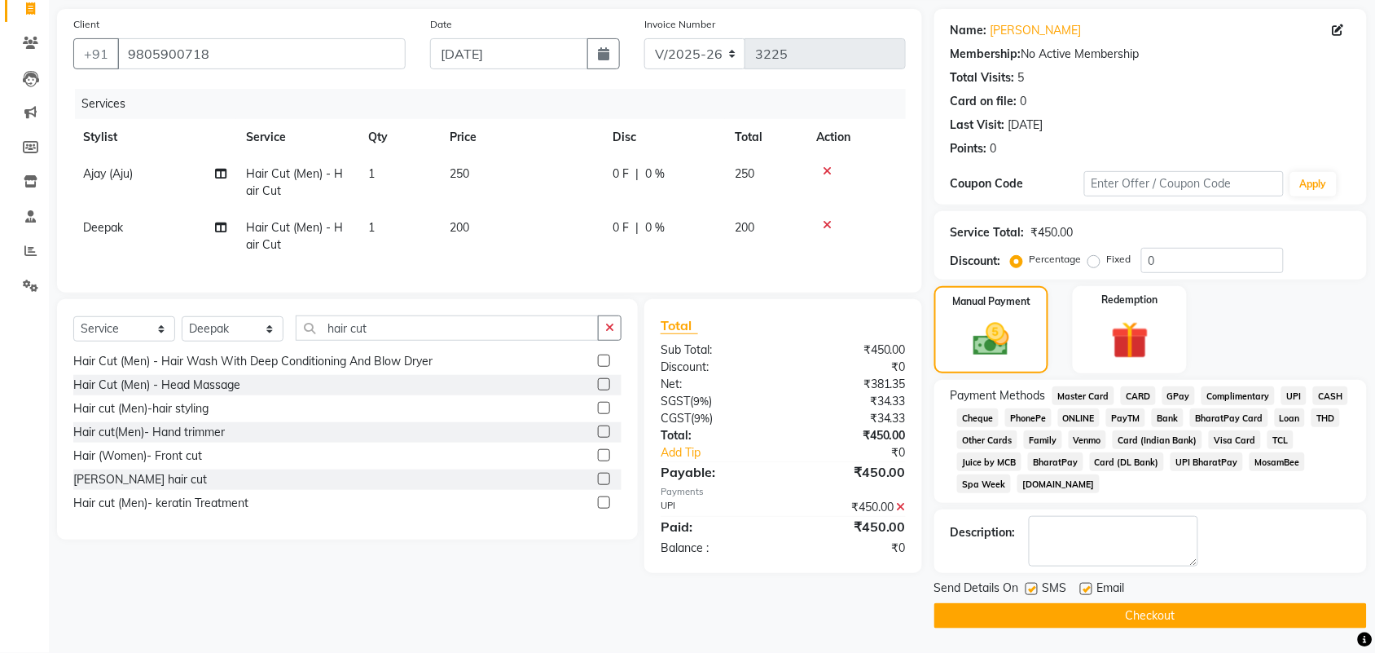
scroll to position [318, 0]
click at [1181, 613] on button "Checkout" at bounding box center [1150, 615] width 433 height 25
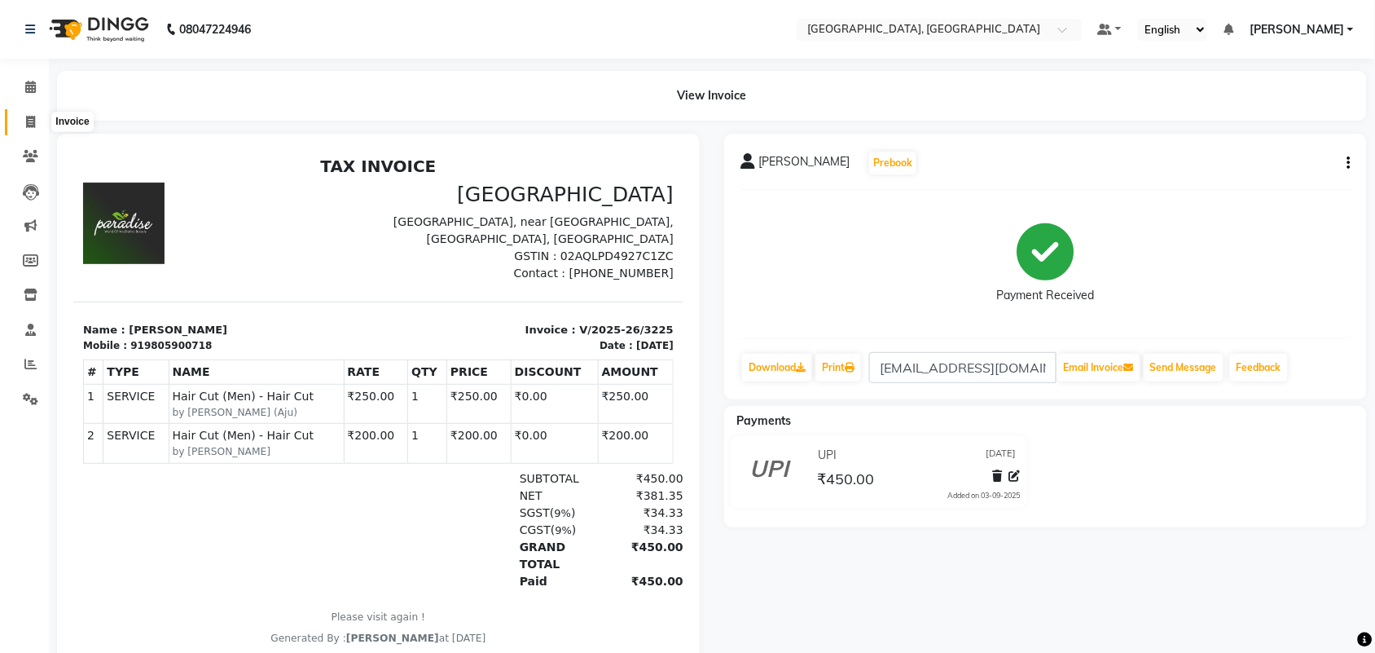
click at [29, 123] on icon at bounding box center [30, 122] width 9 height 12
select select "service"
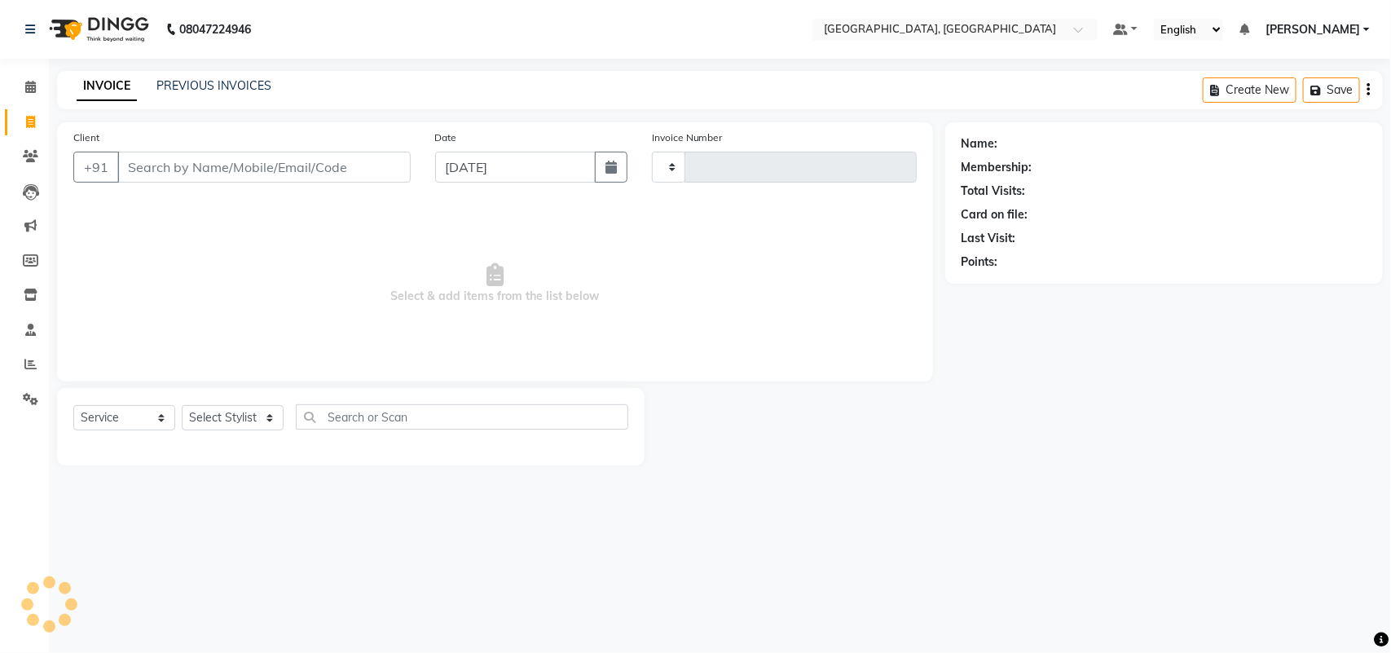
click at [209, 182] on input "Client" at bounding box center [263, 167] width 293 height 31
type input "3226"
select select "4462"
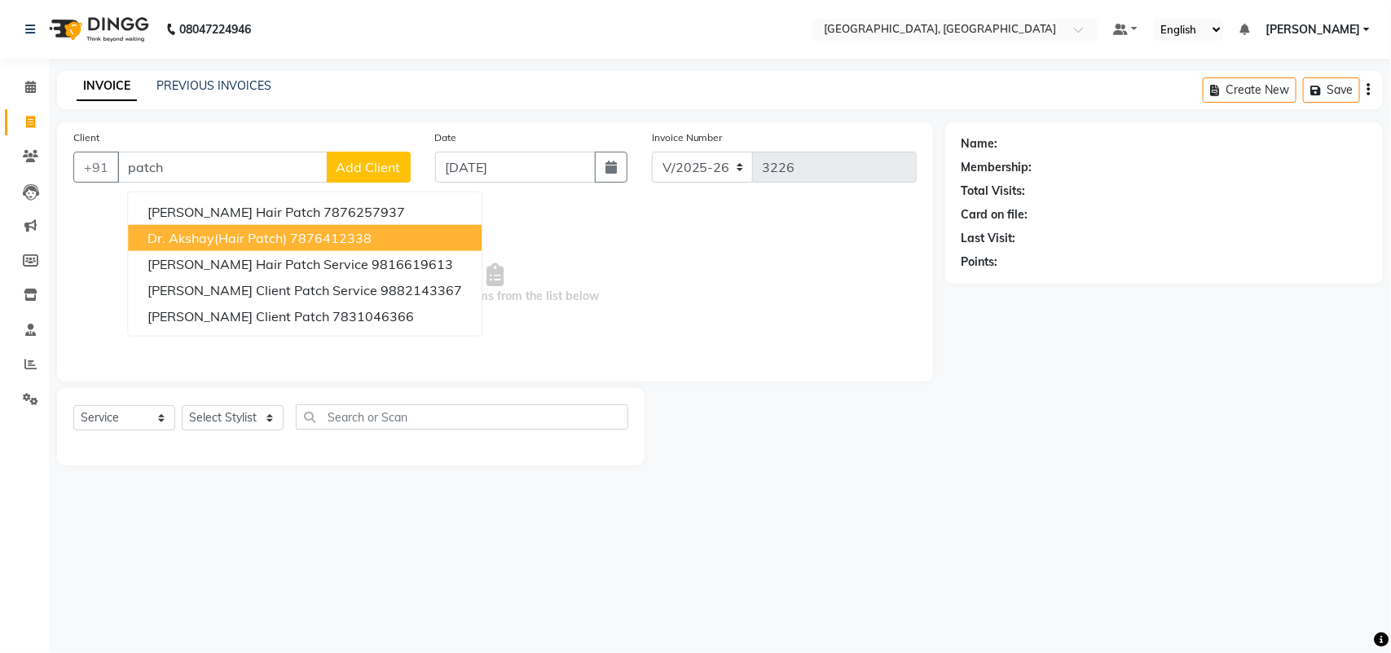
click at [371, 246] on ngb-highlight "7876412338" at bounding box center [330, 238] width 81 height 16
type input "7876412338"
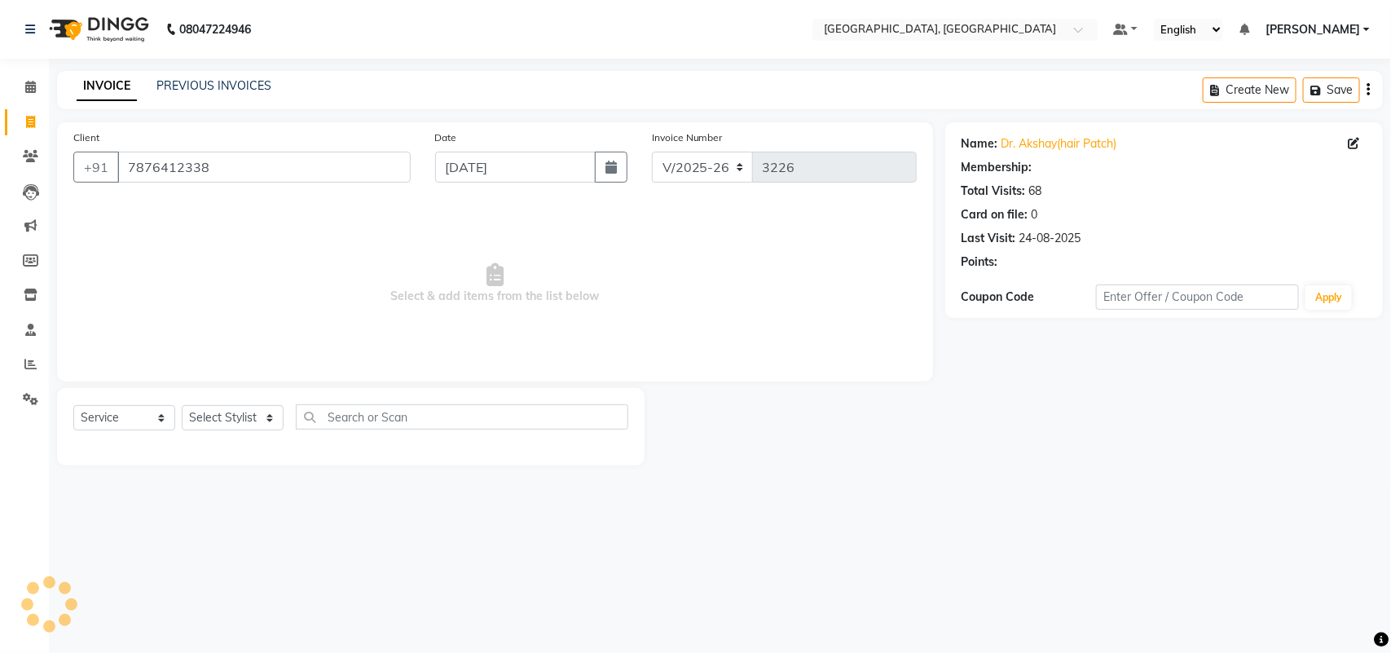
select select "1: Object"
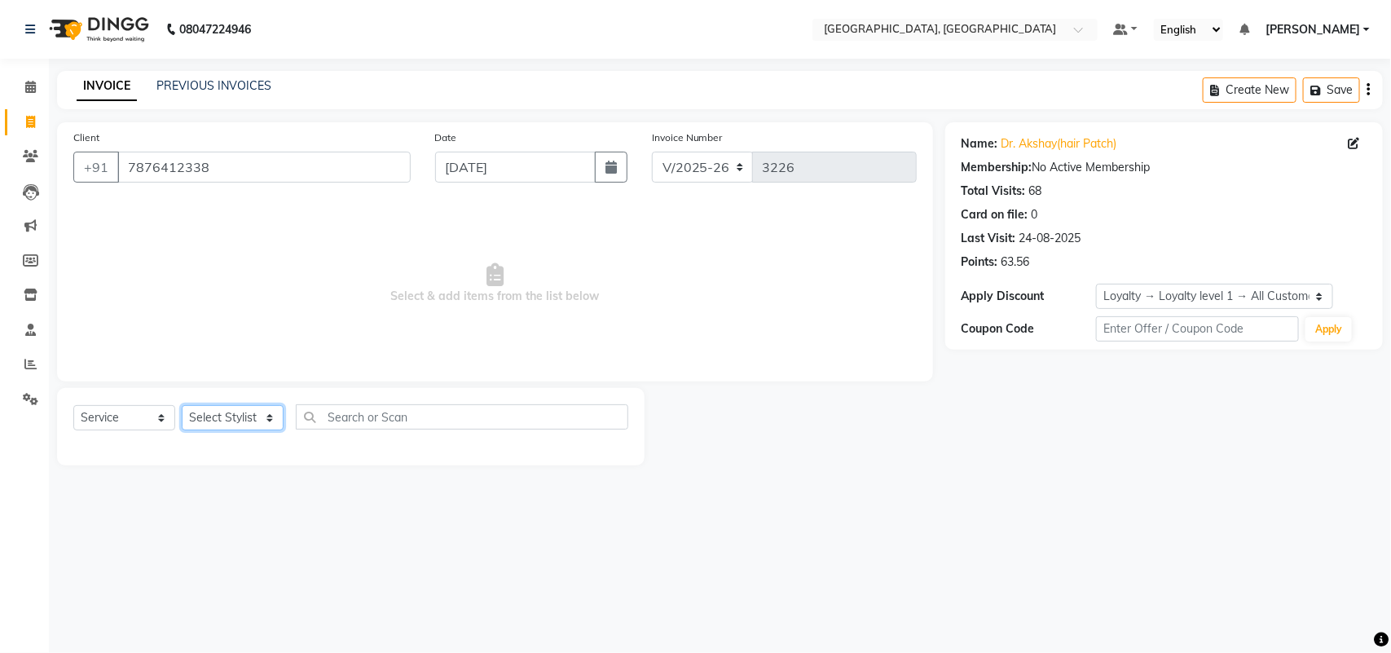
click at [237, 430] on select "Select Stylist admin Ajay (Aju) [PERSON_NAME] [PERSON_NAME] [PERSON_NAME] Clien…" at bounding box center [233, 417] width 102 height 25
click at [436, 270] on span "Select & add items from the list below" at bounding box center [494, 283] width 843 height 163
click at [225, 430] on select "Select Stylist admin Ajay (Aju) [PERSON_NAME] [PERSON_NAME] [PERSON_NAME] Clien…" at bounding box center [233, 417] width 102 height 25
select select "24996"
click at [187, 430] on select "Select Stylist admin Ajay (Aju) [PERSON_NAME] [PERSON_NAME] [PERSON_NAME] Clien…" at bounding box center [233, 417] width 102 height 25
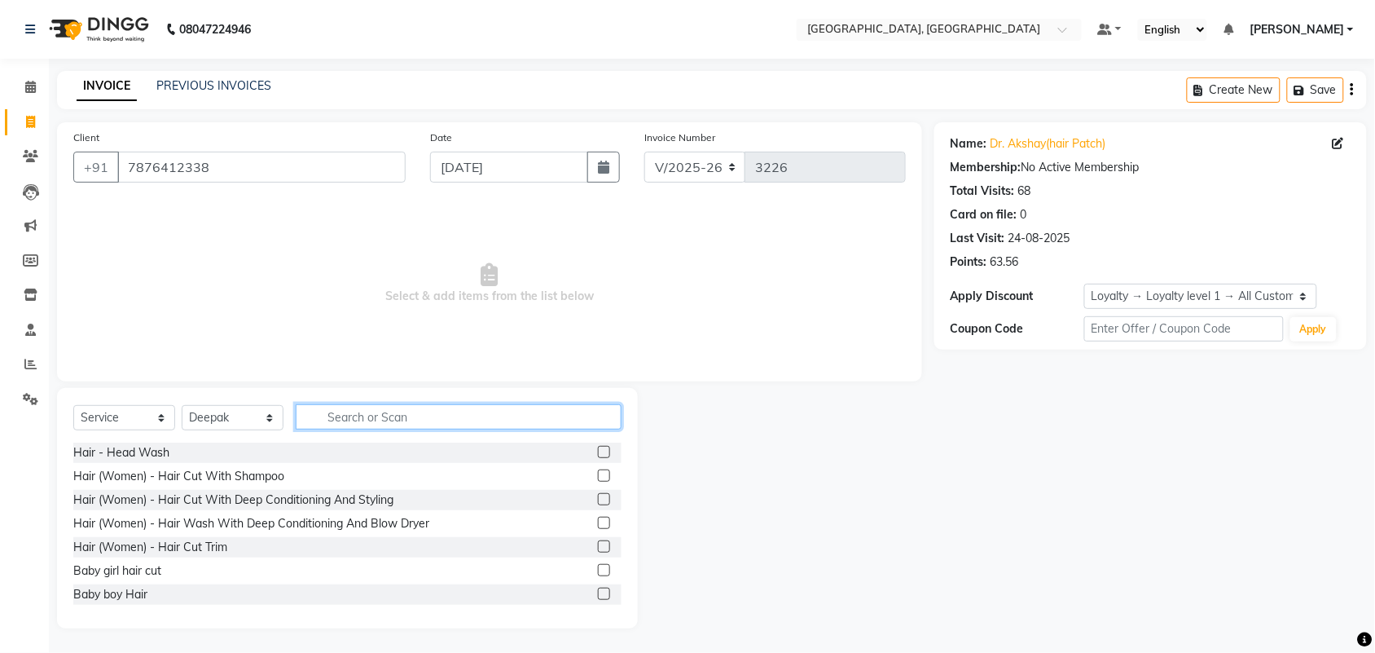
click at [387, 429] on input "text" at bounding box center [459, 416] width 326 height 25
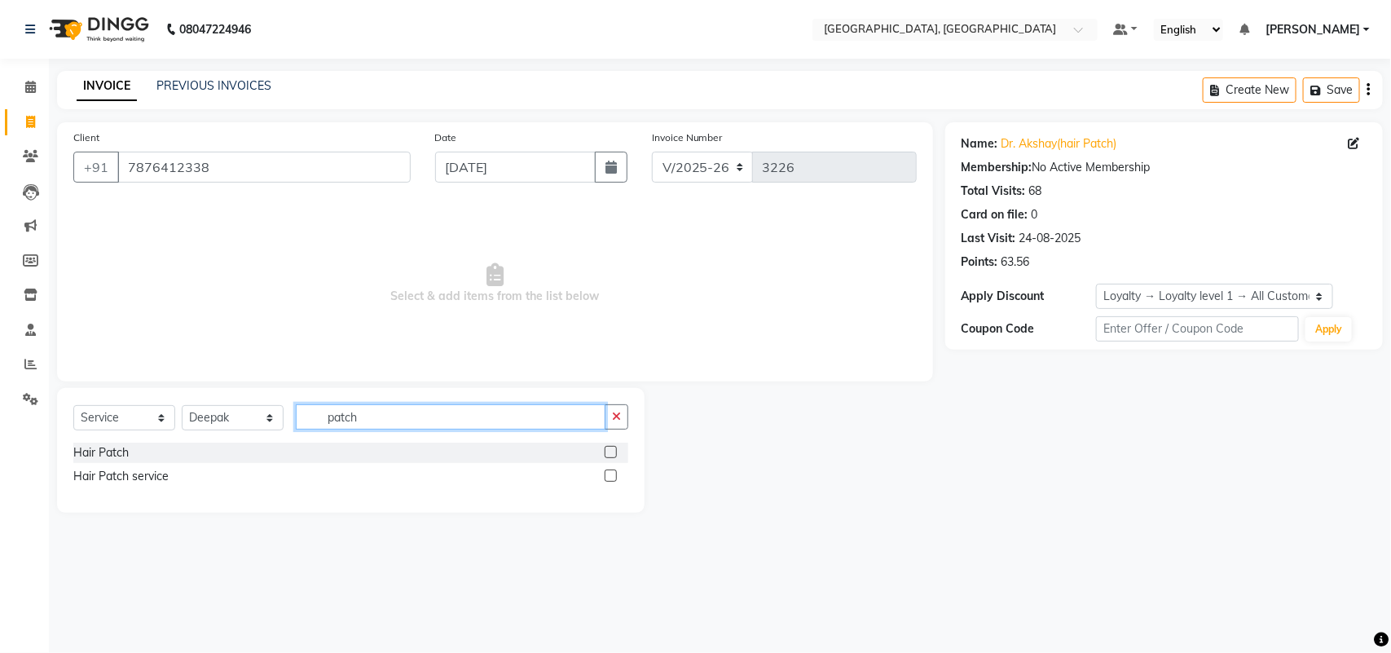
type input "patch"
click at [604, 481] on label at bounding box center [610, 475] width 12 height 12
click at [604, 481] on input "checkbox" at bounding box center [609, 476] width 11 height 11
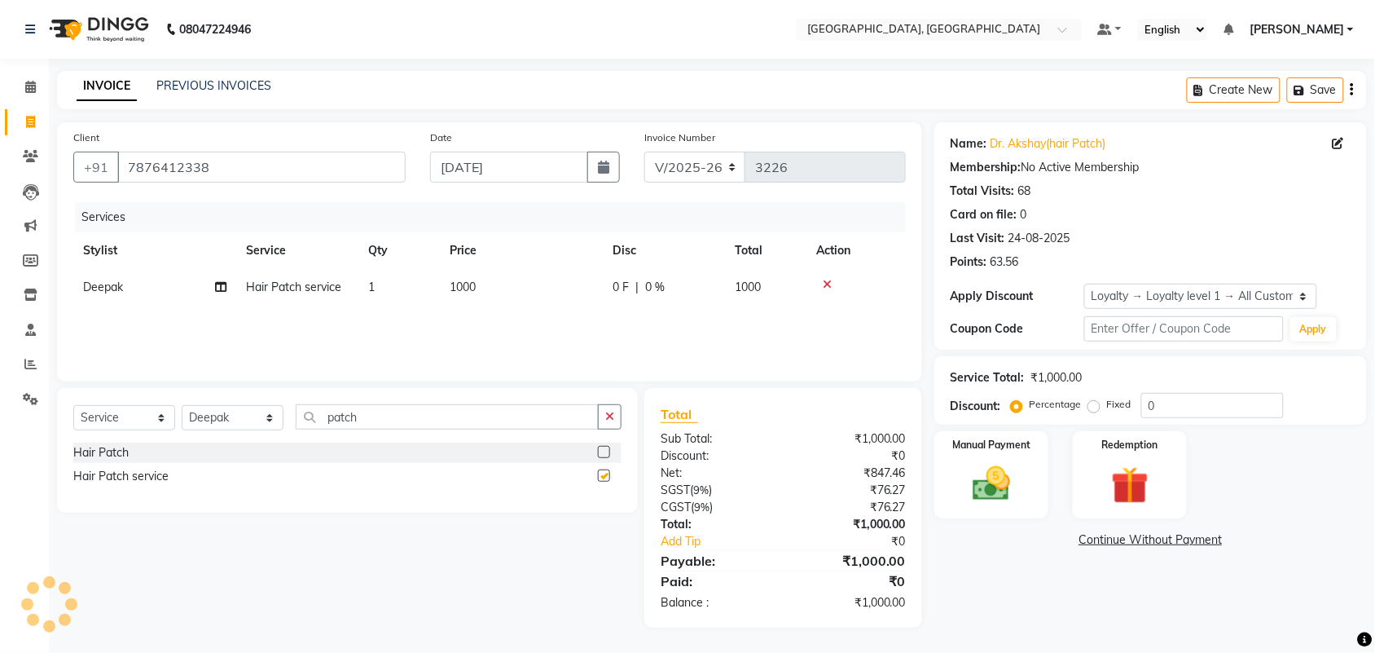
checkbox input "false"
click at [1239, 418] on input "0" at bounding box center [1212, 405] width 143 height 25
type input "20"
click at [216, 292] on icon at bounding box center [220, 286] width 11 height 11
select select "24996"
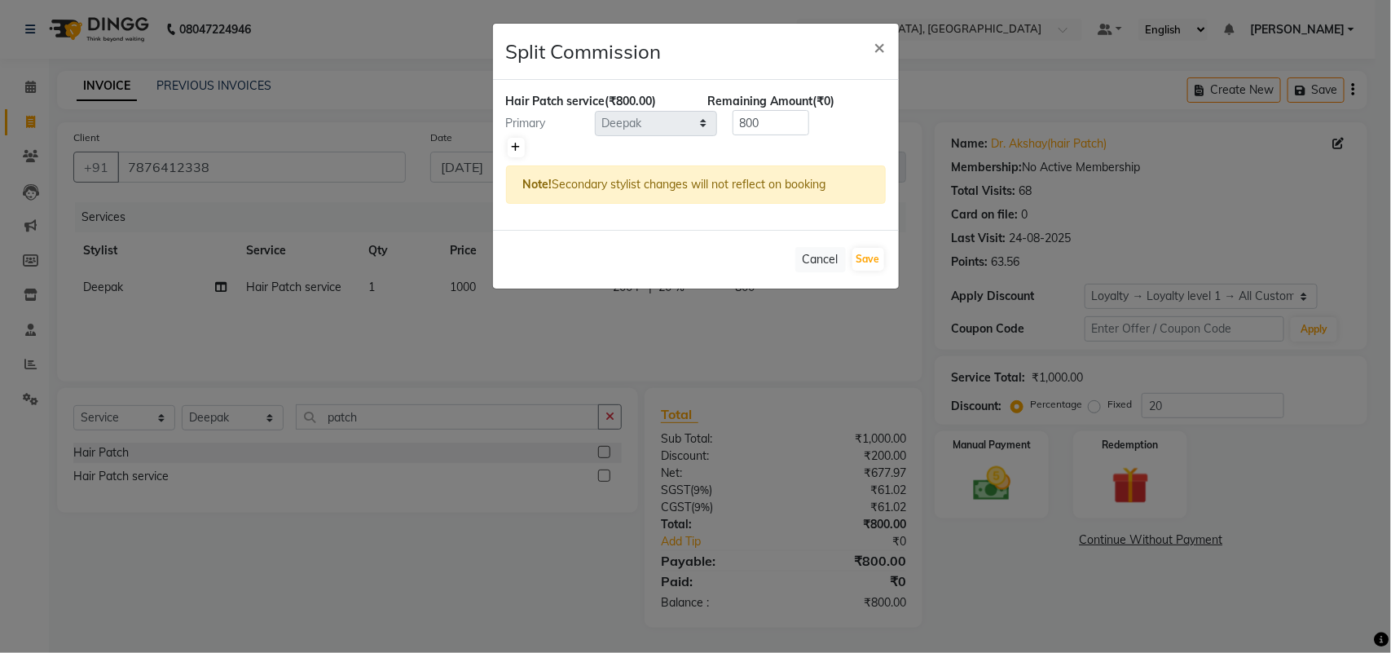
click at [515, 152] on icon at bounding box center [516, 148] width 9 height 10
type input "400"
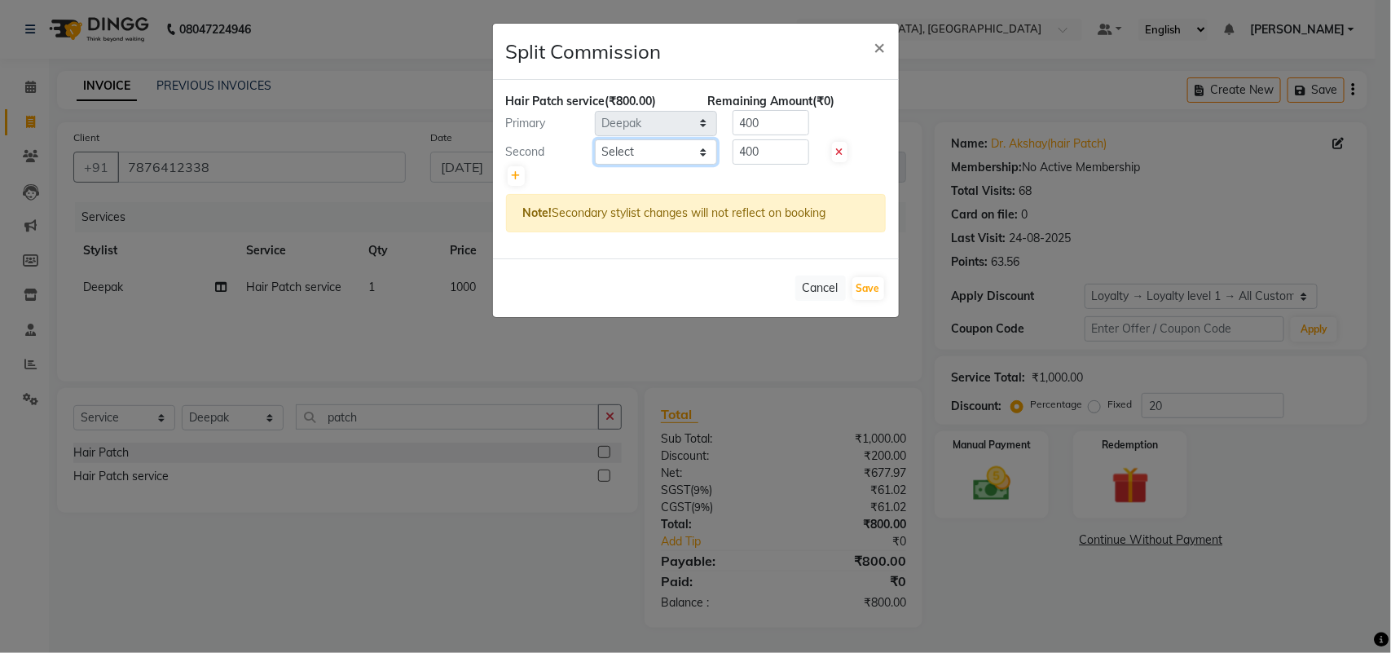
click at [691, 165] on select "Select admin Ajay (Aju) [PERSON_NAME] [PERSON_NAME] [PERSON_NAME] Client [PERSO…" at bounding box center [656, 151] width 122 height 25
select select "58231"
click at [595, 165] on select "Select admin Ajay (Aju) [PERSON_NAME] [PERSON_NAME] [PERSON_NAME] Client [PERSO…" at bounding box center [656, 151] width 122 height 25
click at [797, 165] on input "400" at bounding box center [770, 151] width 77 height 25
type input "4"
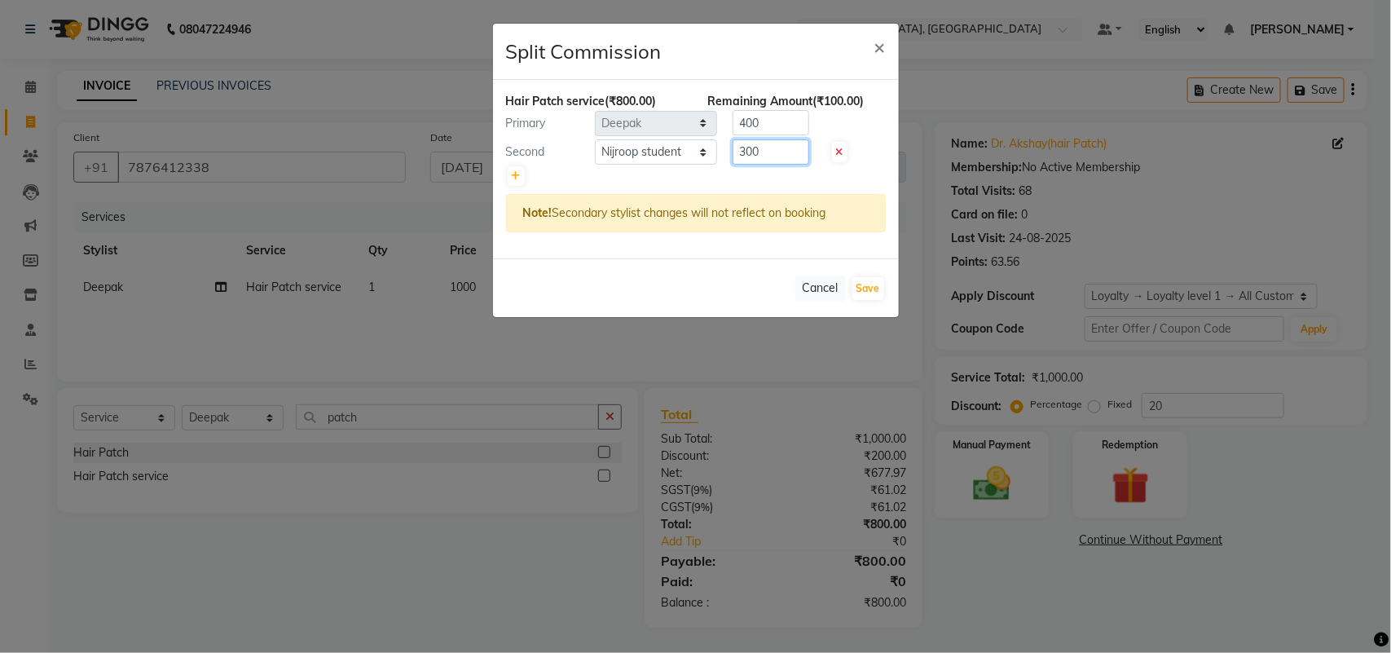
type input "300"
click at [783, 135] on input "400" at bounding box center [770, 122] width 77 height 25
type input "4"
type input "500"
click at [855, 300] on button "Save" at bounding box center [868, 288] width 32 height 23
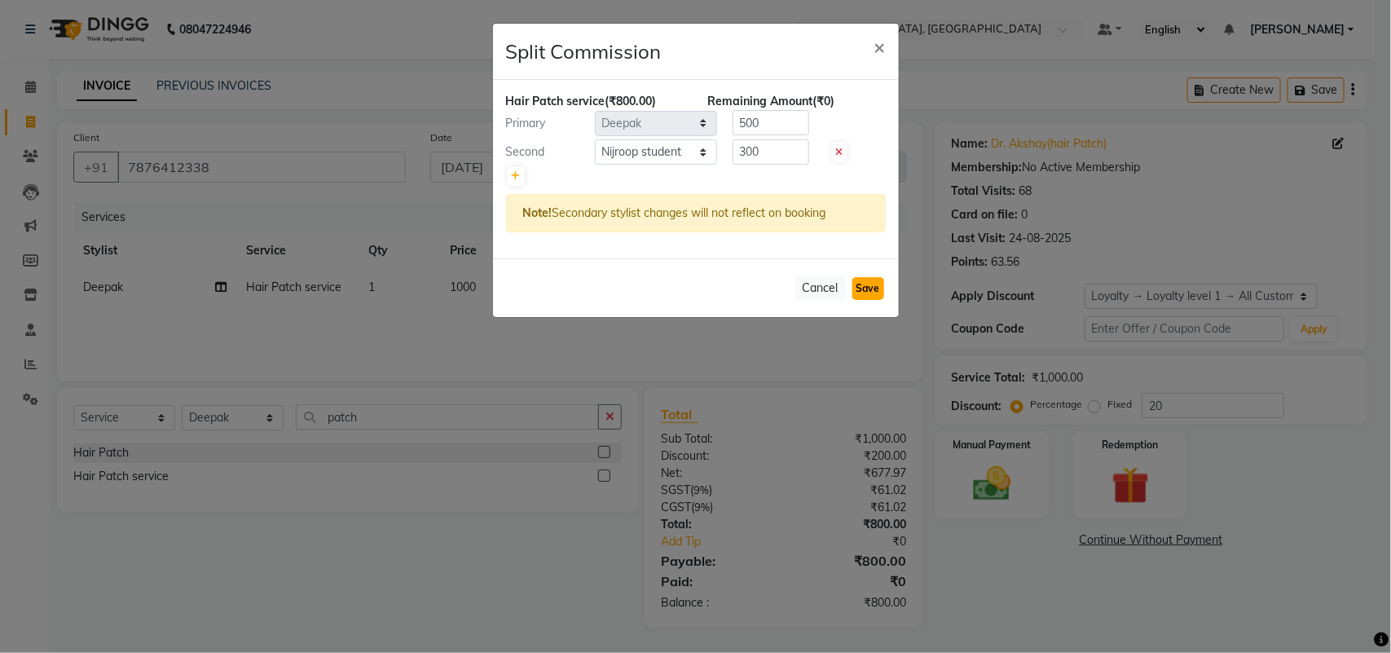
select select "Select"
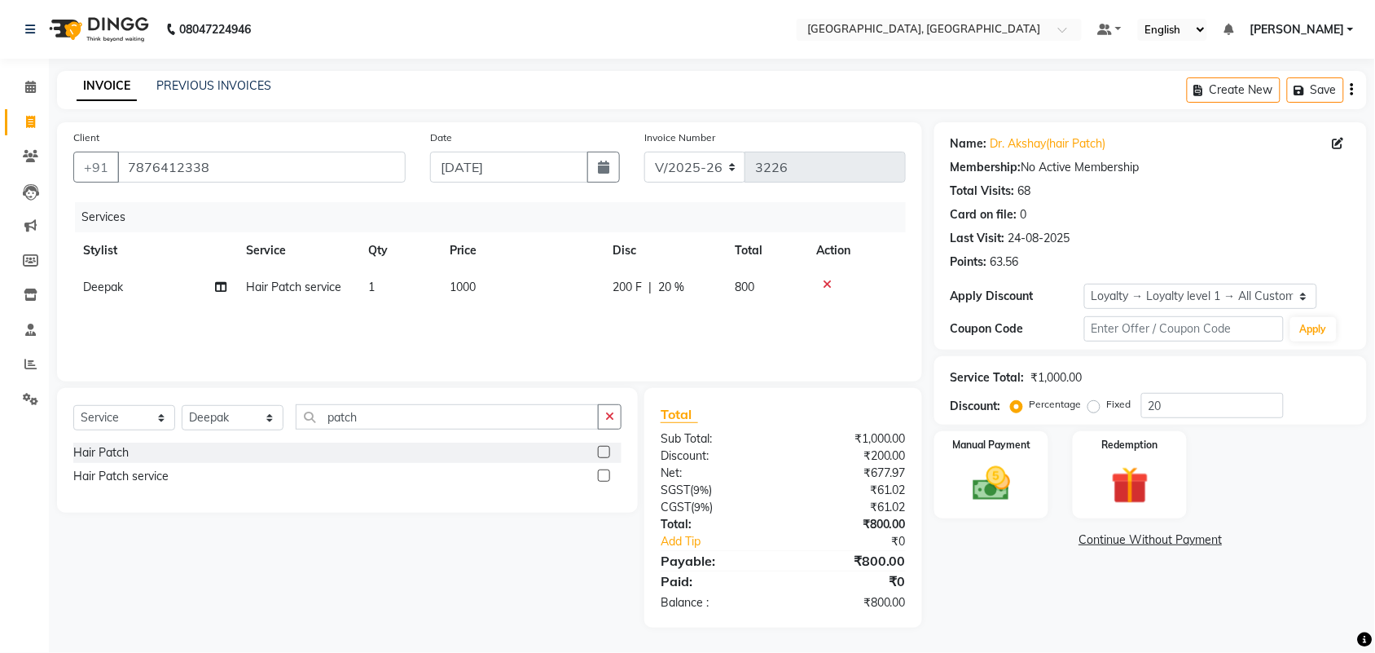
click at [983, 495] on img at bounding box center [991, 483] width 61 height 43
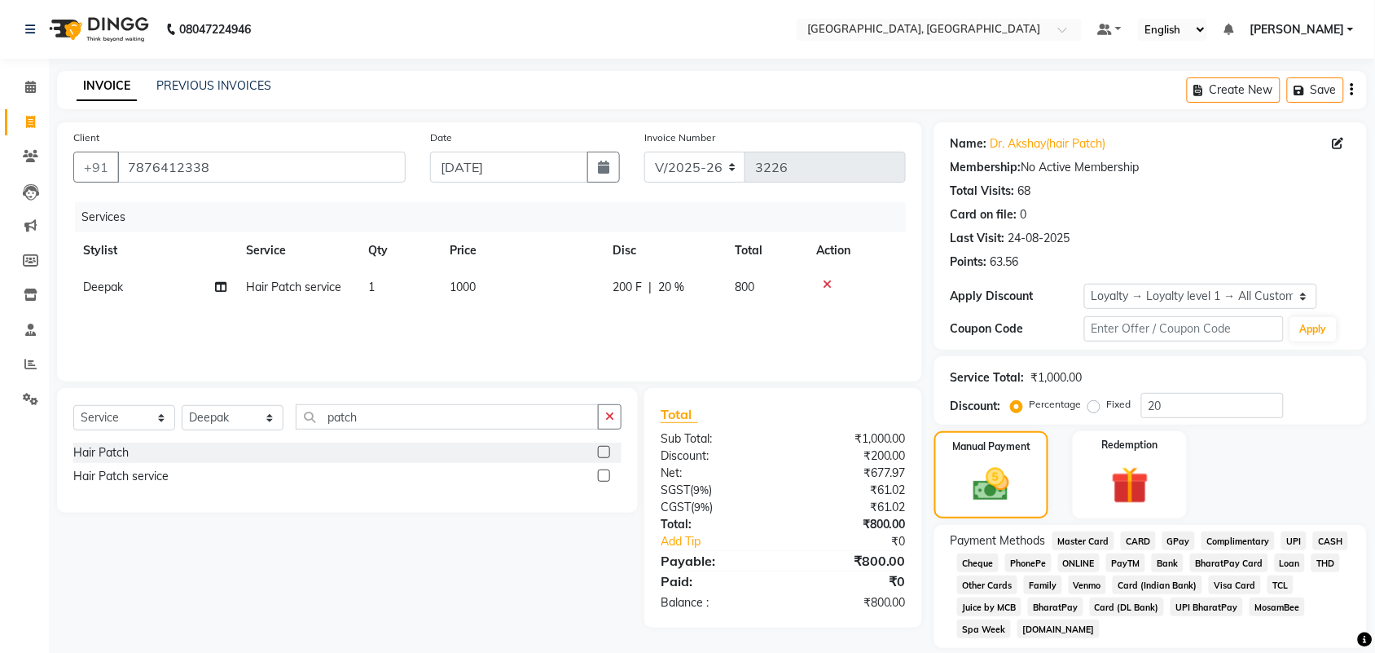
scroll to position [111, 0]
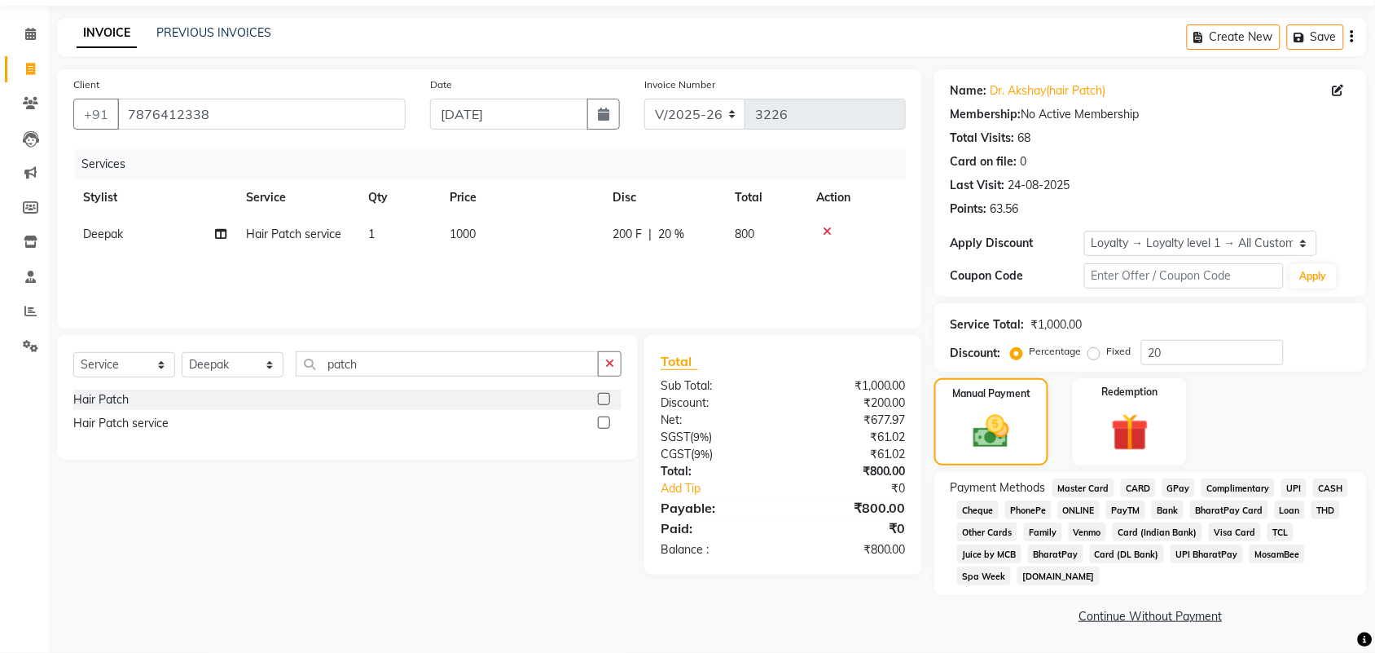
click at [1313, 497] on span "CASH" at bounding box center [1330, 487] width 35 height 19
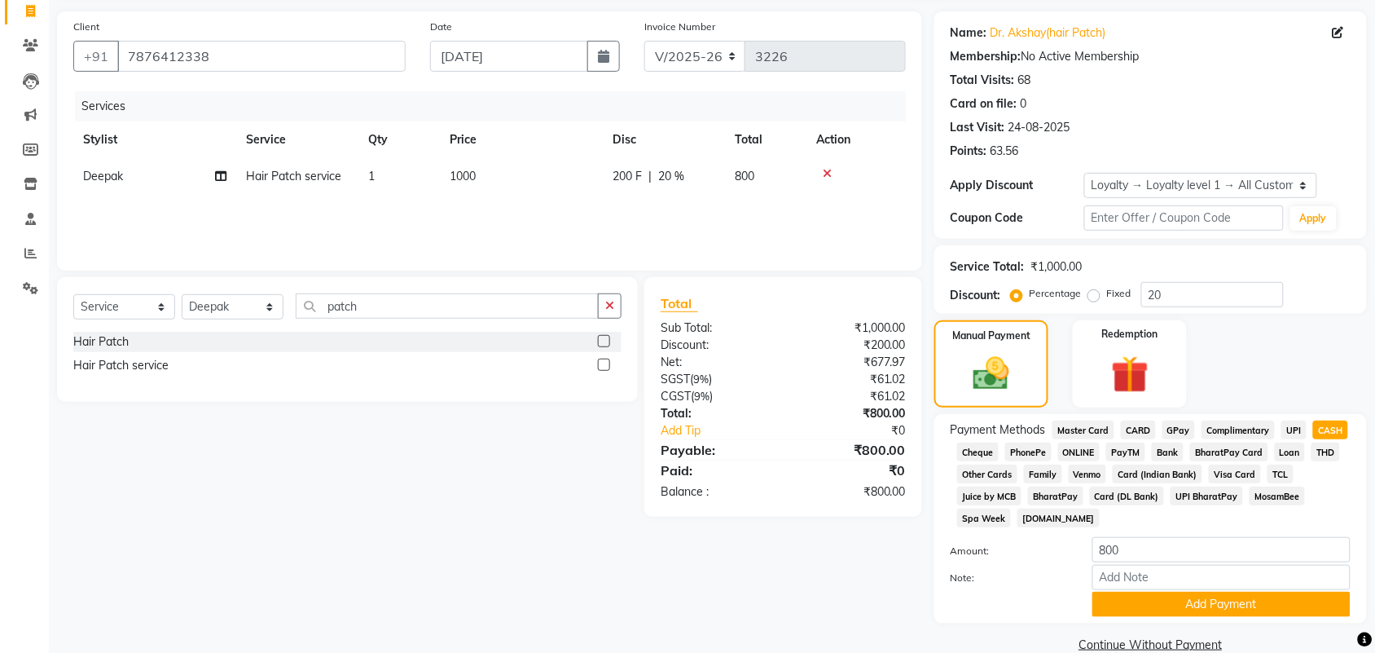
click at [1281, 439] on span "UPI" at bounding box center [1293, 429] width 25 height 19
click at [1242, 591] on button "Add Payment" at bounding box center [1221, 603] width 258 height 25
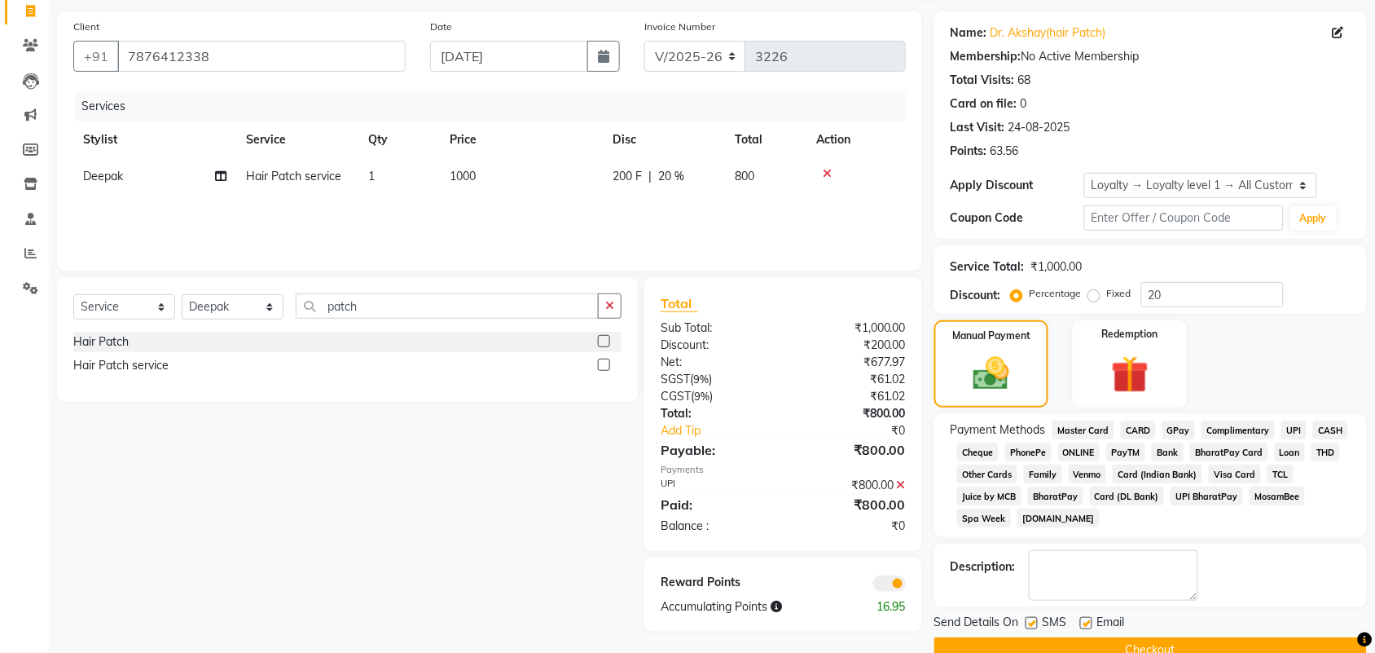
scroll to position [357, 0]
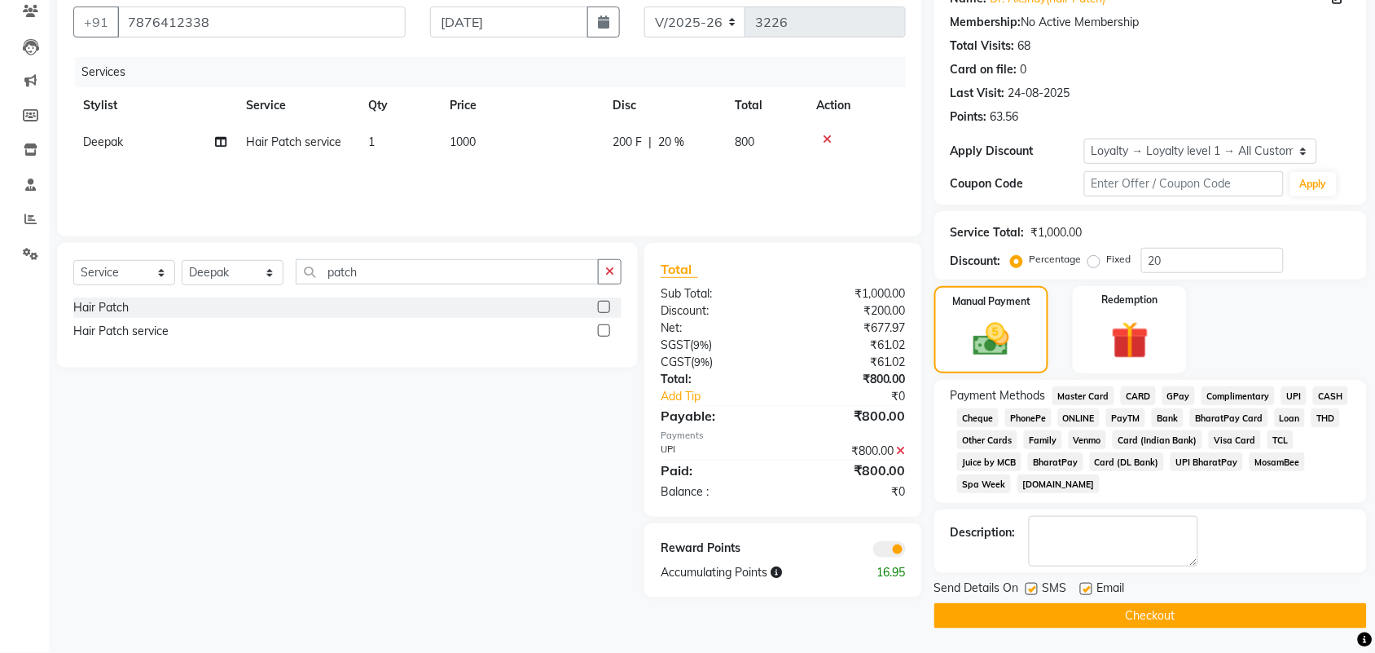
click at [1219, 609] on button "Checkout" at bounding box center [1150, 615] width 433 height 25
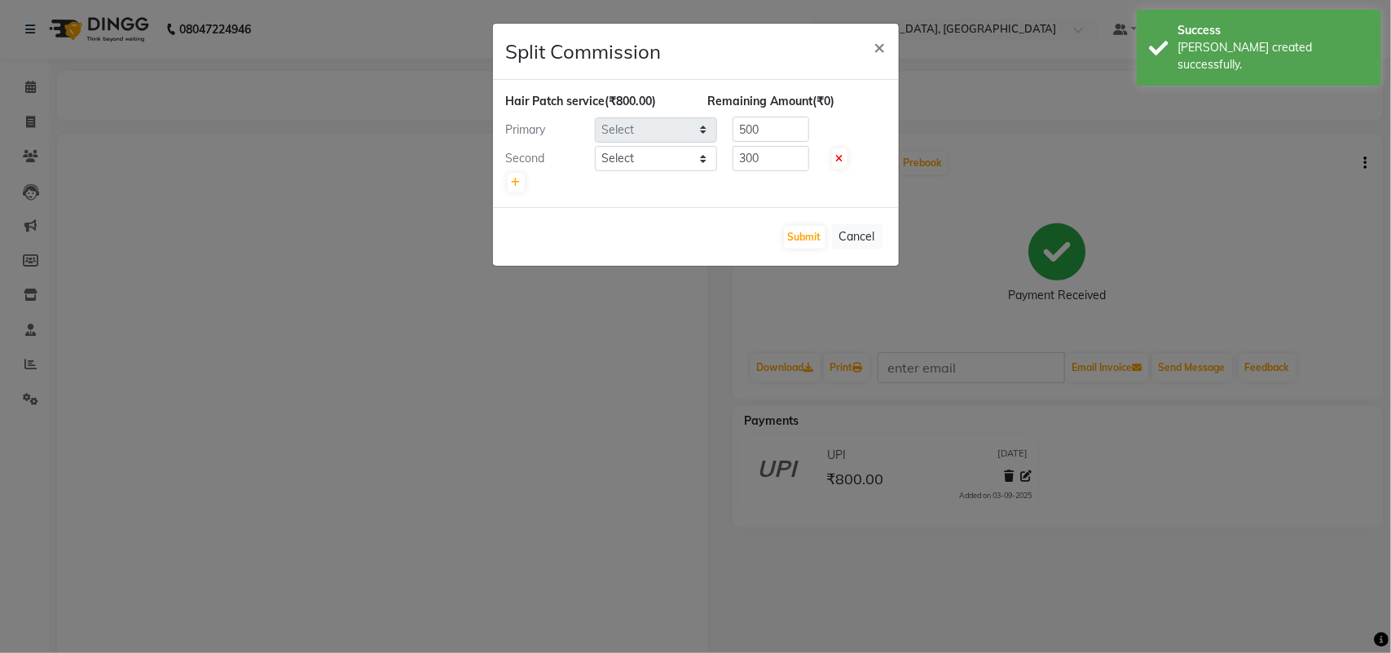
select select "24996"
select select "58231"
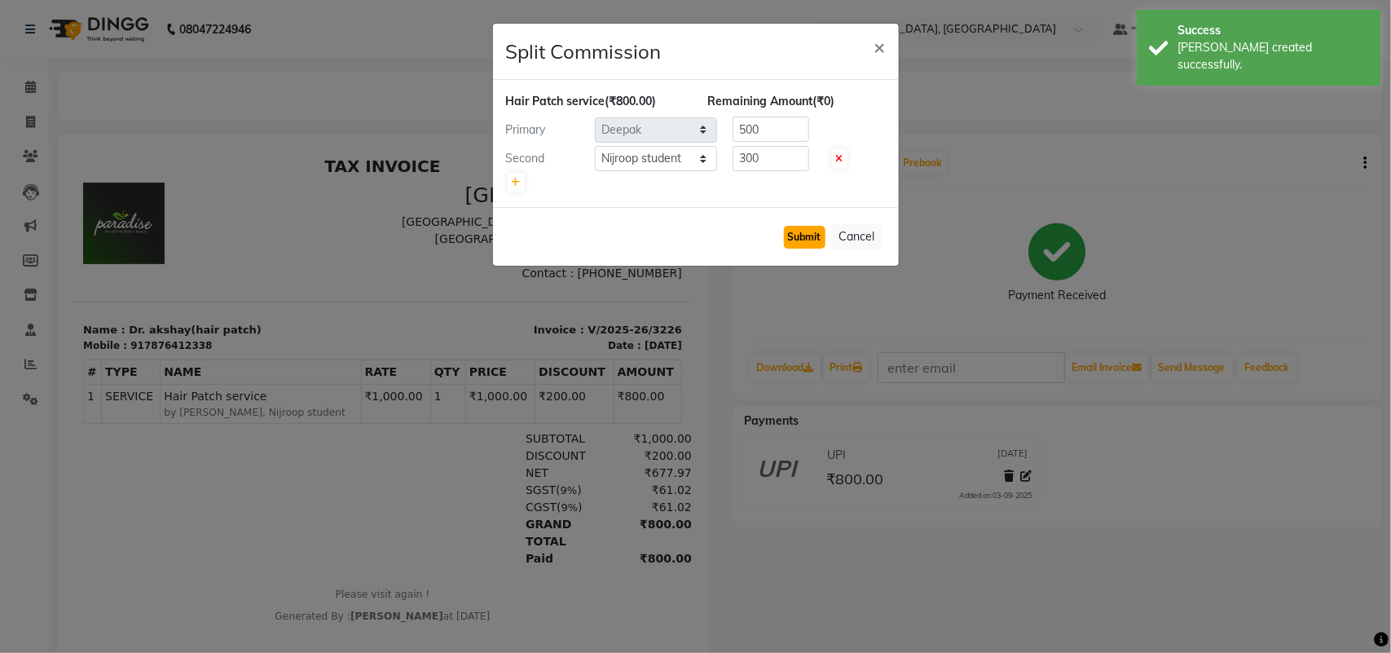
click at [784, 248] on button "Submit" at bounding box center [805, 237] width 42 height 23
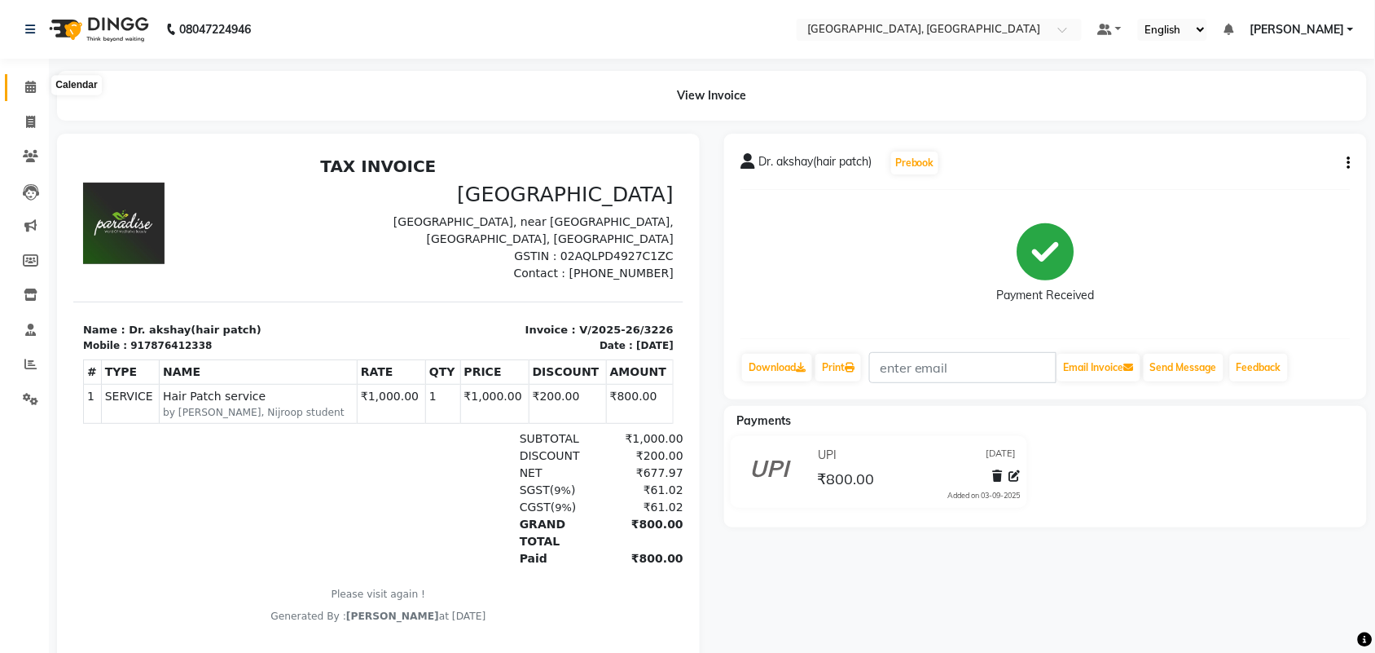
click at [25, 93] on icon at bounding box center [30, 87] width 11 height 12
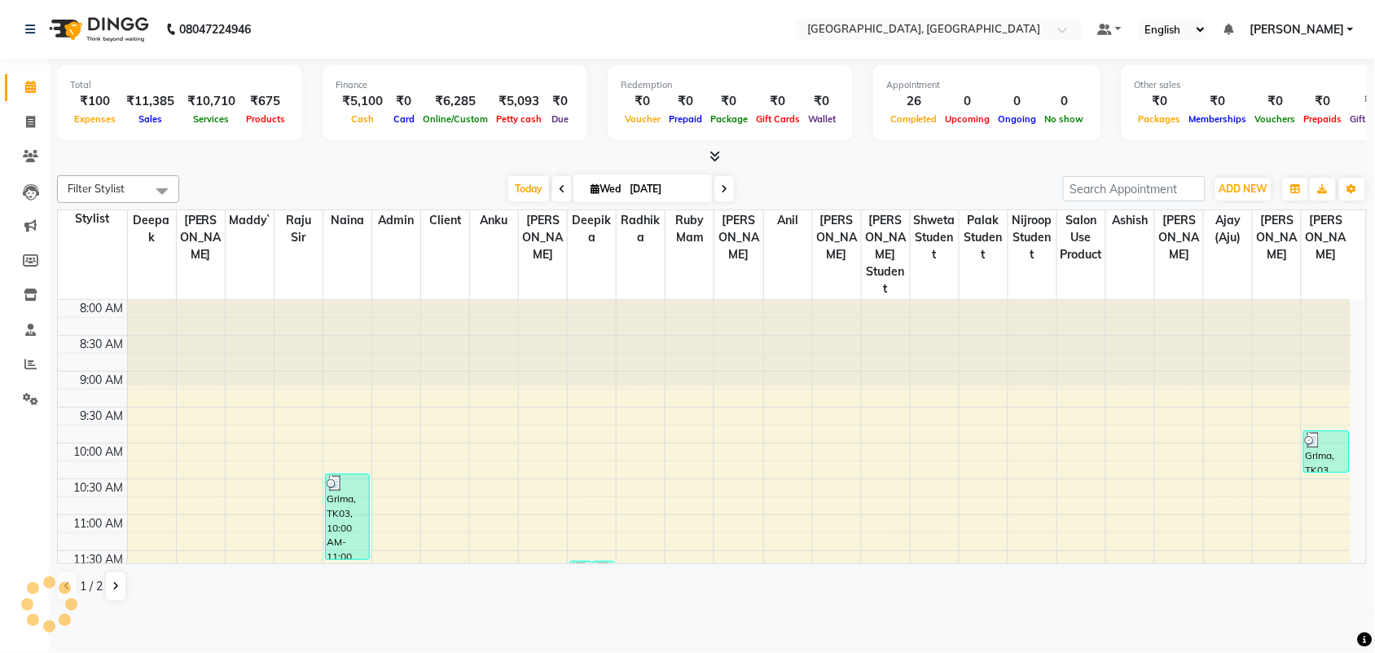
scroll to position [828, 0]
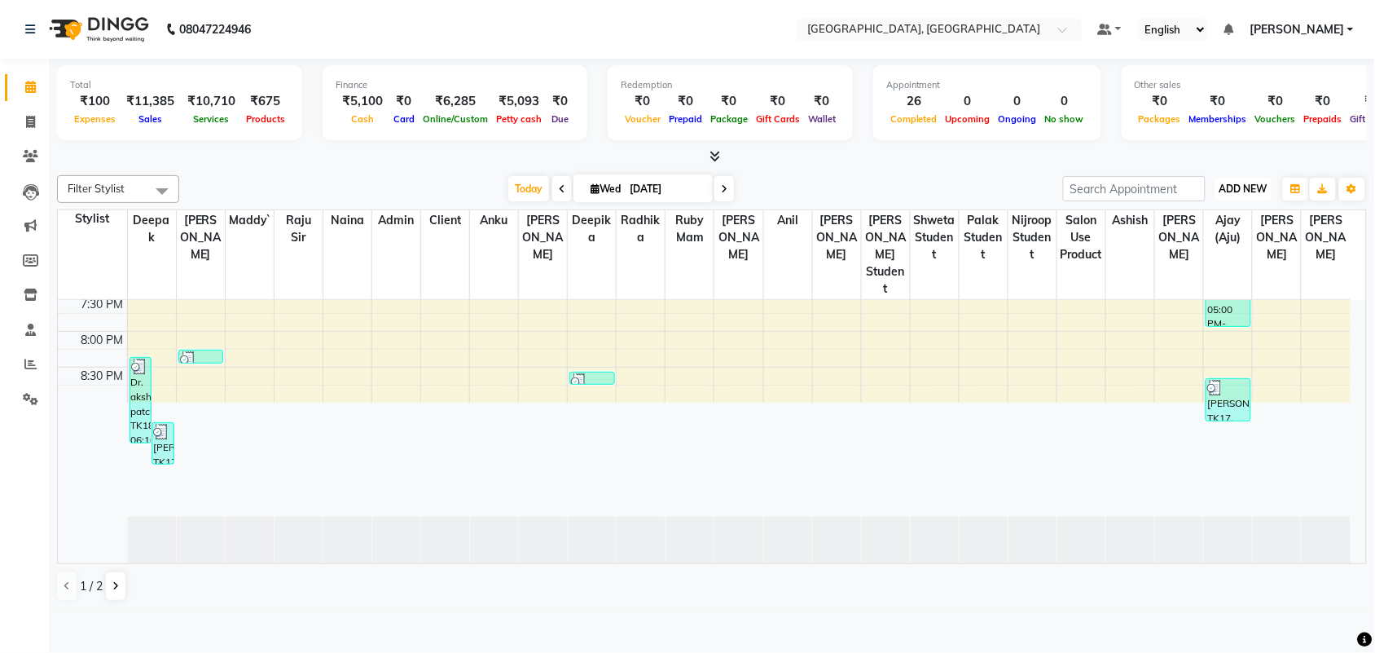
click at [1241, 195] on span "ADD NEW" at bounding box center [1243, 188] width 48 height 12
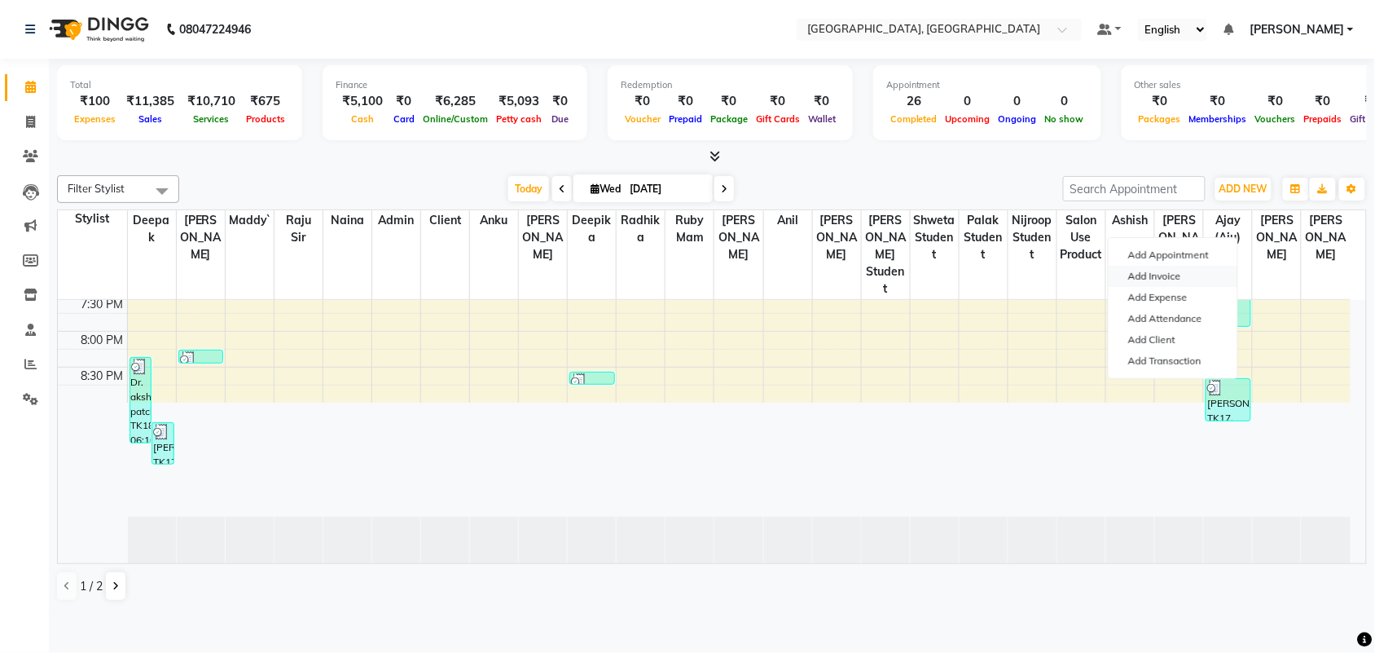
click at [1183, 287] on link "Add Invoice" at bounding box center [1173, 276] width 129 height 21
select select "4462"
select select "service"
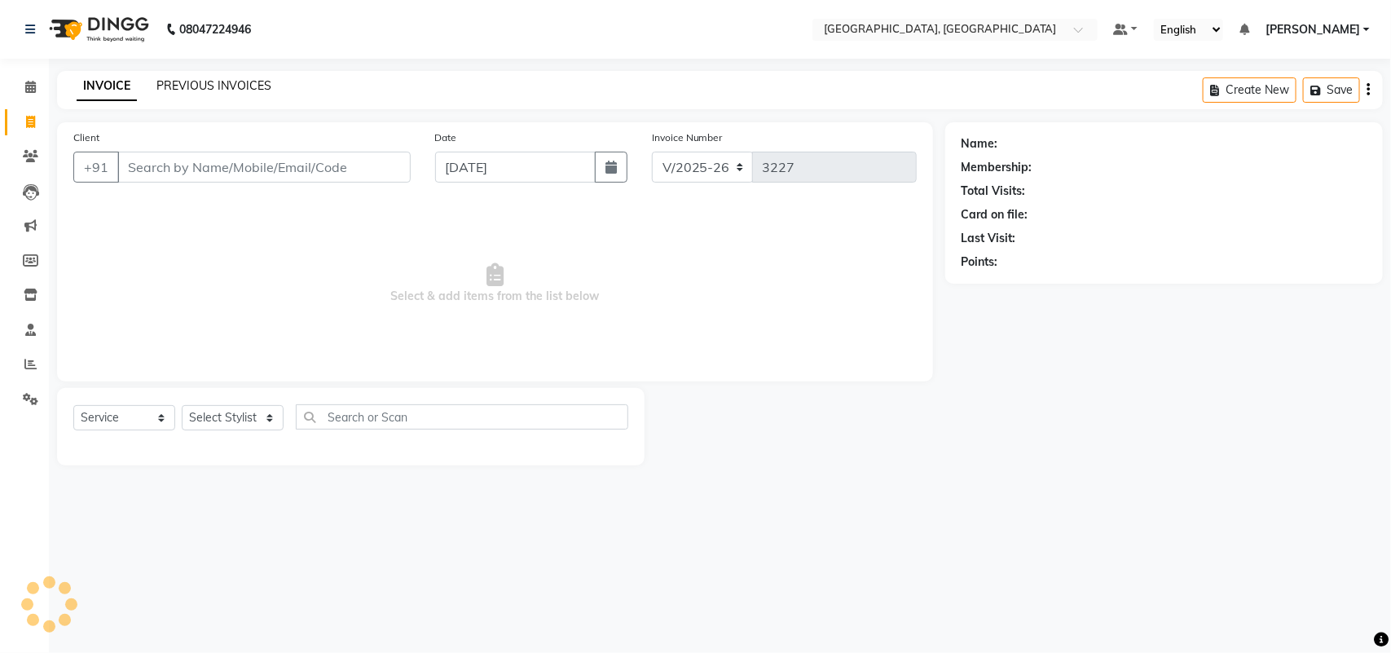
click at [222, 92] on link "PREVIOUS INVOICES" at bounding box center [213, 85] width 115 height 15
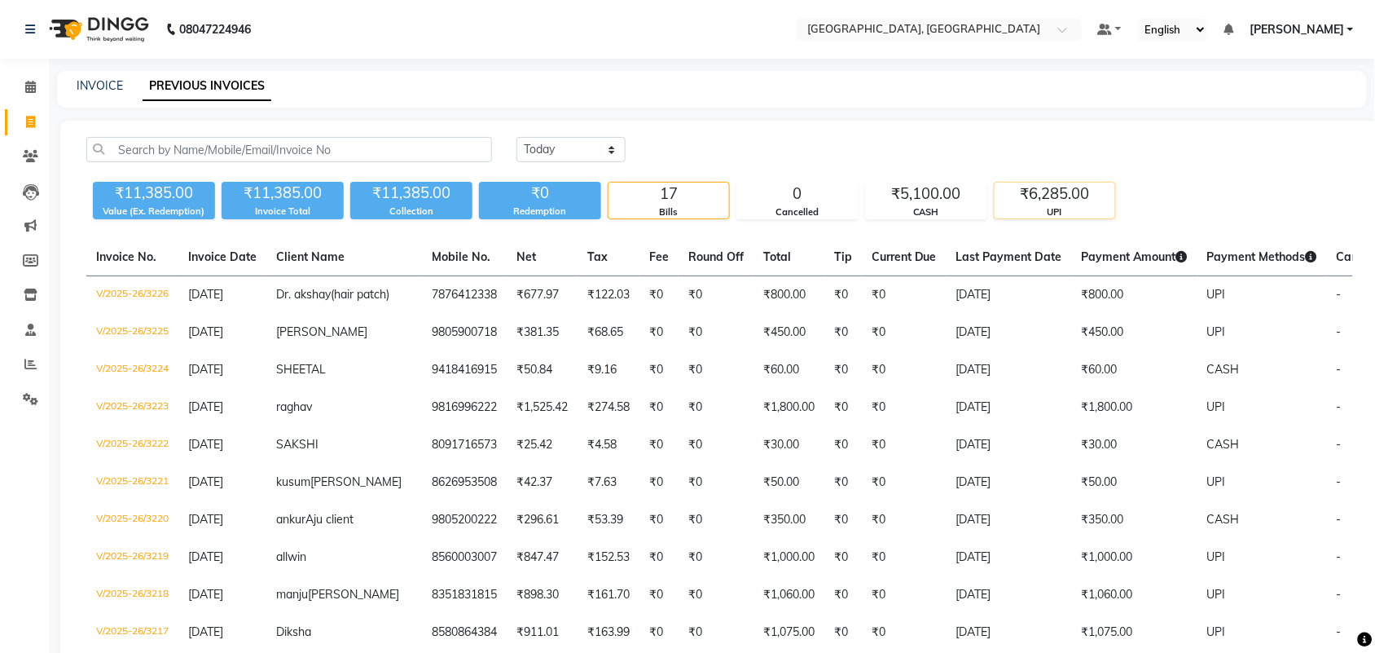
click at [1072, 205] on div "₹6,285.00" at bounding box center [1055, 193] width 121 height 23
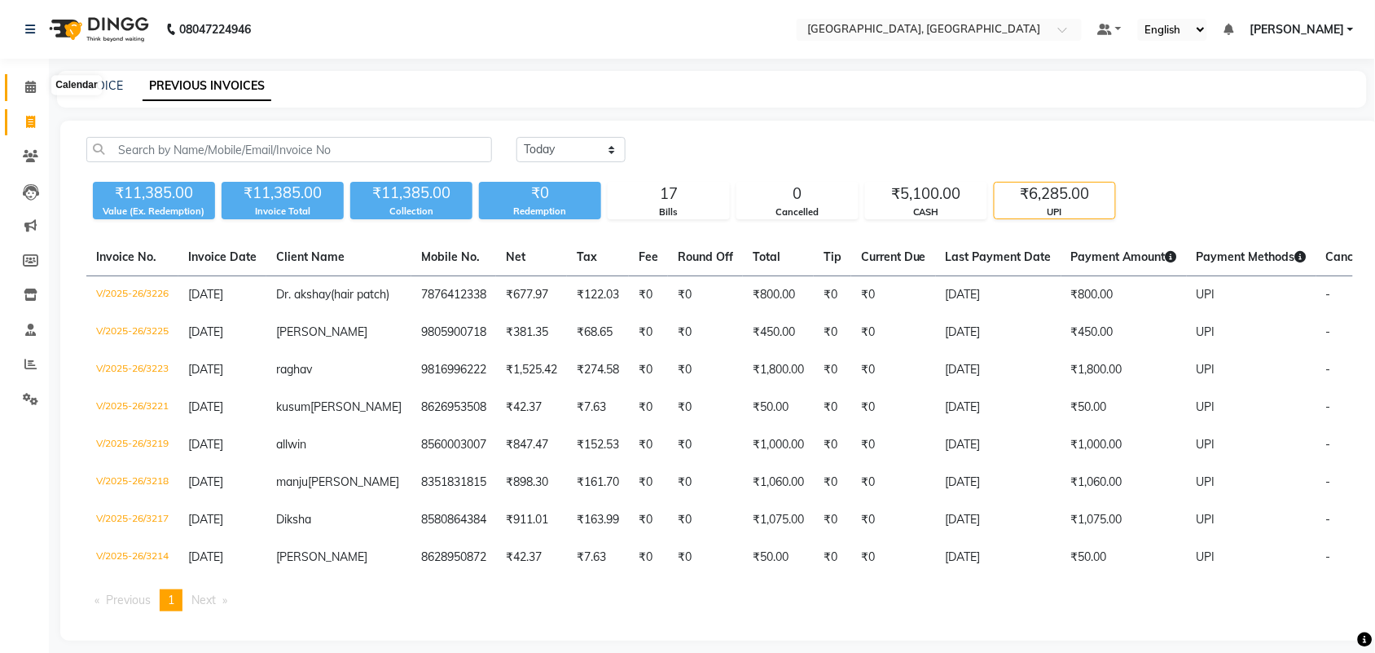
click at [34, 87] on icon at bounding box center [30, 87] width 11 height 12
